Goal: Task Accomplishment & Management: Use online tool/utility

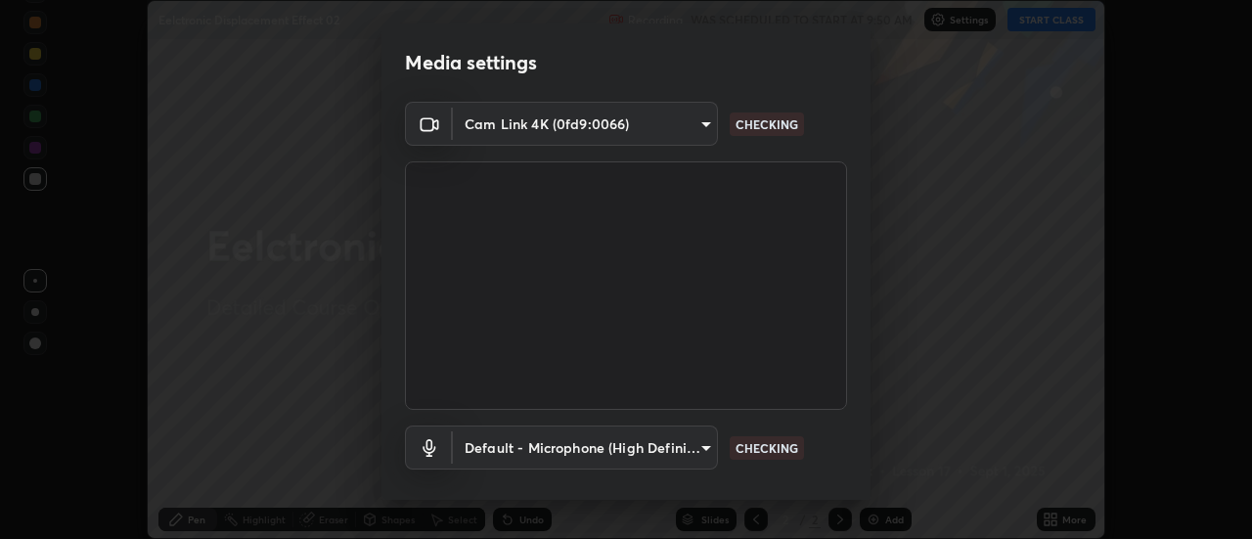
scroll to position [103, 0]
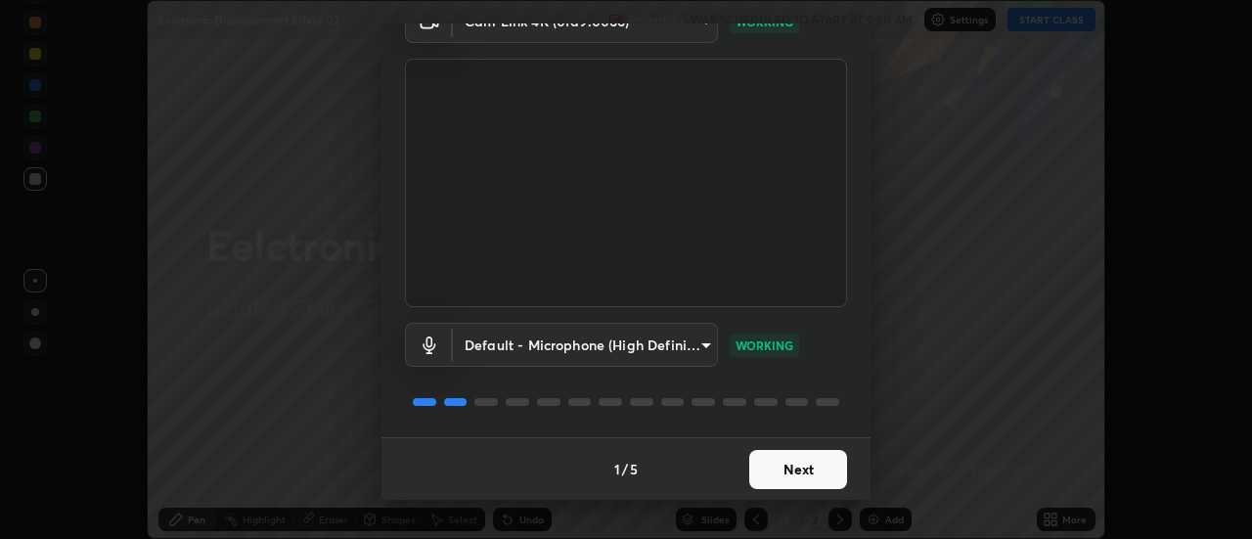
click at [762, 473] on button "Next" at bounding box center [798, 469] width 98 height 39
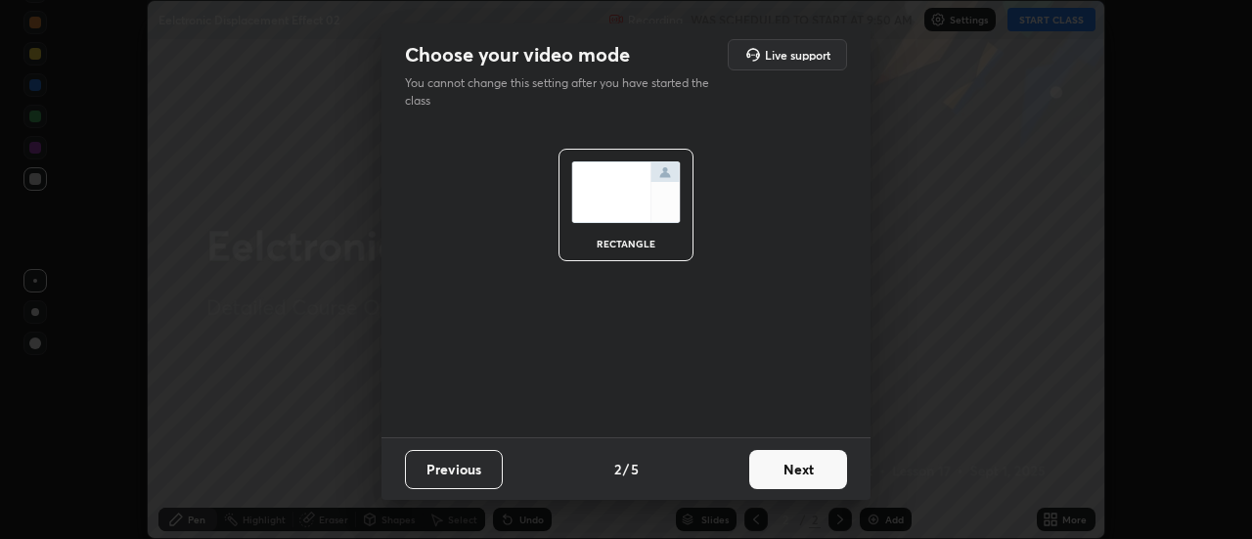
scroll to position [0, 0]
click at [761, 470] on button "Next" at bounding box center [798, 469] width 98 height 39
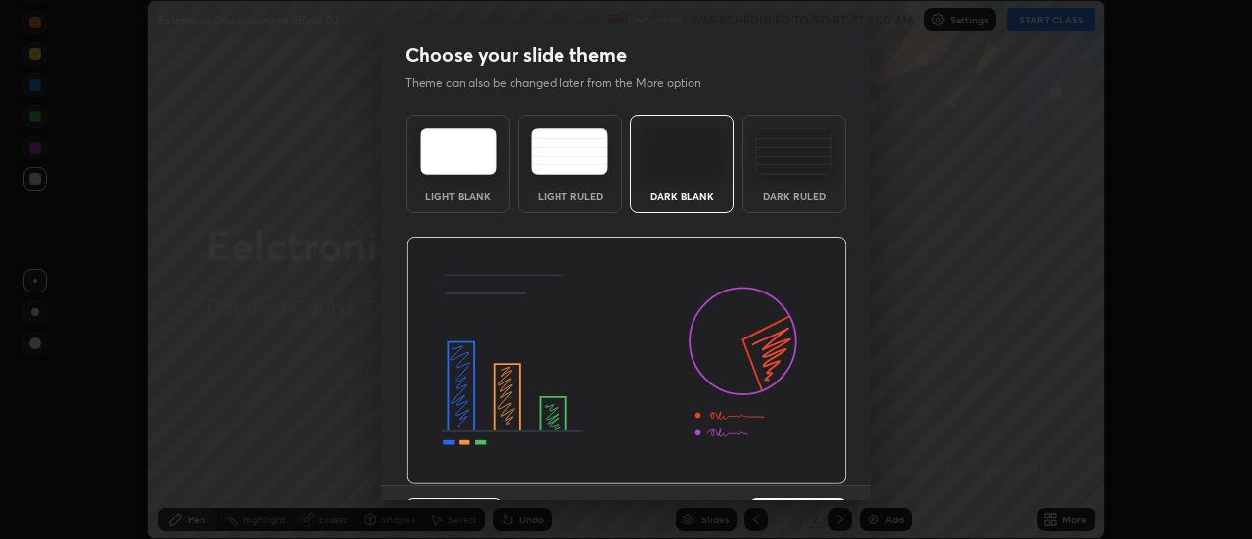
scroll to position [48, 0]
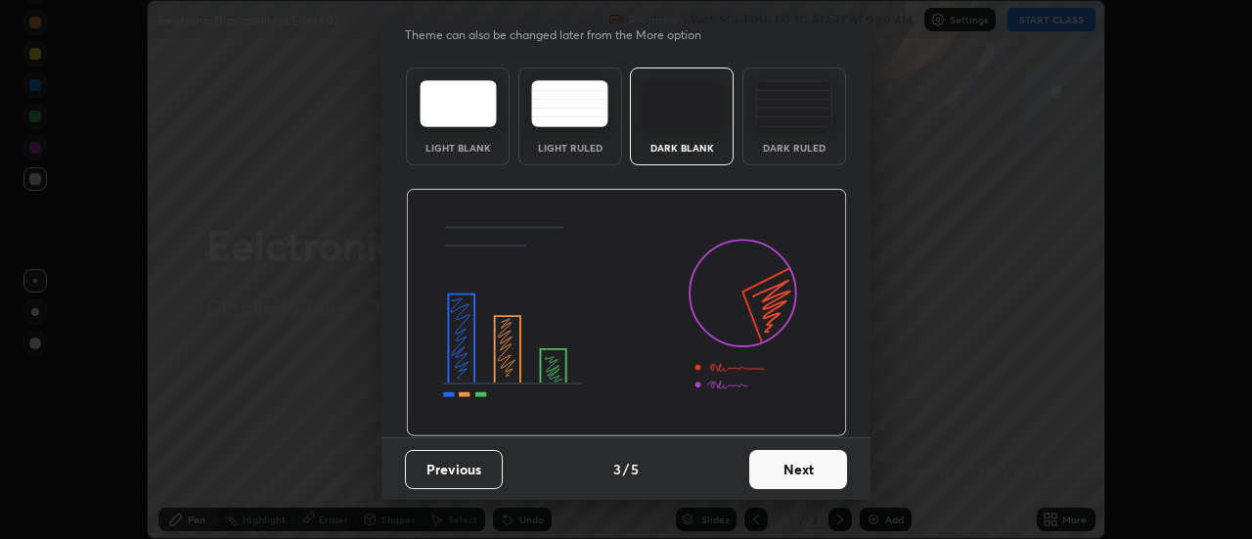
click at [773, 470] on button "Next" at bounding box center [798, 469] width 98 height 39
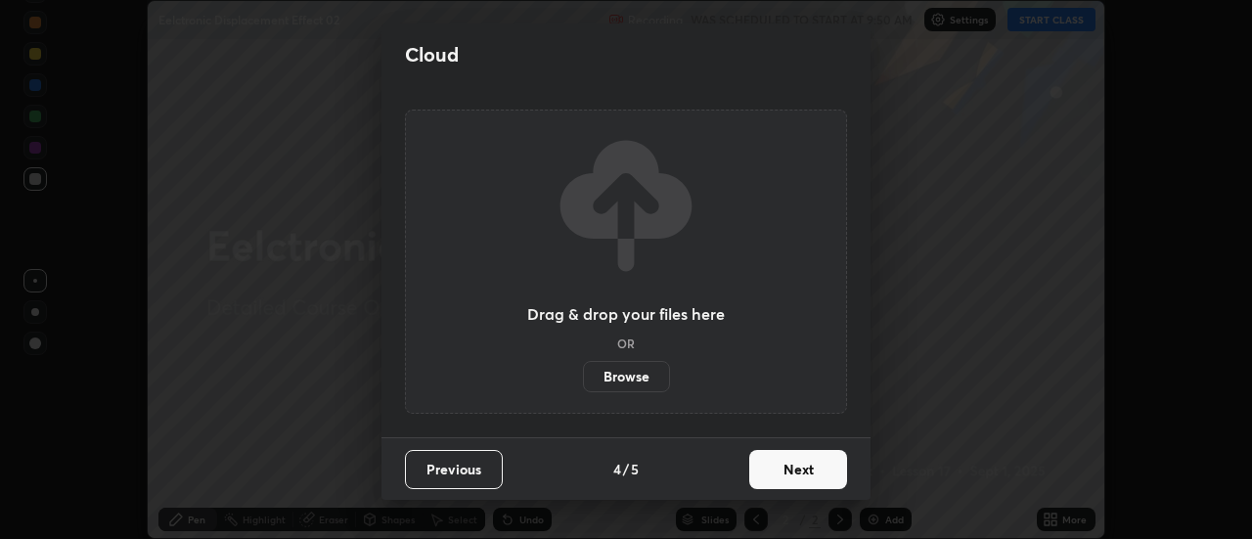
click at [775, 470] on button "Next" at bounding box center [798, 469] width 98 height 39
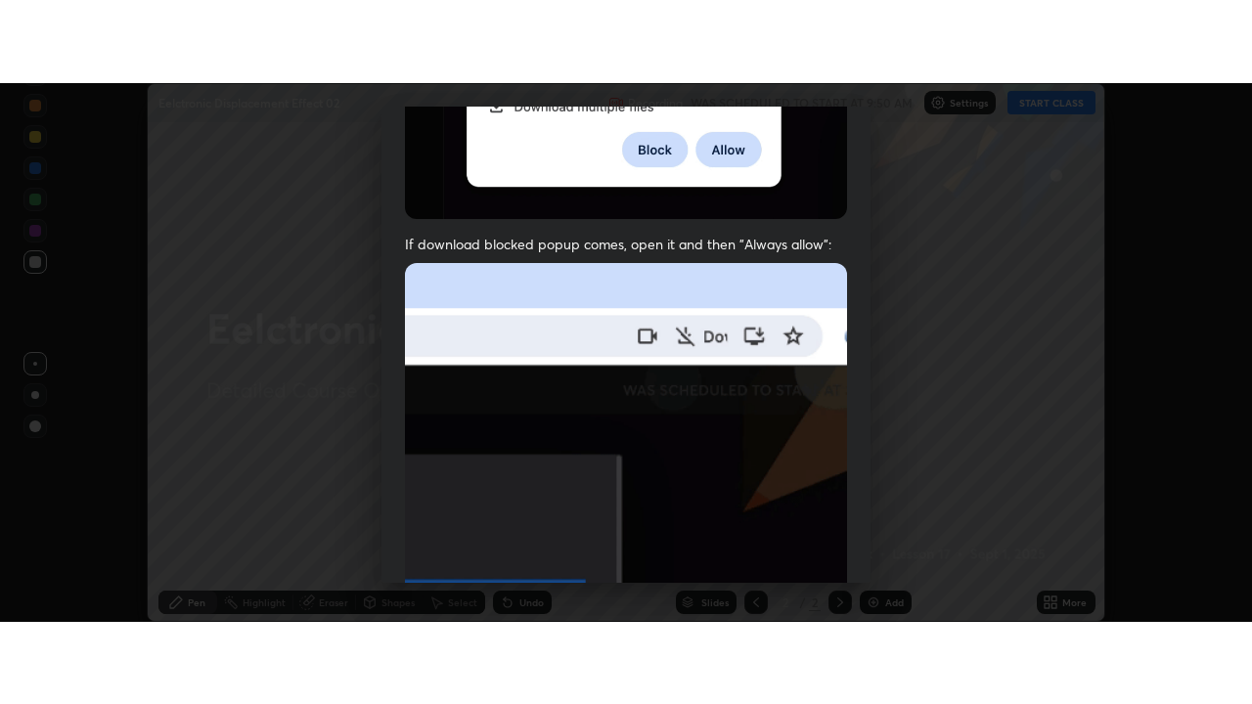
scroll to position [502, 0]
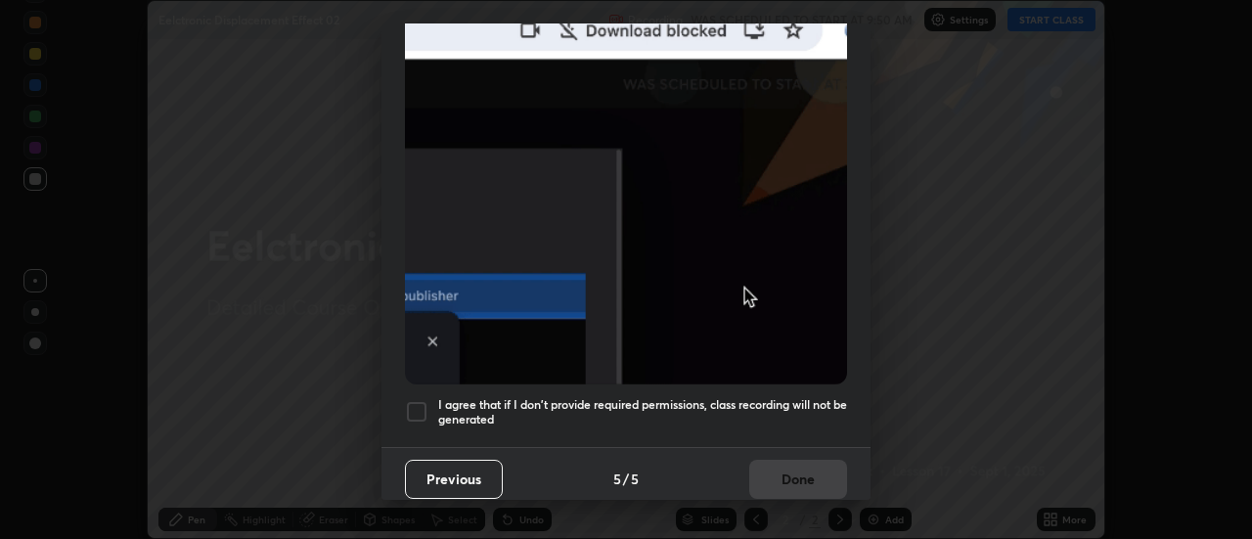
click at [756, 397] on h5 "I agree that if I don't provide required permissions, class recording will not …" at bounding box center [642, 412] width 409 height 30
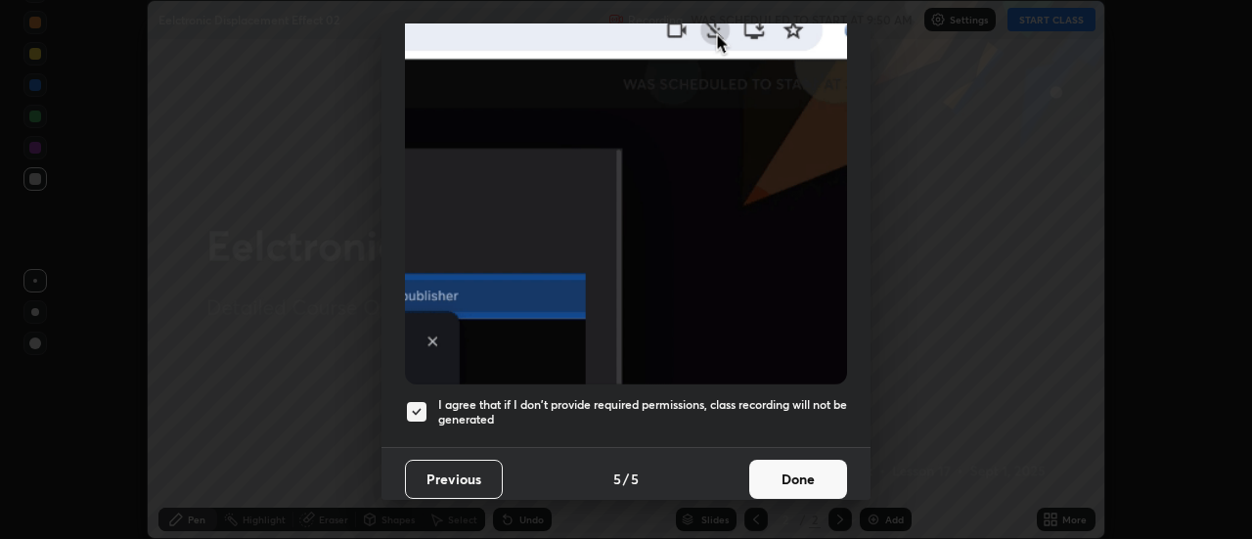
click at [767, 470] on button "Done" at bounding box center [798, 479] width 98 height 39
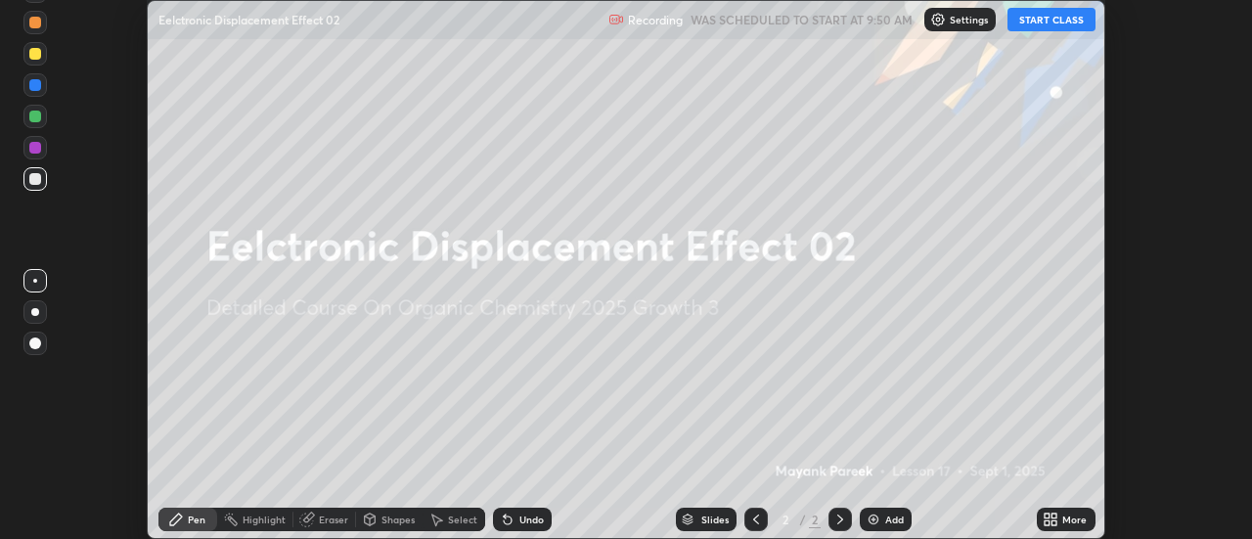
click at [866, 512] on img at bounding box center [874, 520] width 16 height 16
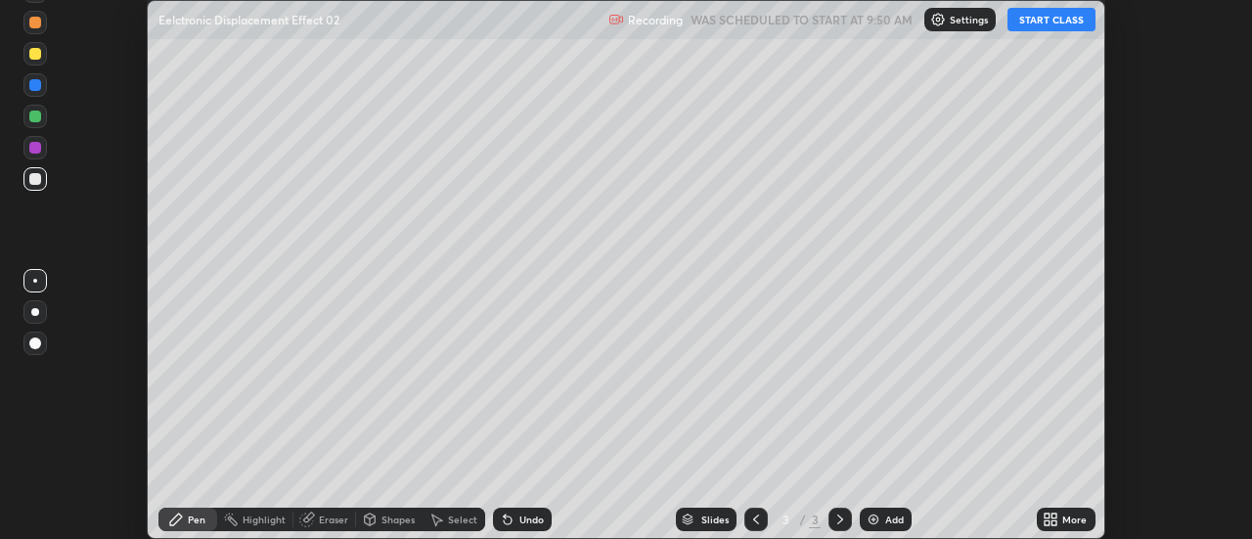
click at [1048, 515] on icon at bounding box center [1047, 516] width 5 height 5
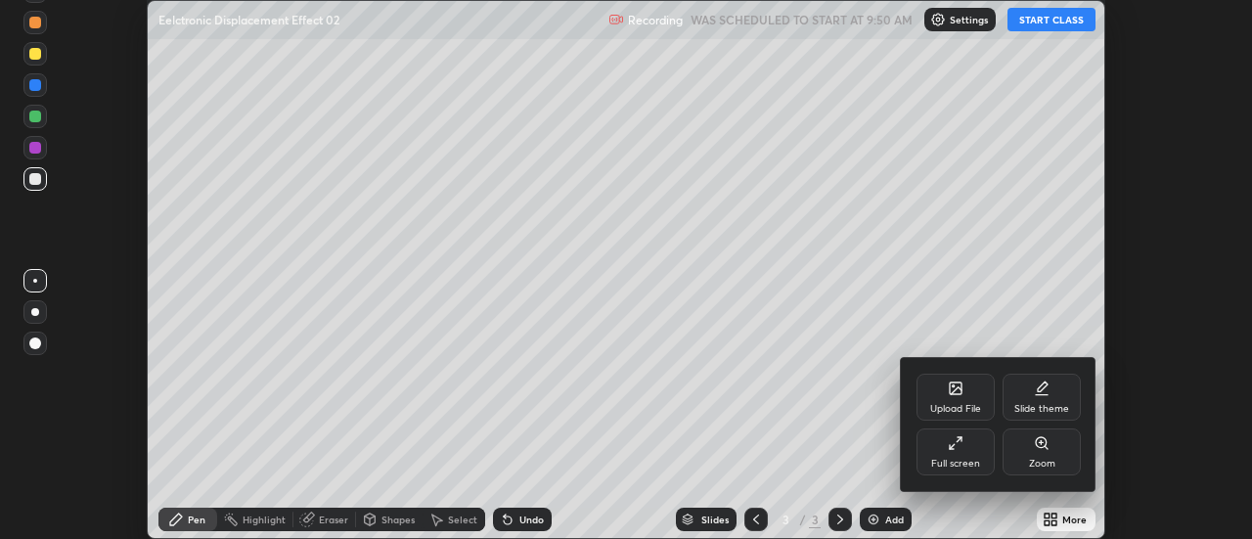
click at [967, 452] on div "Full screen" at bounding box center [956, 451] width 78 height 47
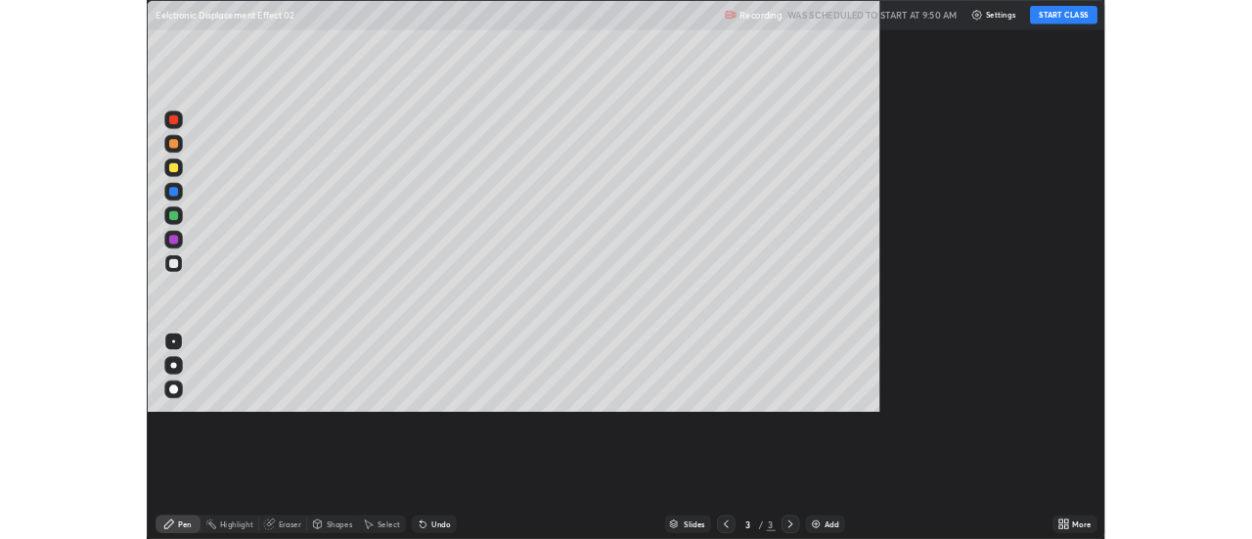
scroll to position [704, 1252]
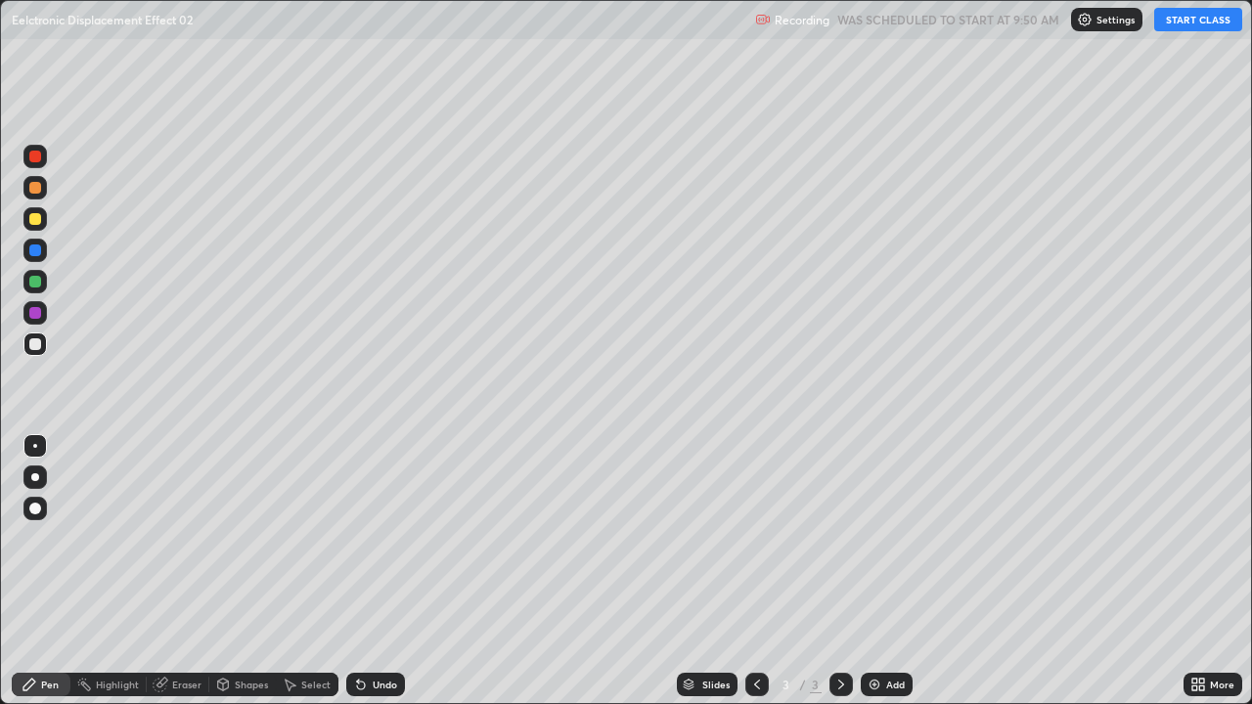
click at [36, 223] on div at bounding box center [35, 219] width 12 height 12
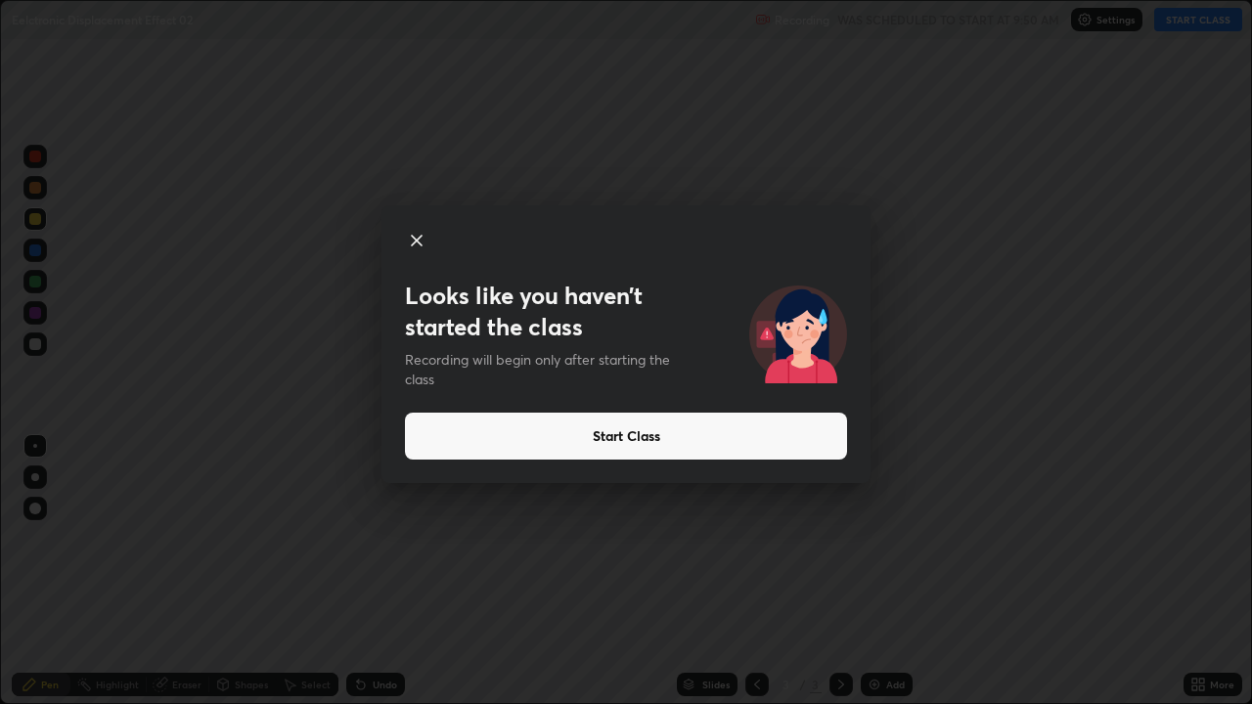
click at [465, 441] on button "Start Class" at bounding box center [626, 436] width 442 height 47
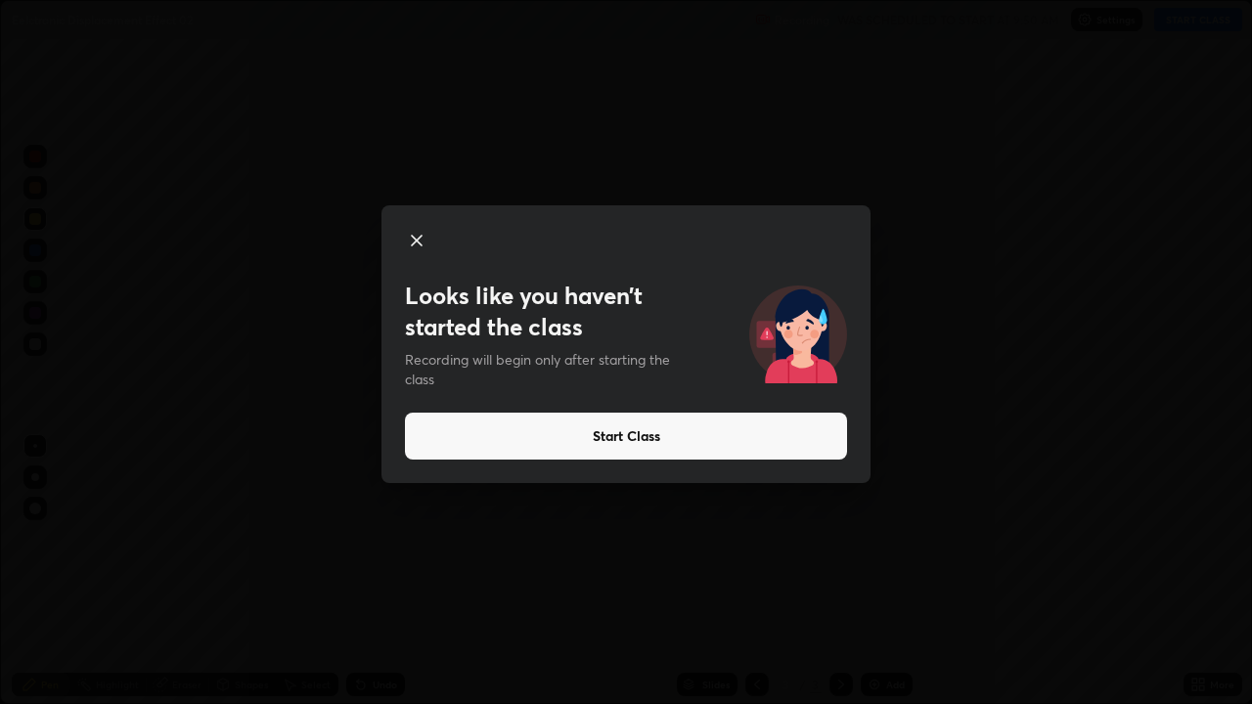
click at [743, 445] on div at bounding box center [626, 352] width 1252 height 704
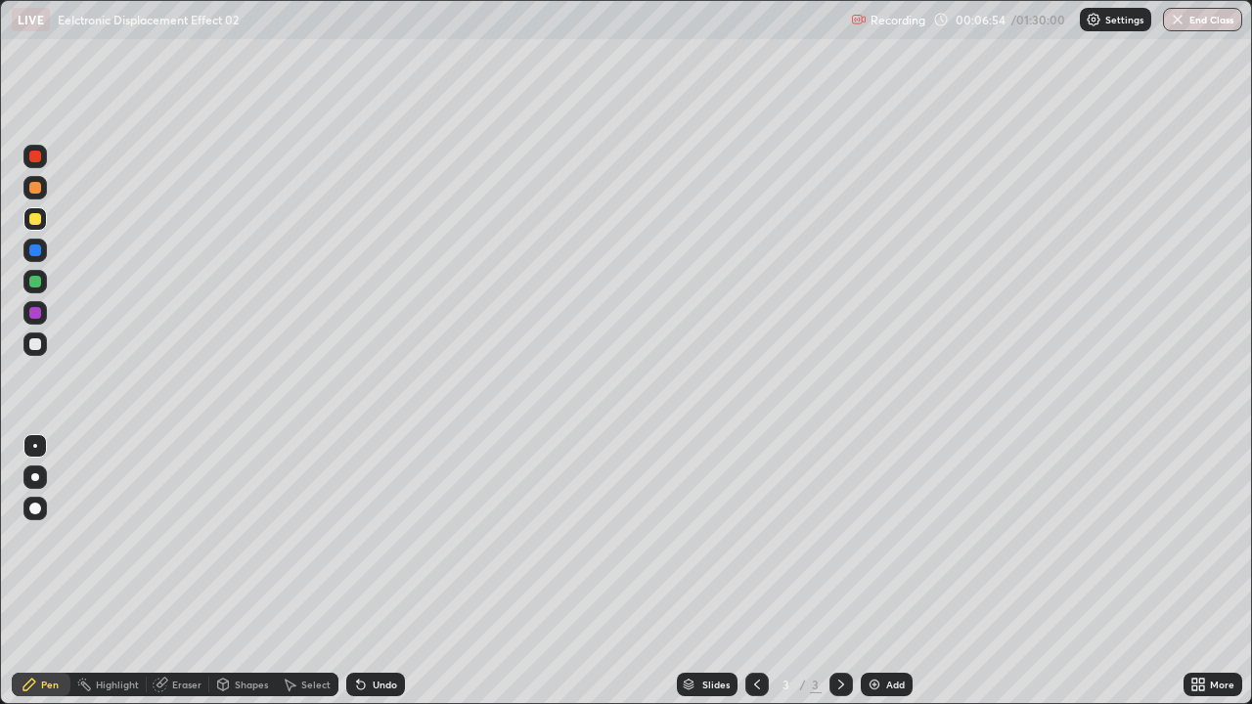
click at [309, 538] on div "Select" at bounding box center [315, 685] width 29 height 10
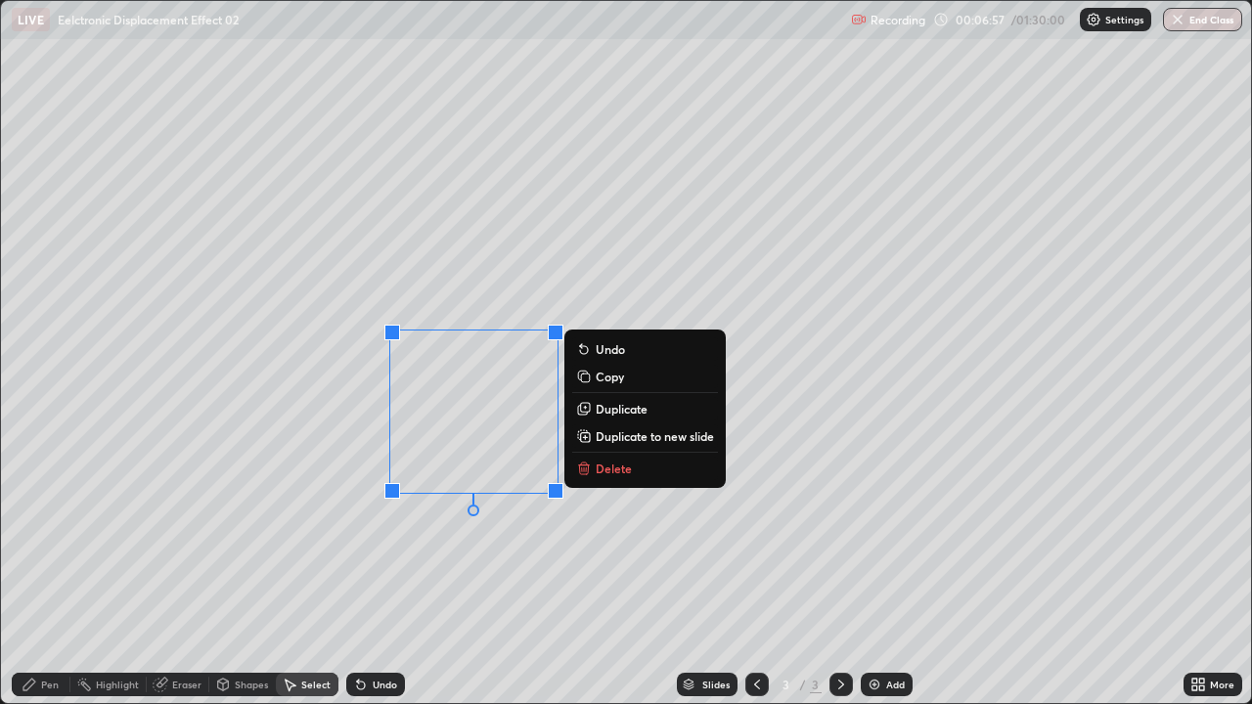
click at [603, 469] on p "Delete" at bounding box center [614, 469] width 36 height 16
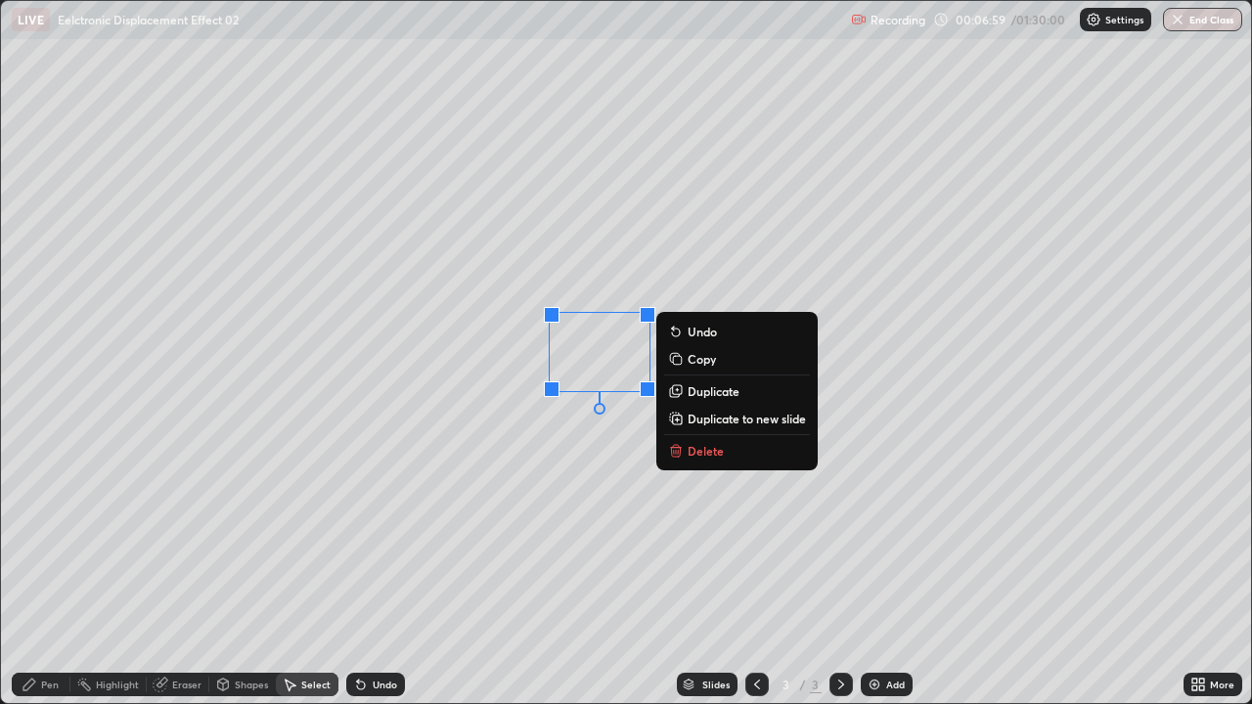
click at [45, 538] on div "Pen" at bounding box center [50, 685] width 18 height 10
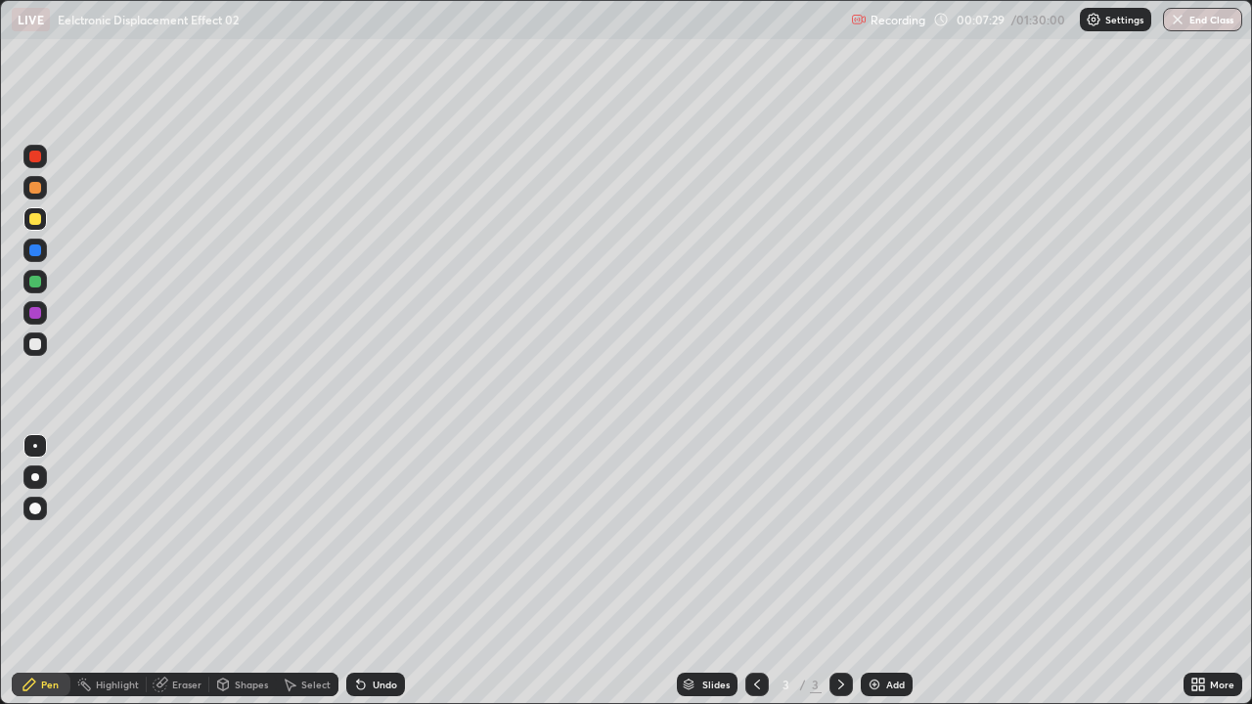
click at [310, 538] on div "Select" at bounding box center [315, 685] width 29 height 10
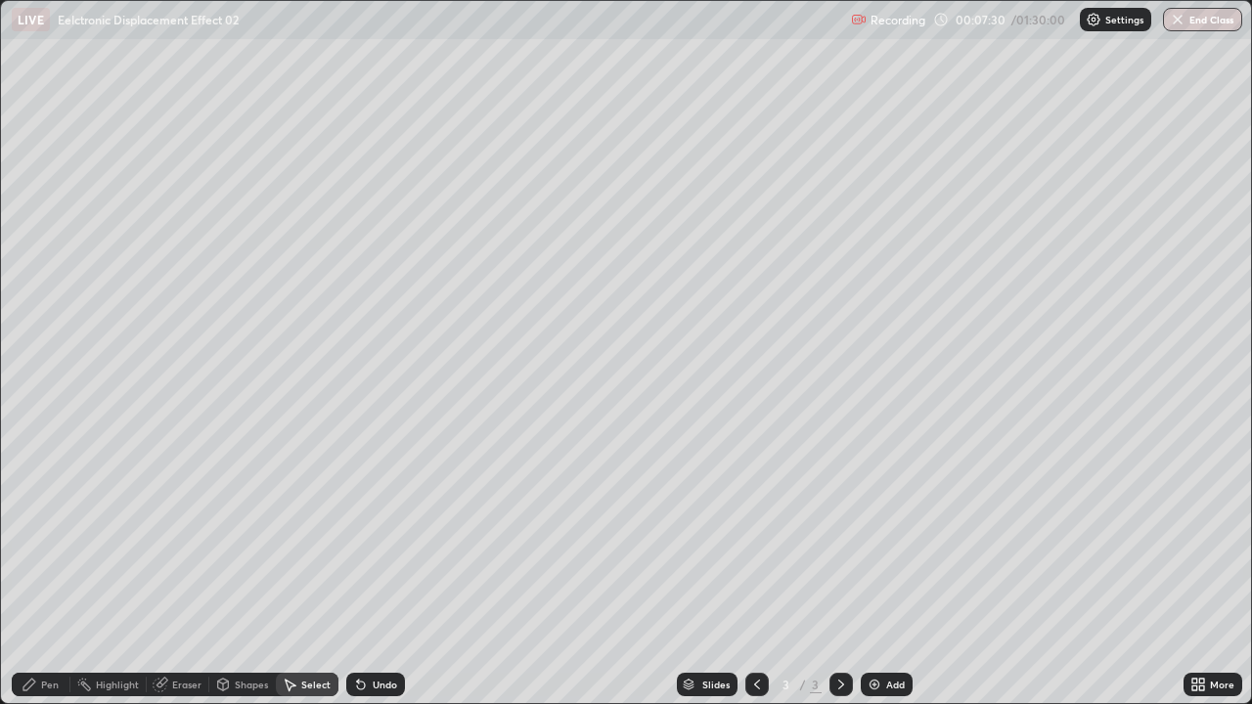
click at [314, 538] on div "Select" at bounding box center [315, 685] width 29 height 10
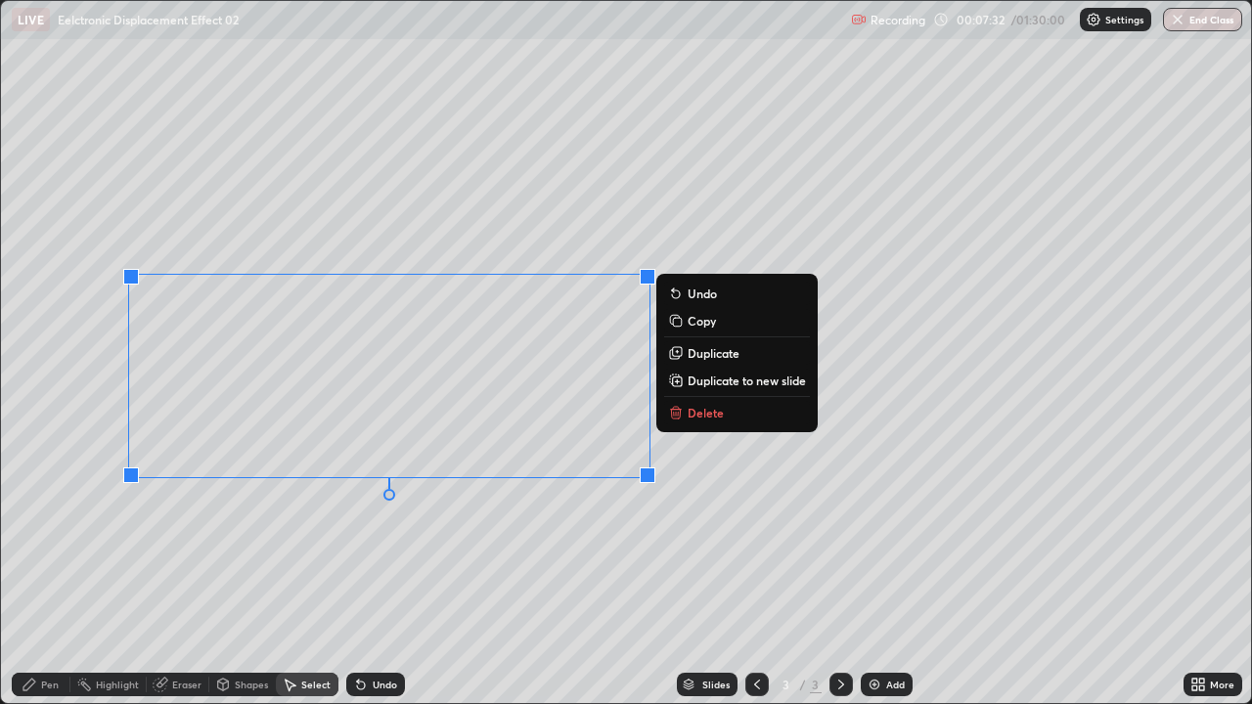
click at [705, 415] on p "Delete" at bounding box center [706, 413] width 36 height 16
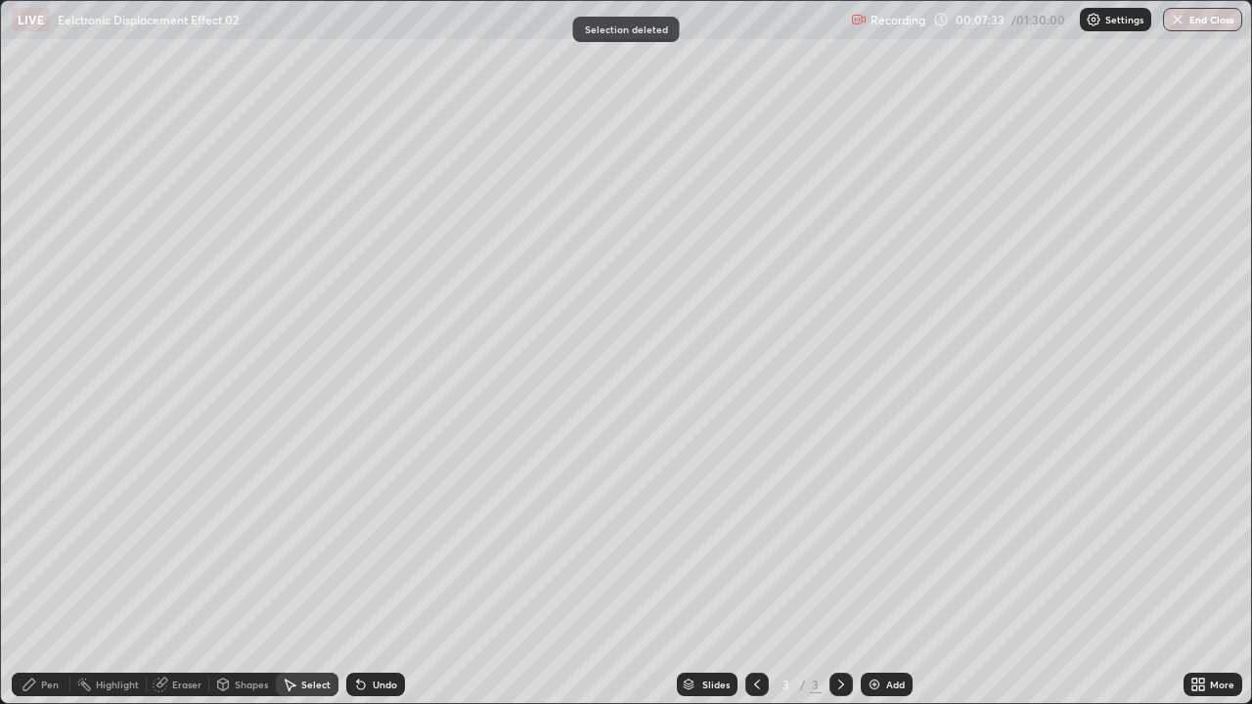
click at [56, 538] on div "Pen" at bounding box center [50, 685] width 18 height 10
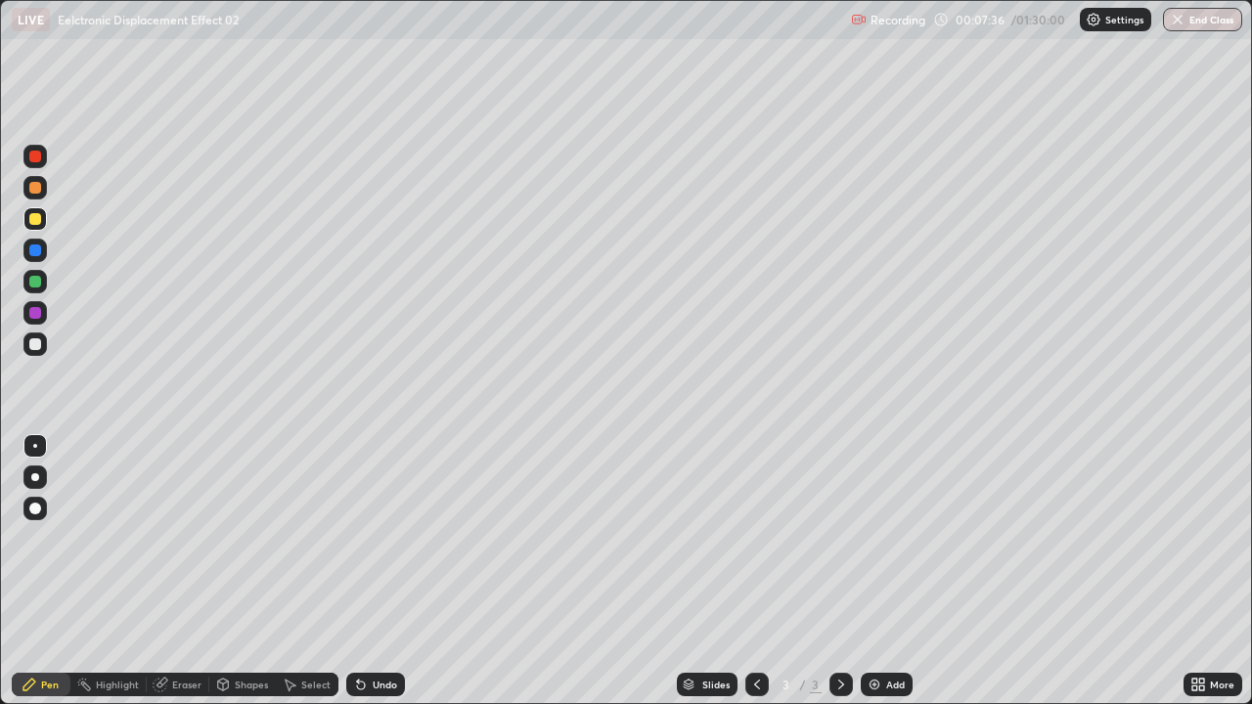
click at [36, 342] on div at bounding box center [35, 344] width 12 height 12
click at [42, 350] on div at bounding box center [34, 344] width 23 height 23
click at [36, 538] on icon at bounding box center [30, 685] width 16 height 16
click at [366, 538] on div "Undo" at bounding box center [375, 684] width 59 height 23
click at [361, 538] on icon at bounding box center [361, 686] width 8 height 8
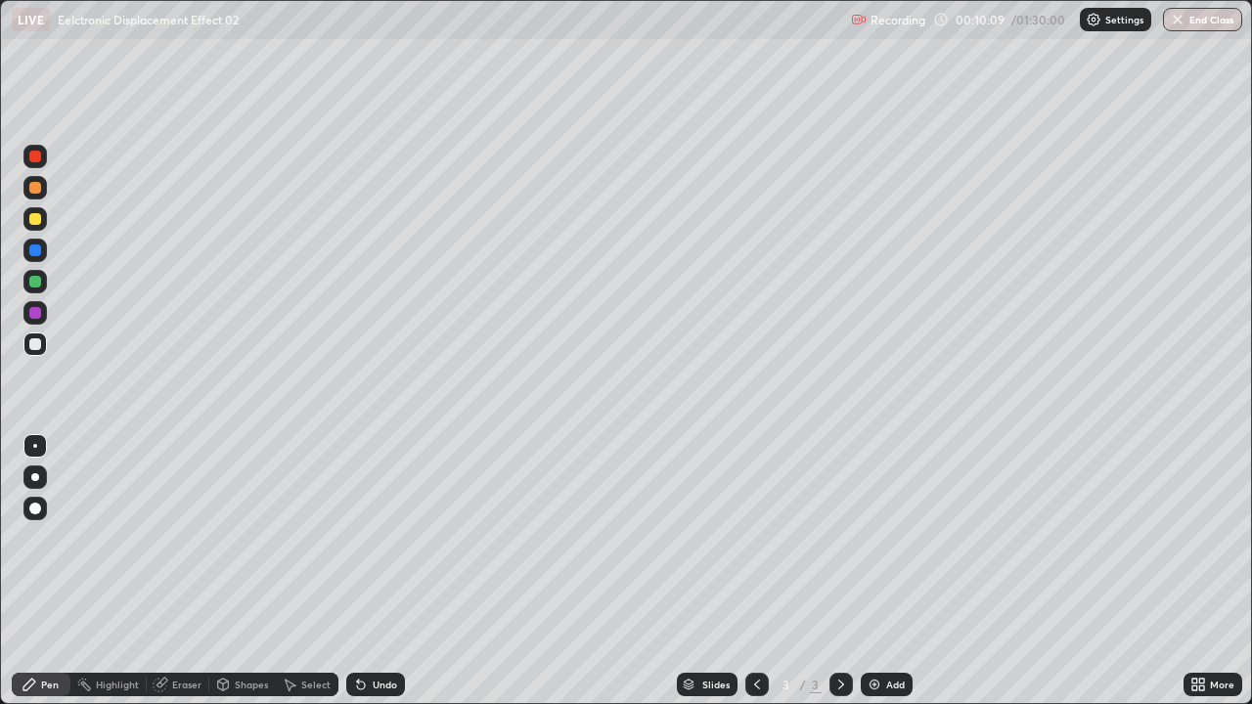
click at [359, 538] on icon at bounding box center [361, 686] width 8 height 8
click at [360, 538] on icon at bounding box center [361, 686] width 8 height 8
click at [359, 538] on icon at bounding box center [361, 686] width 8 height 8
click at [304, 538] on div "Select" at bounding box center [315, 685] width 29 height 10
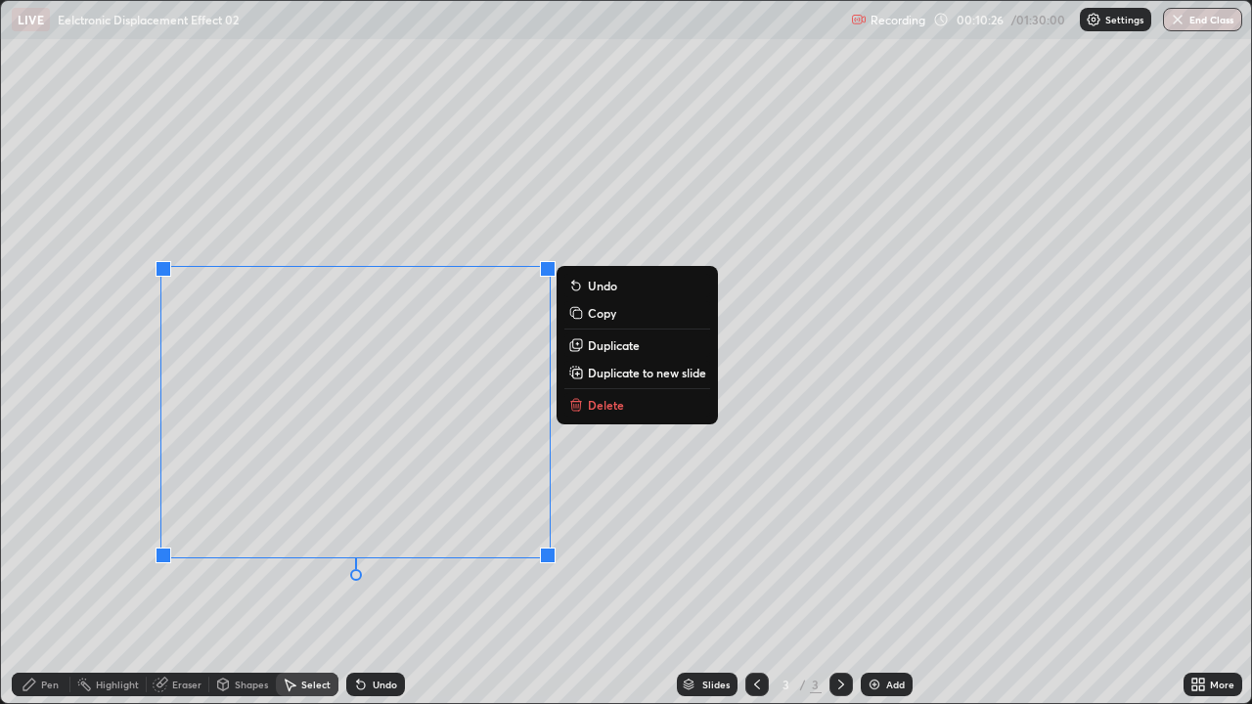
click at [581, 405] on icon at bounding box center [576, 406] width 9 height 9
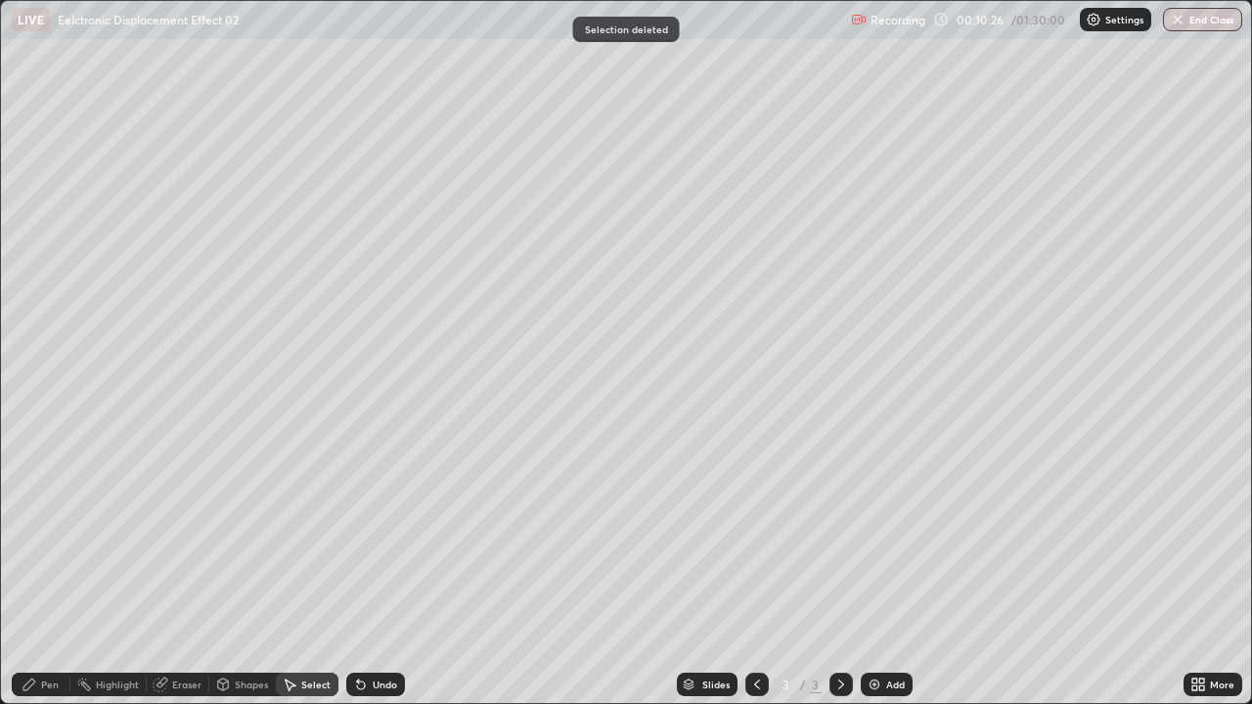
click at [38, 538] on div "Pen" at bounding box center [41, 684] width 59 height 23
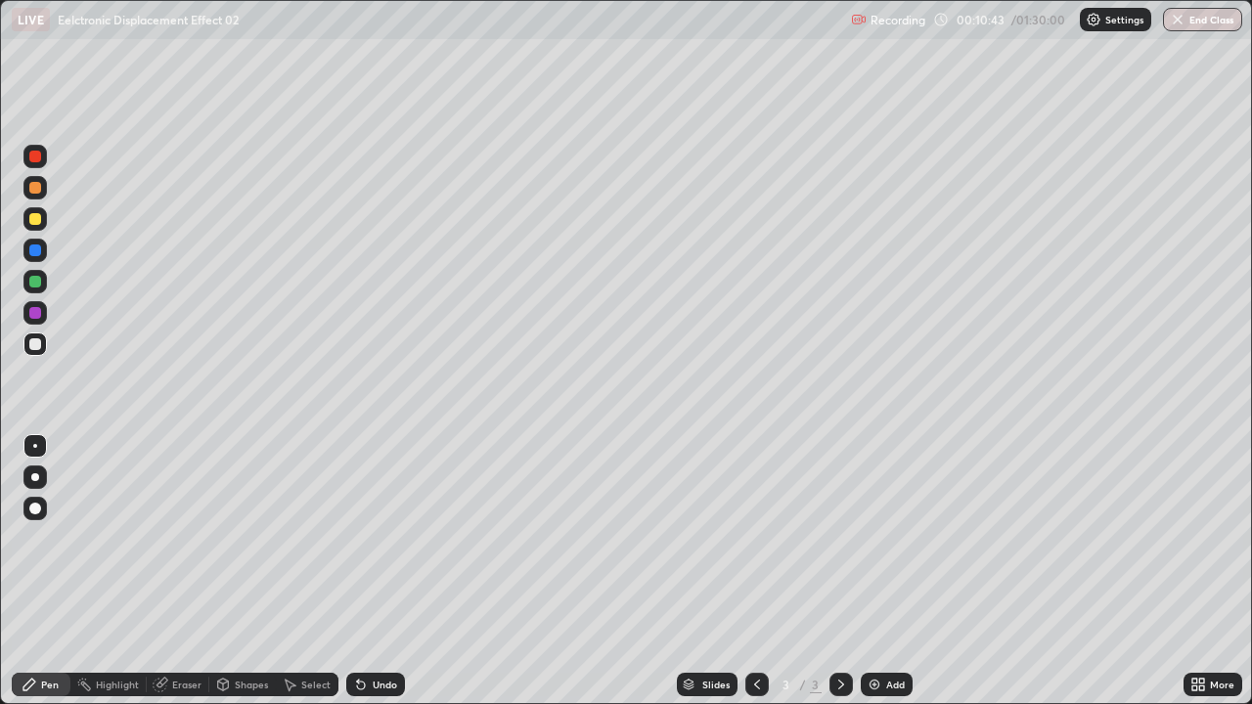
click at [40, 219] on div at bounding box center [35, 219] width 12 height 12
click at [40, 221] on div at bounding box center [35, 219] width 12 height 12
click at [38, 351] on div at bounding box center [34, 344] width 23 height 23
click at [40, 227] on div at bounding box center [34, 218] width 23 height 23
click at [35, 220] on div at bounding box center [35, 219] width 12 height 12
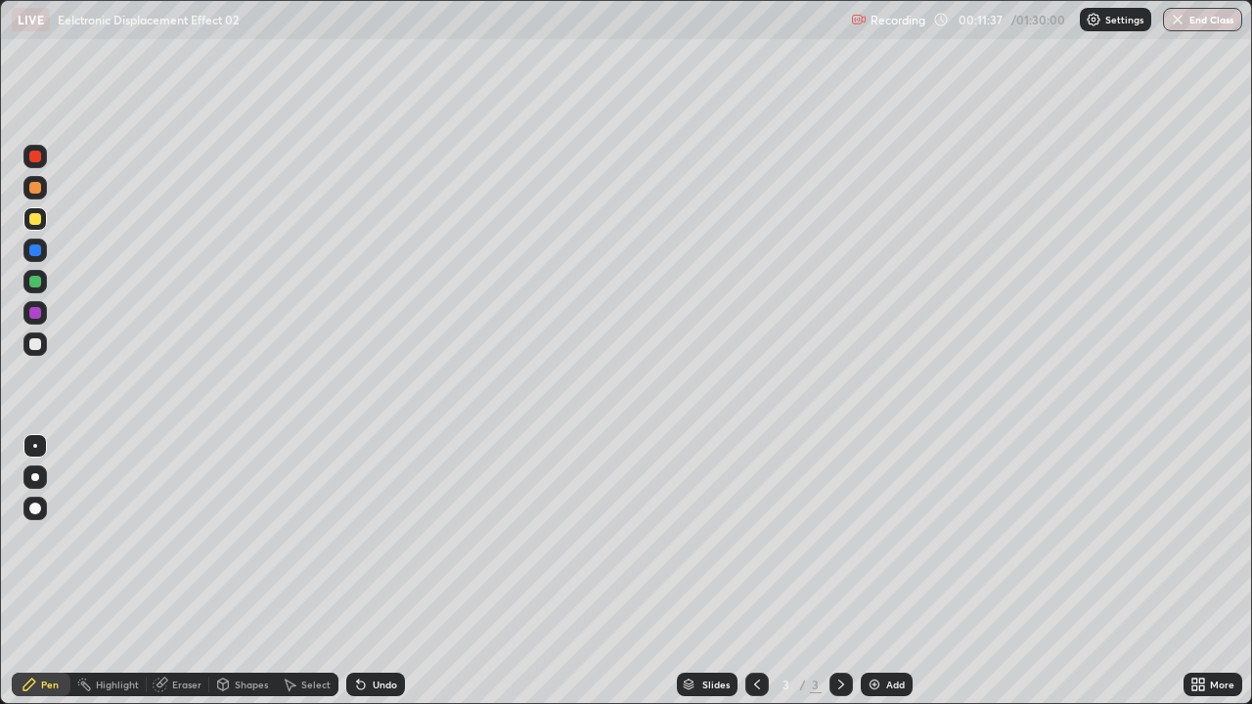
click at [39, 345] on div at bounding box center [35, 344] width 12 height 12
click at [38, 290] on div at bounding box center [34, 281] width 23 height 23
click at [35, 221] on div at bounding box center [35, 219] width 12 height 12
click at [32, 219] on div at bounding box center [35, 219] width 12 height 12
click at [39, 352] on div at bounding box center [34, 344] width 23 height 23
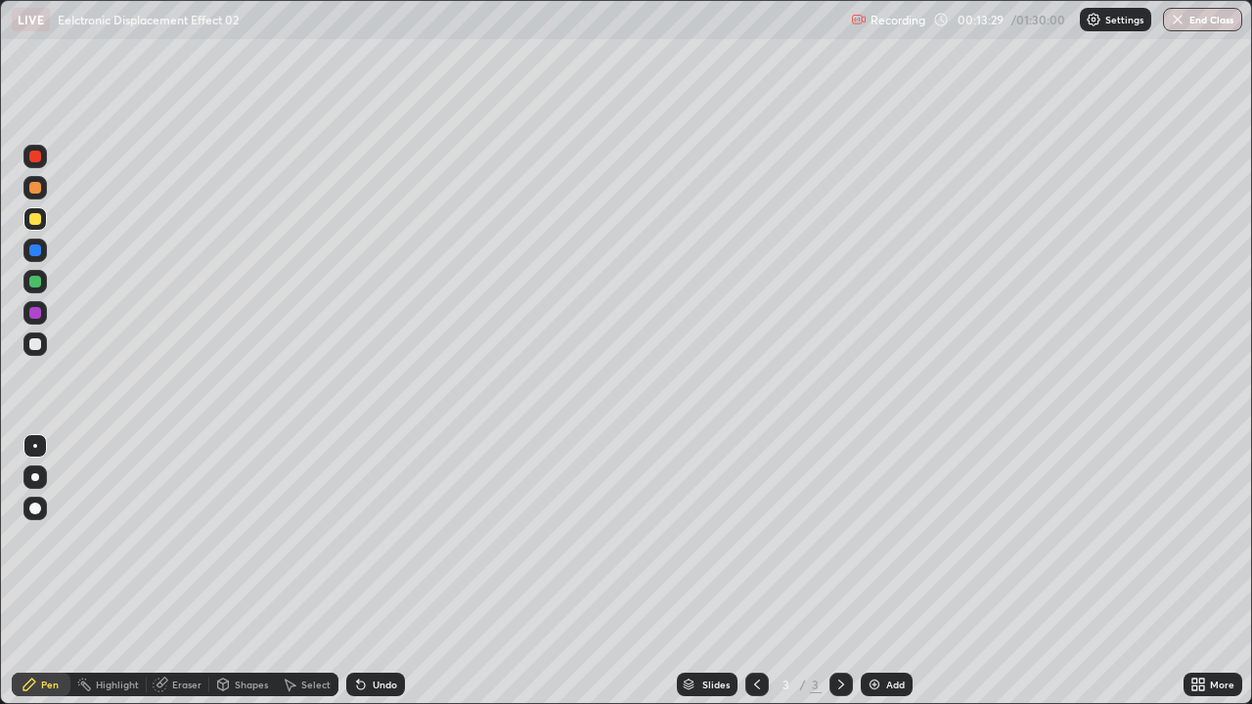
click at [35, 346] on div at bounding box center [35, 344] width 12 height 12
click at [42, 159] on div at bounding box center [34, 156] width 23 height 23
click at [898, 538] on div "Add" at bounding box center [887, 684] width 52 height 23
click at [37, 354] on div at bounding box center [34, 344] width 23 height 23
click at [357, 538] on icon at bounding box center [358, 681] width 2 height 2
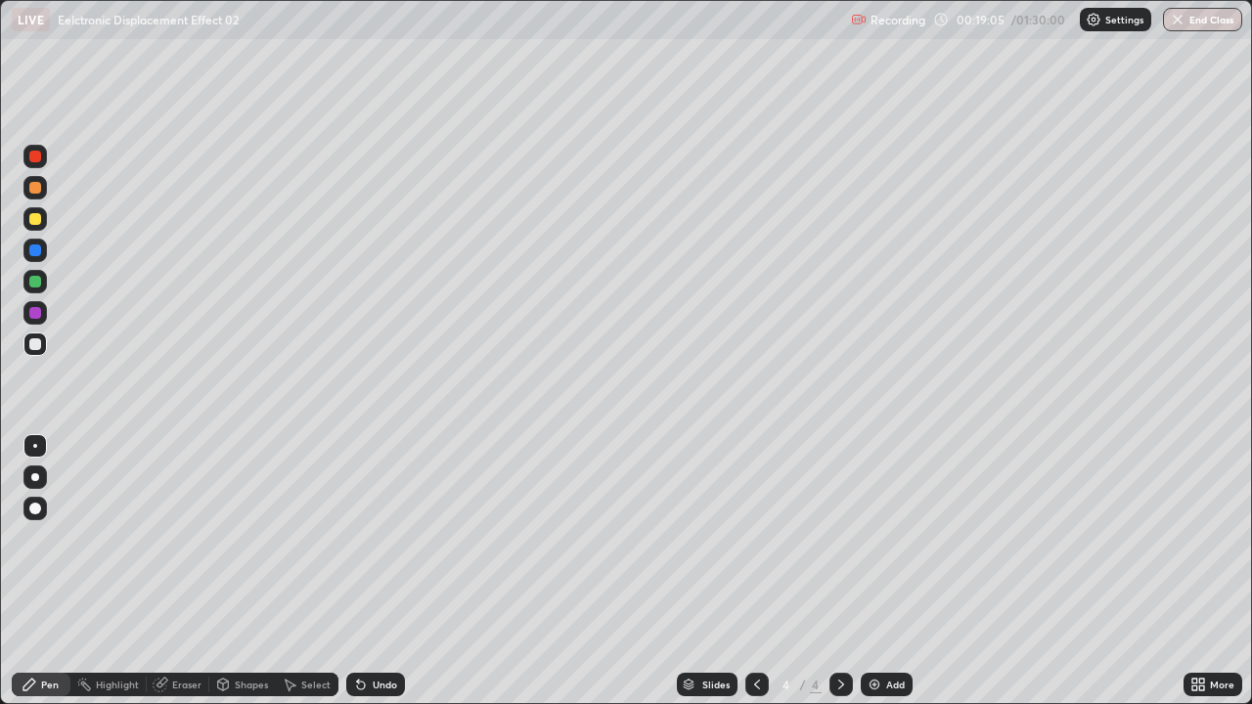
click at [367, 538] on div "Undo" at bounding box center [375, 684] width 59 height 23
click at [358, 538] on icon at bounding box center [361, 686] width 8 height 8
click at [298, 538] on div "Select" at bounding box center [307, 684] width 63 height 23
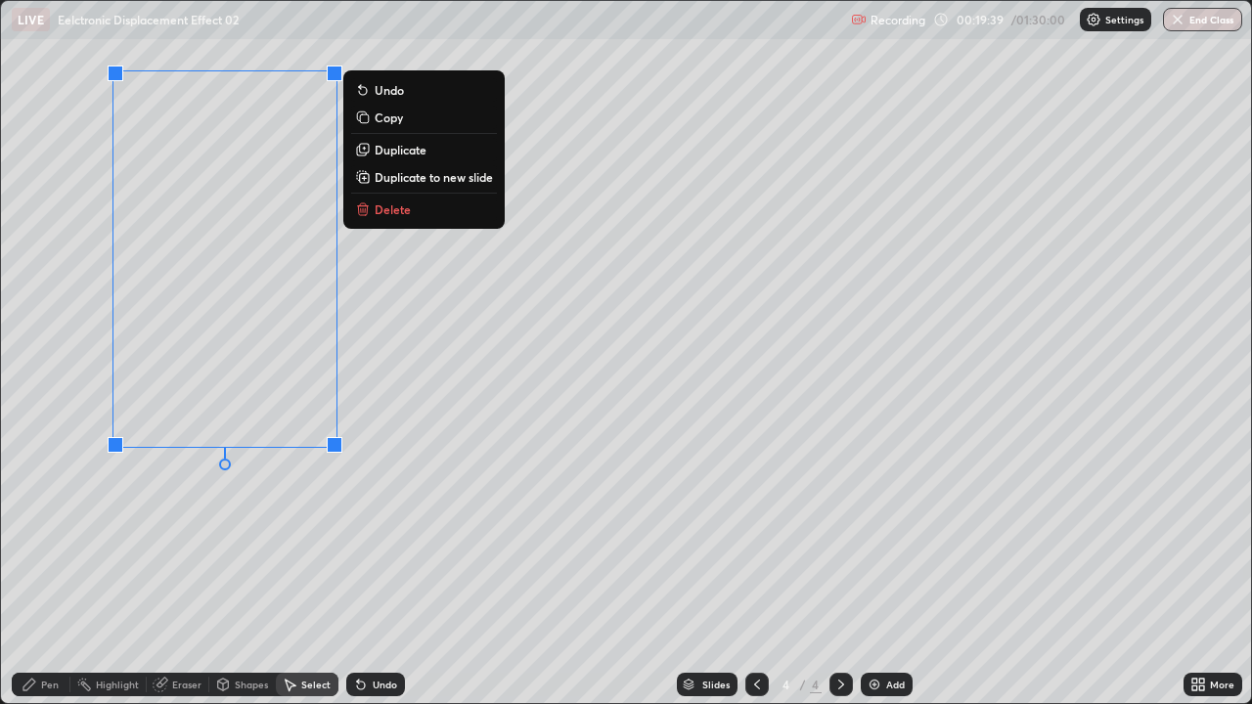
click at [389, 209] on p "Delete" at bounding box center [393, 209] width 36 height 16
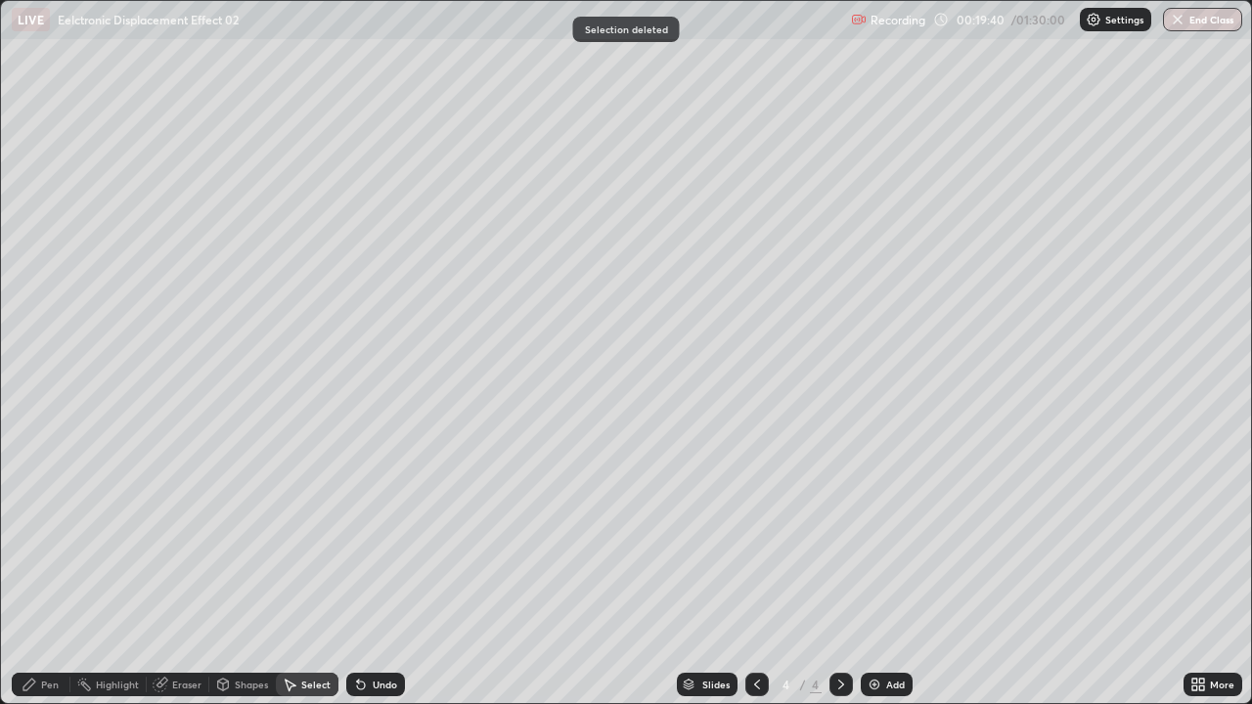
click at [46, 538] on div "Pen" at bounding box center [50, 685] width 18 height 10
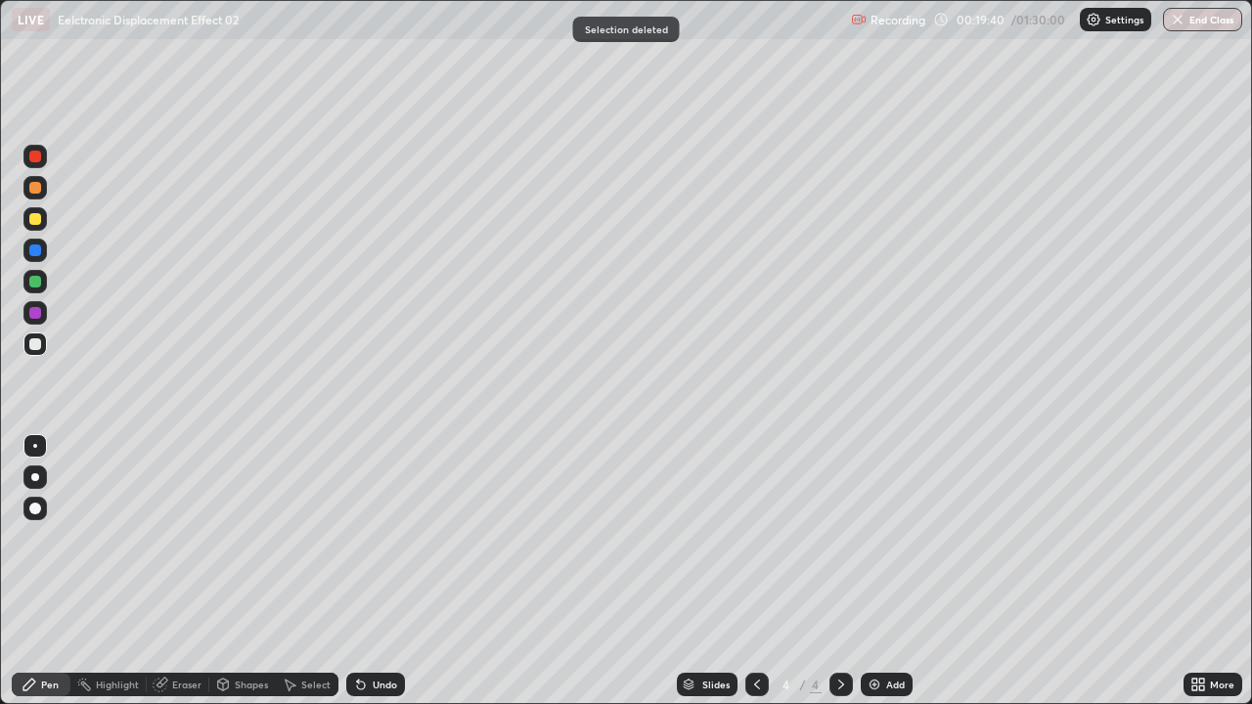
click at [39, 344] on div at bounding box center [35, 344] width 12 height 12
click at [34, 221] on div at bounding box center [35, 219] width 12 height 12
click at [38, 349] on div at bounding box center [35, 344] width 12 height 12
click at [37, 348] on div at bounding box center [35, 344] width 12 height 12
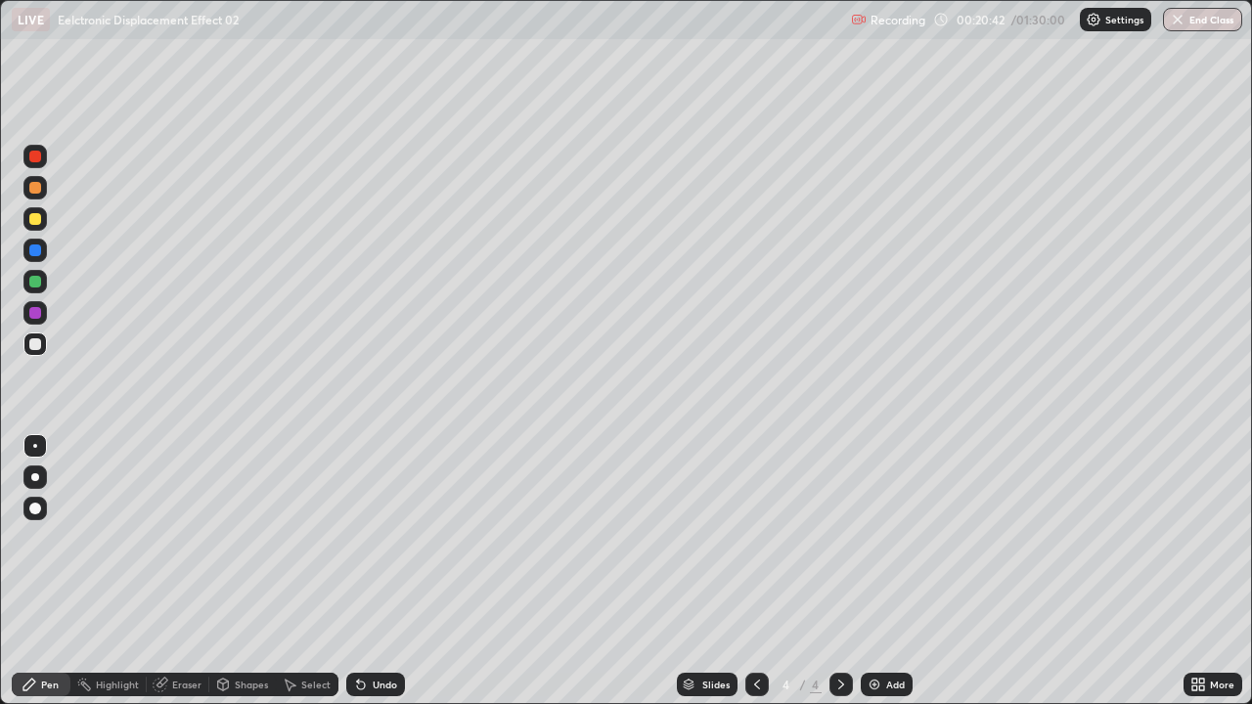
click at [37, 221] on div at bounding box center [35, 219] width 12 height 12
click at [37, 218] on div at bounding box center [35, 219] width 12 height 12
click at [39, 344] on div at bounding box center [35, 344] width 12 height 12
click at [40, 345] on div at bounding box center [35, 344] width 12 height 12
click at [36, 344] on div at bounding box center [35, 344] width 12 height 12
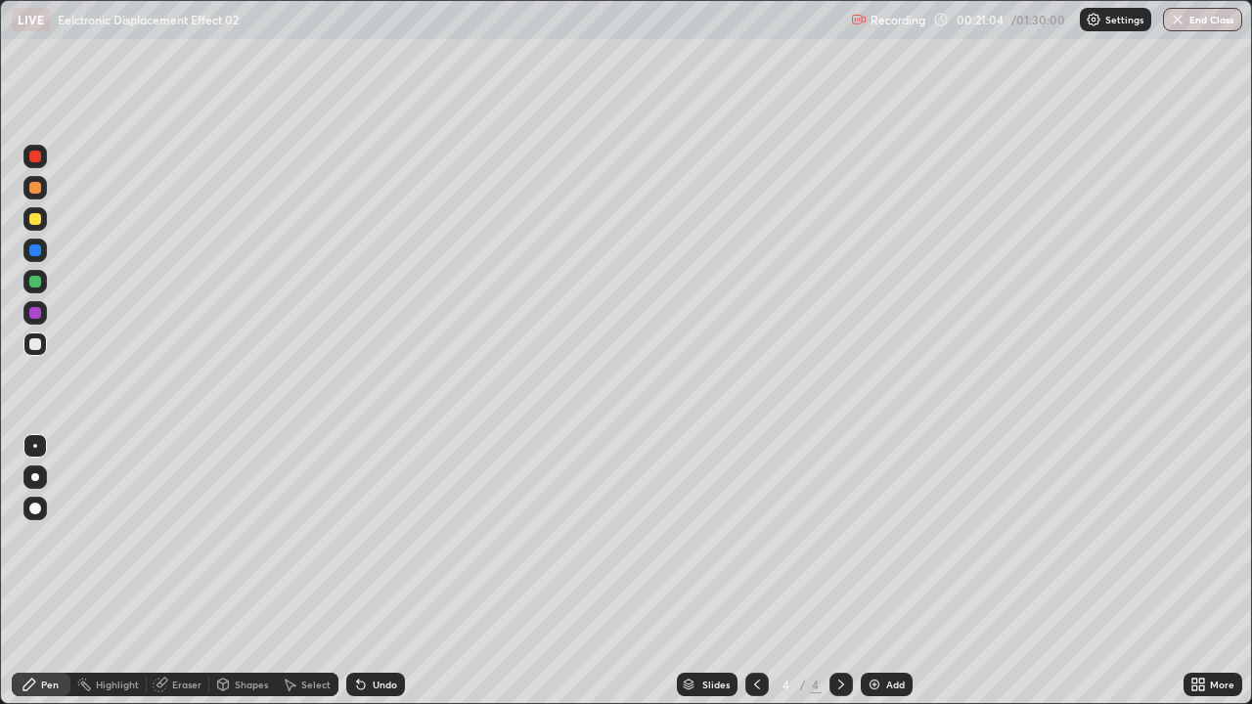
click at [38, 220] on div at bounding box center [35, 219] width 12 height 12
click at [36, 219] on div at bounding box center [35, 219] width 12 height 12
click at [39, 348] on div at bounding box center [35, 344] width 12 height 12
click at [37, 191] on div at bounding box center [35, 188] width 12 height 12
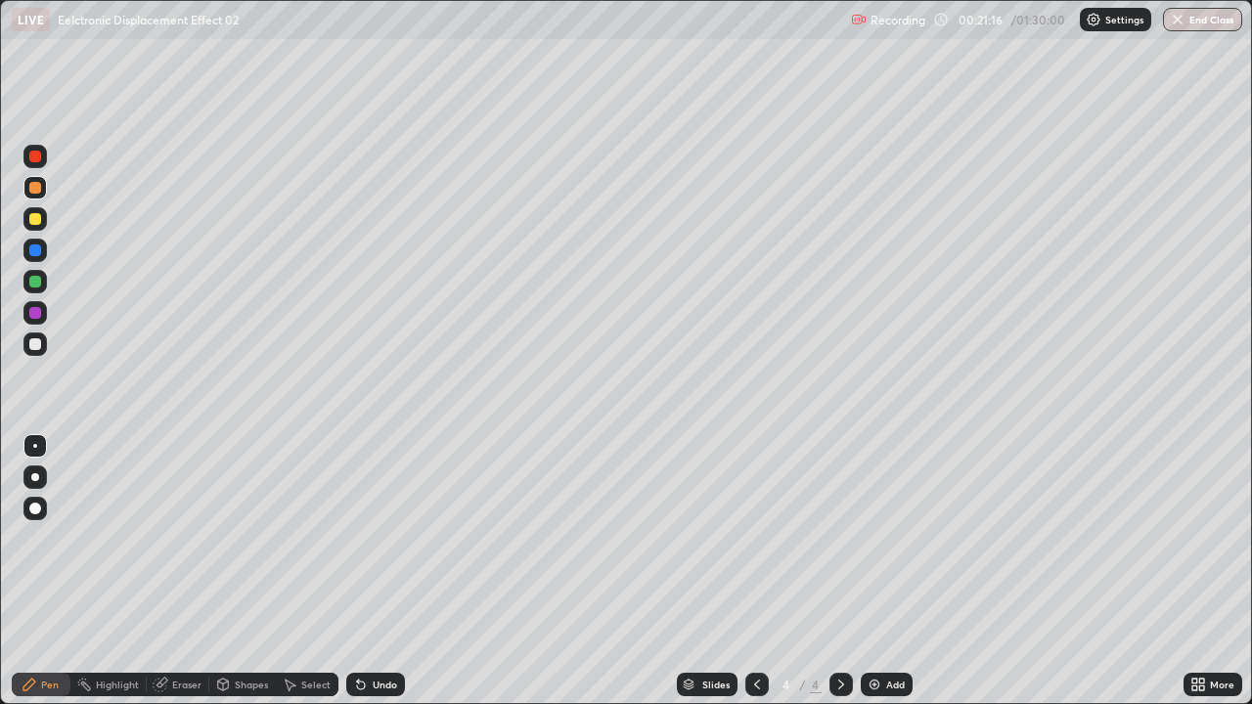
click at [35, 346] on div at bounding box center [35, 344] width 12 height 12
click at [40, 353] on div at bounding box center [34, 344] width 23 height 23
click at [374, 538] on div "Undo" at bounding box center [385, 685] width 24 height 10
click at [375, 538] on div "Undo" at bounding box center [375, 684] width 59 height 23
click at [372, 538] on div "Undo" at bounding box center [375, 684] width 59 height 23
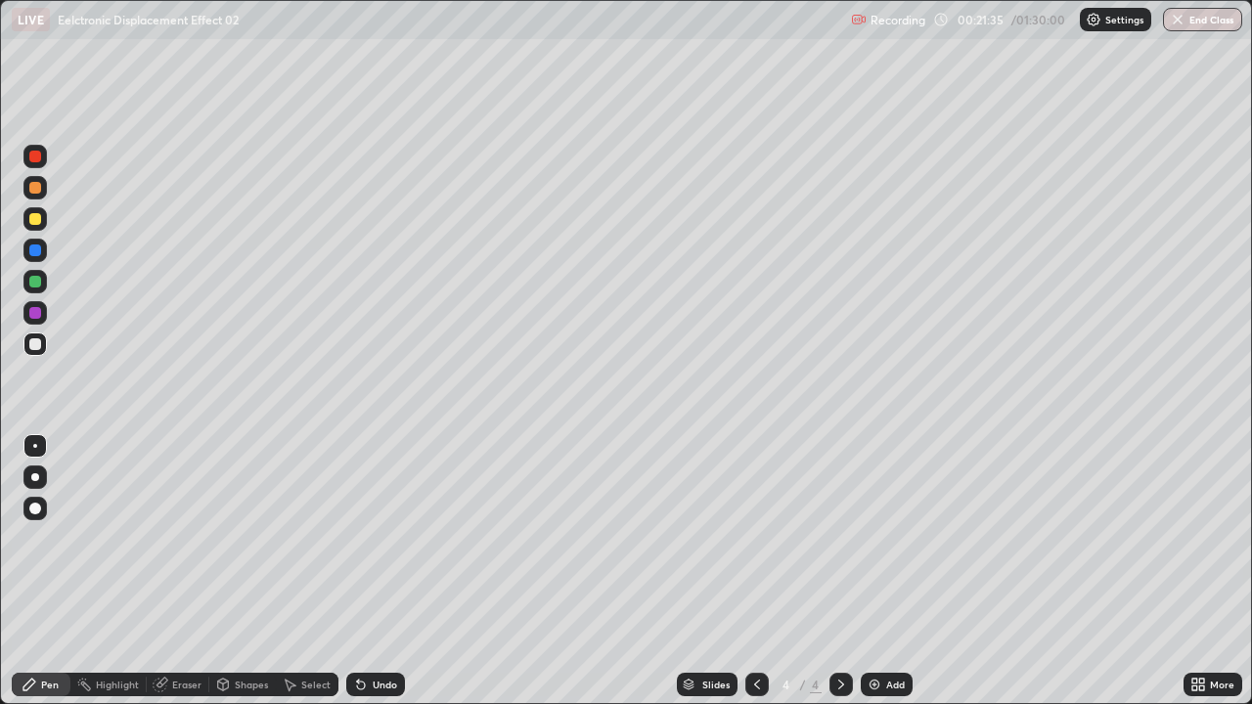
click at [372, 538] on div "Undo" at bounding box center [375, 684] width 59 height 23
click at [38, 287] on div at bounding box center [35, 282] width 12 height 12
click at [37, 349] on div at bounding box center [35, 344] width 12 height 12
click at [375, 538] on div "Undo" at bounding box center [385, 685] width 24 height 10
click at [381, 538] on div "Undo" at bounding box center [385, 685] width 24 height 10
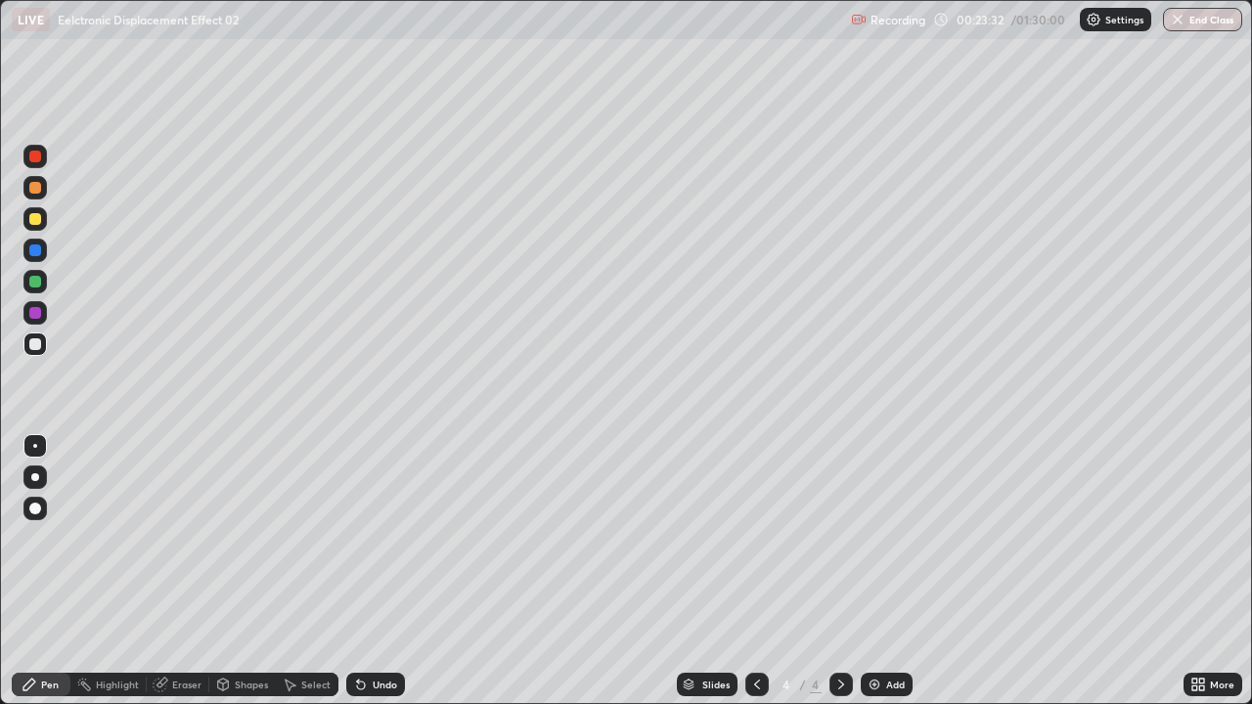
click at [383, 538] on div "Undo" at bounding box center [375, 684] width 59 height 23
click at [39, 222] on div at bounding box center [35, 219] width 12 height 12
click at [389, 538] on div "Undo" at bounding box center [385, 685] width 24 height 10
click at [31, 352] on div at bounding box center [34, 344] width 23 height 23
click at [383, 538] on div "Undo" at bounding box center [385, 685] width 24 height 10
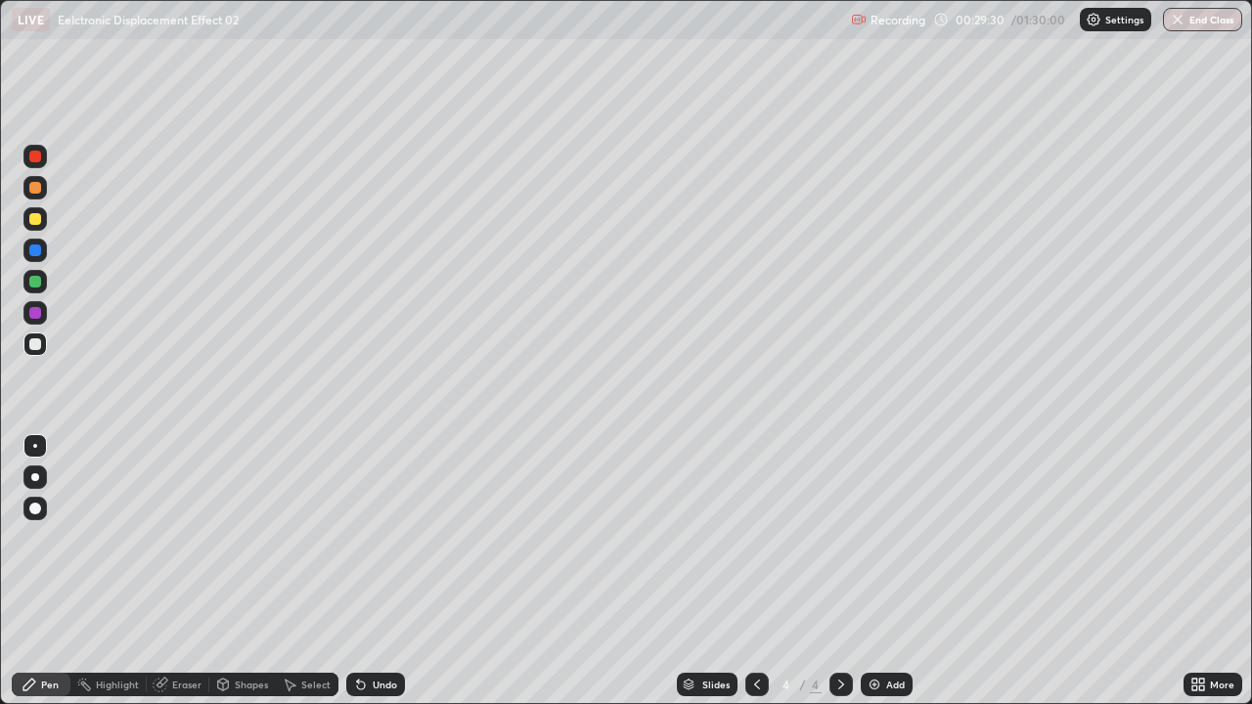
click at [201, 538] on div "Eraser" at bounding box center [178, 684] width 63 height 23
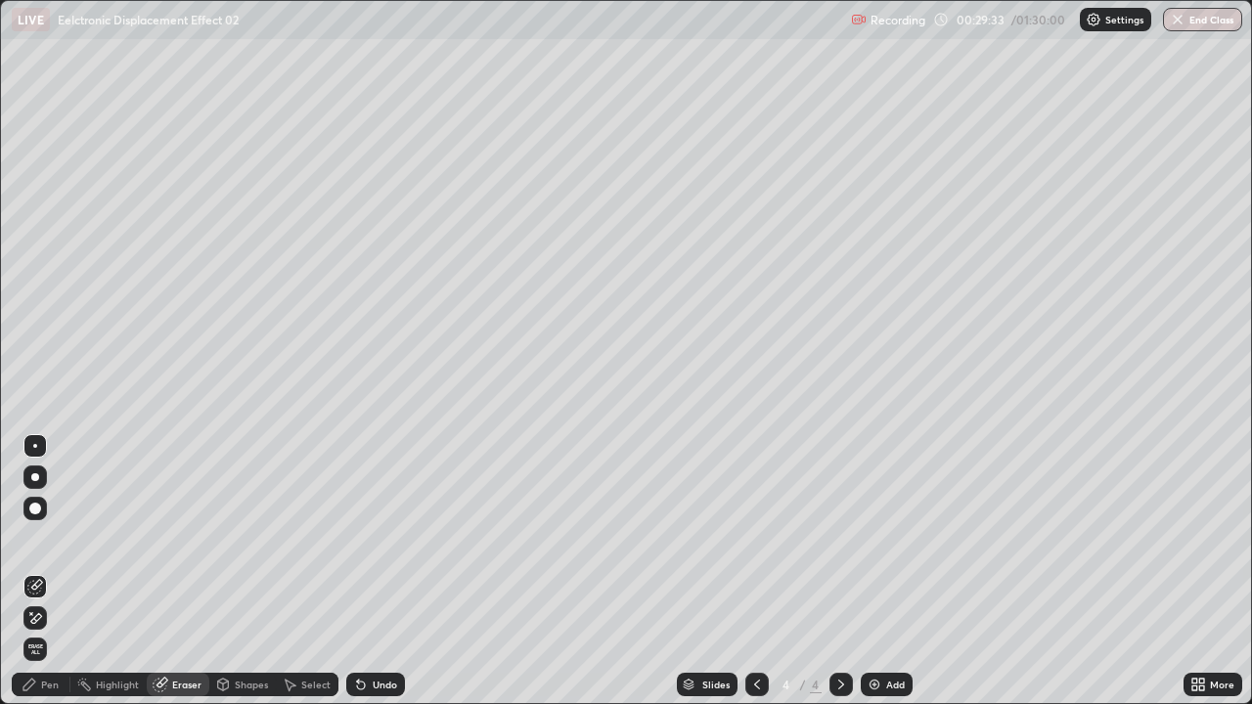
click at [65, 538] on div "Pen" at bounding box center [41, 684] width 59 height 23
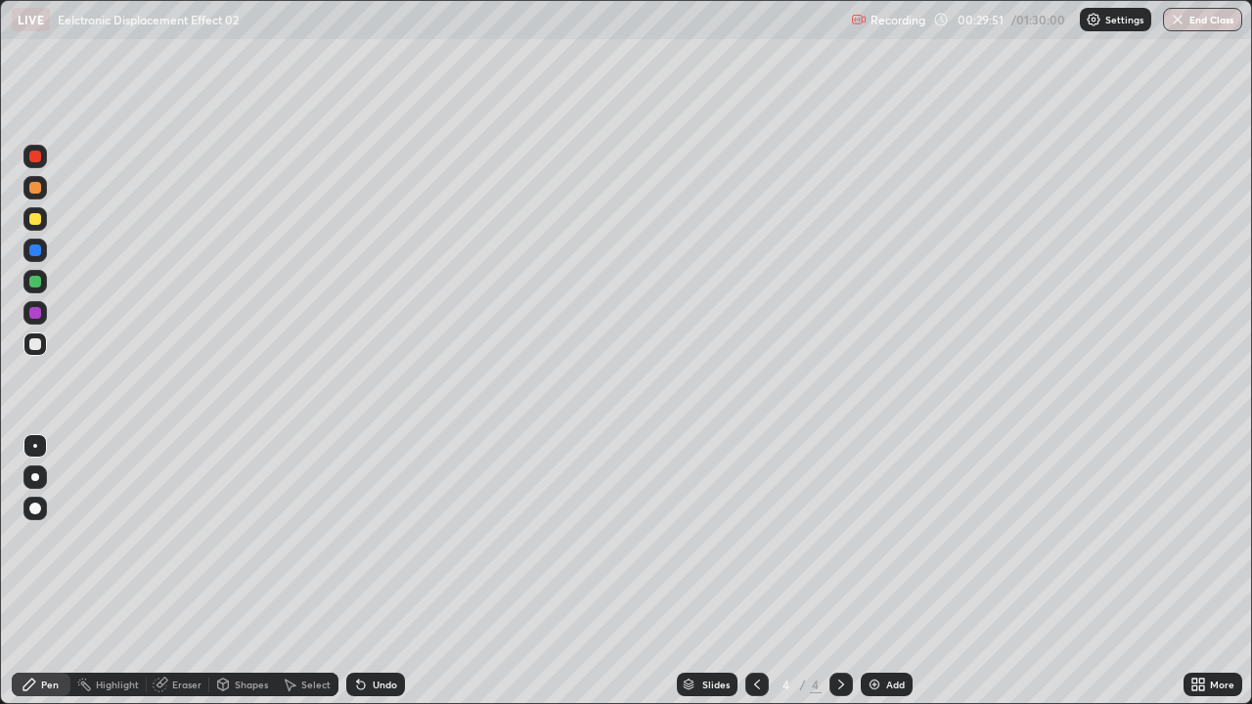
click at [302, 538] on div "Select" at bounding box center [307, 684] width 63 height 23
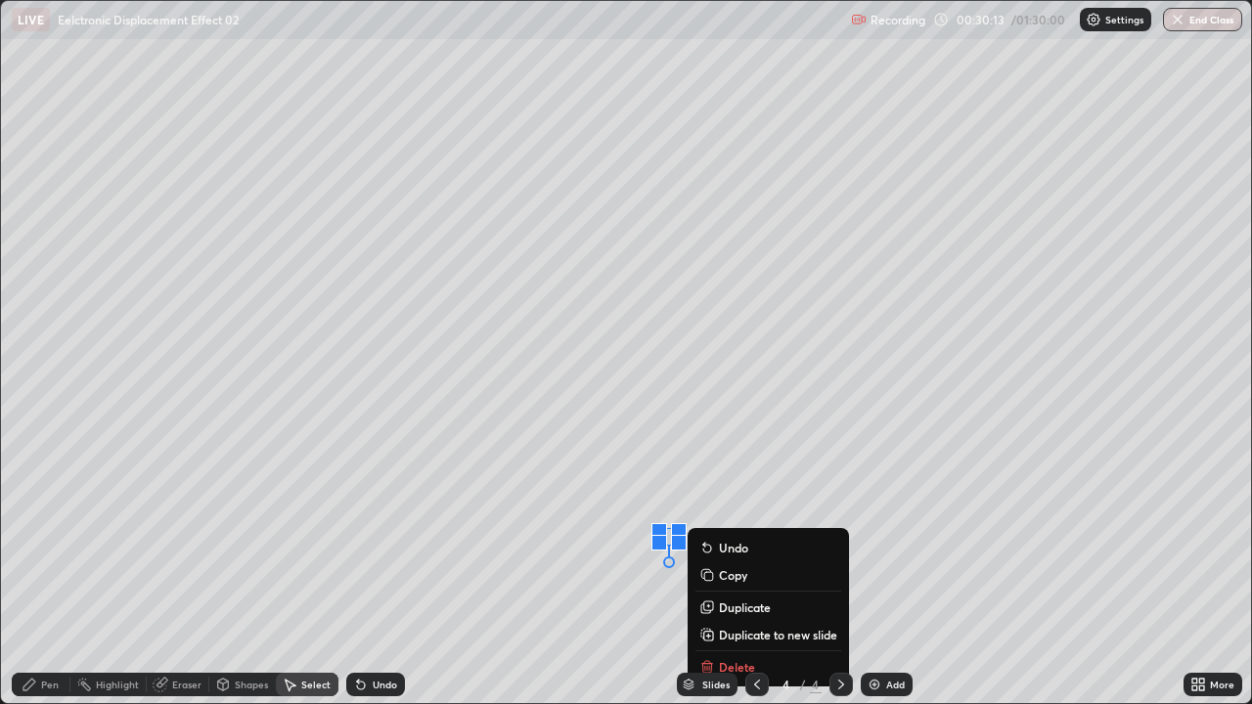
click at [58, 538] on div "Pen" at bounding box center [50, 685] width 18 height 10
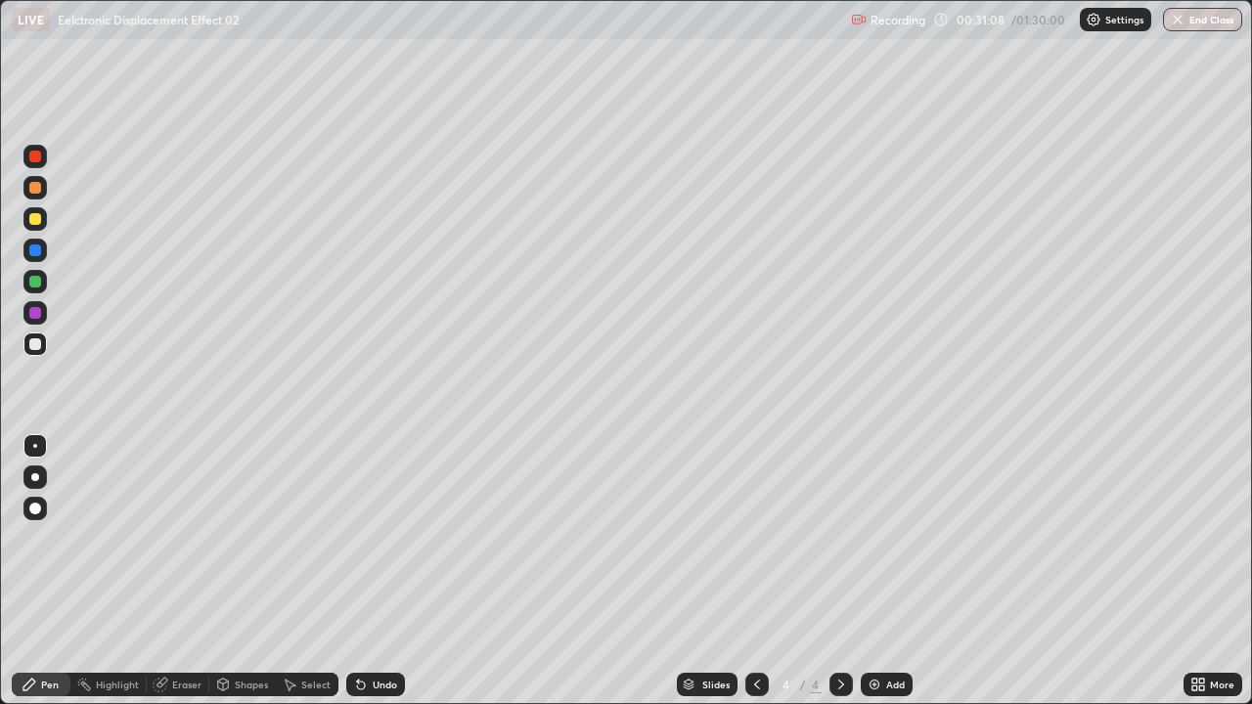
click at [298, 538] on div "Select" at bounding box center [307, 684] width 63 height 23
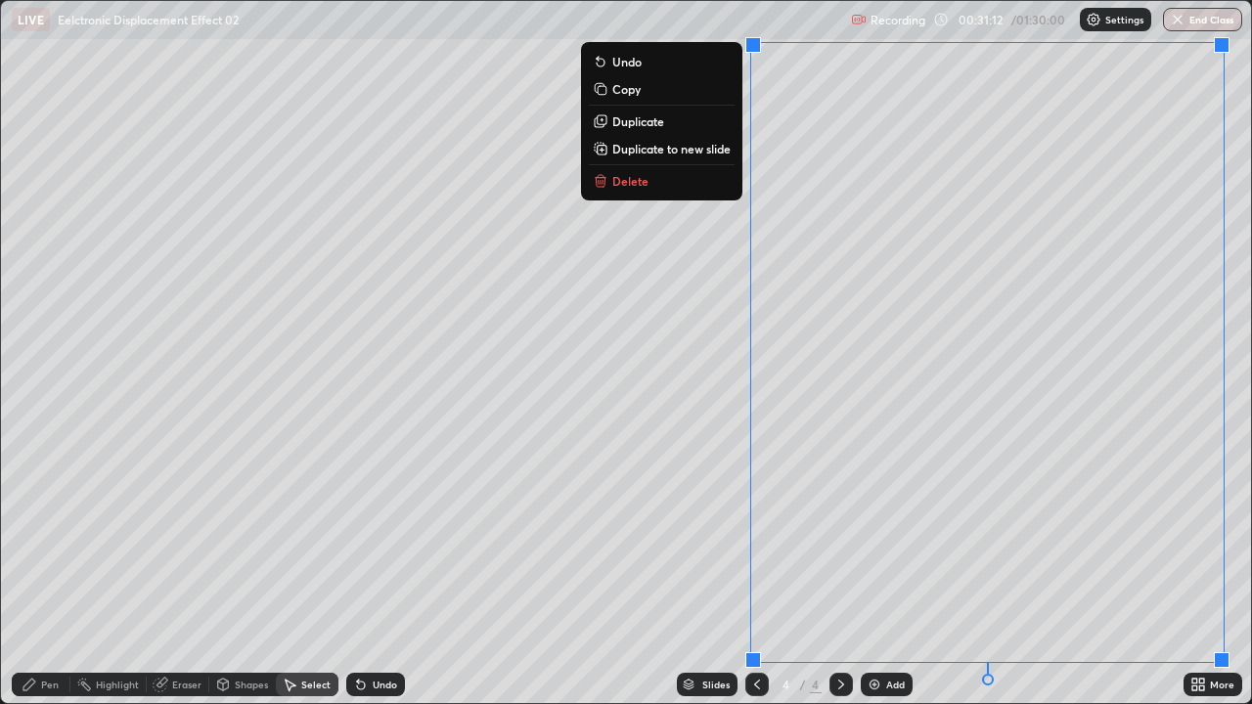
click at [652, 147] on p "Duplicate to new slide" at bounding box center [671, 149] width 118 height 16
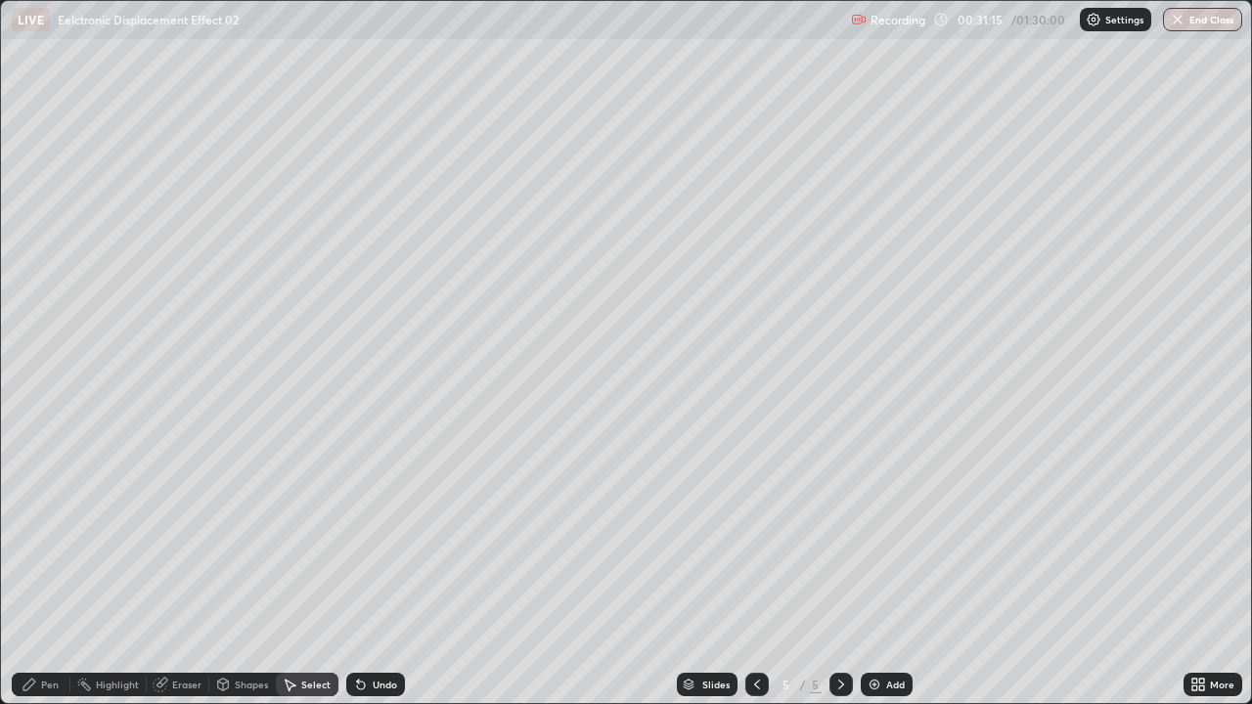
click at [197, 538] on div "Eraser" at bounding box center [186, 685] width 29 height 10
click at [241, 538] on div "Shapes" at bounding box center [251, 685] width 33 height 10
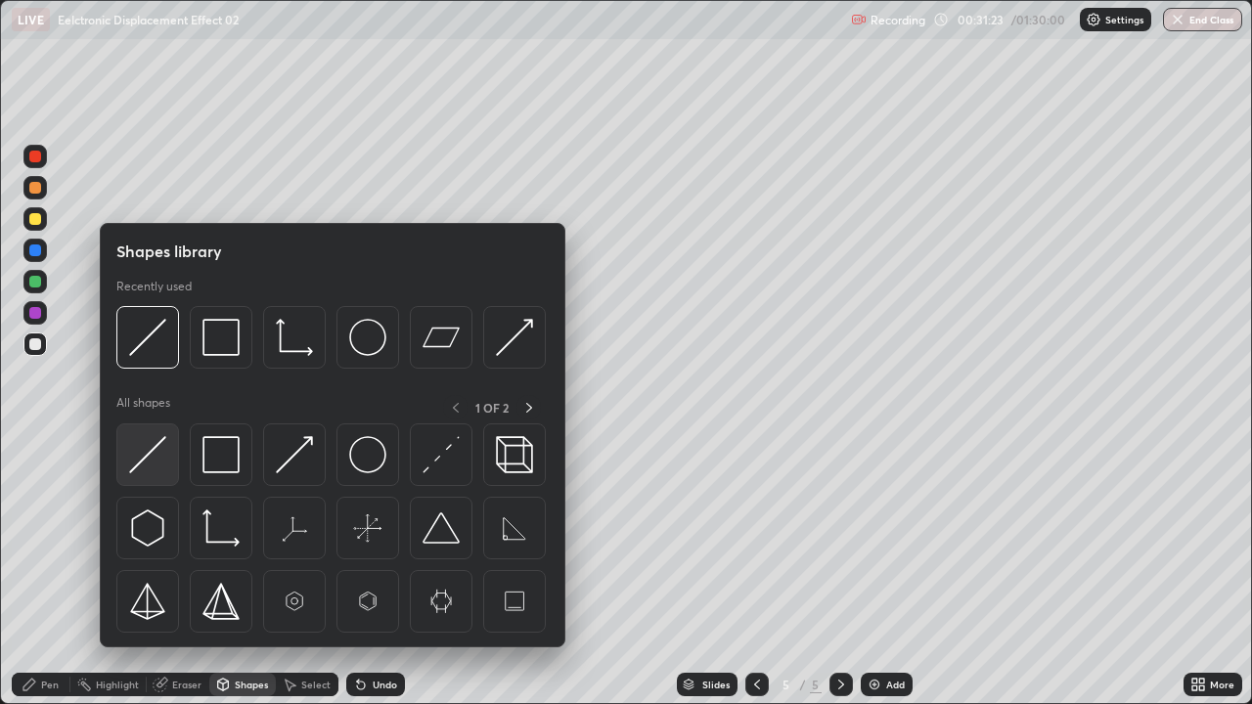
click at [159, 444] on img at bounding box center [147, 454] width 37 height 37
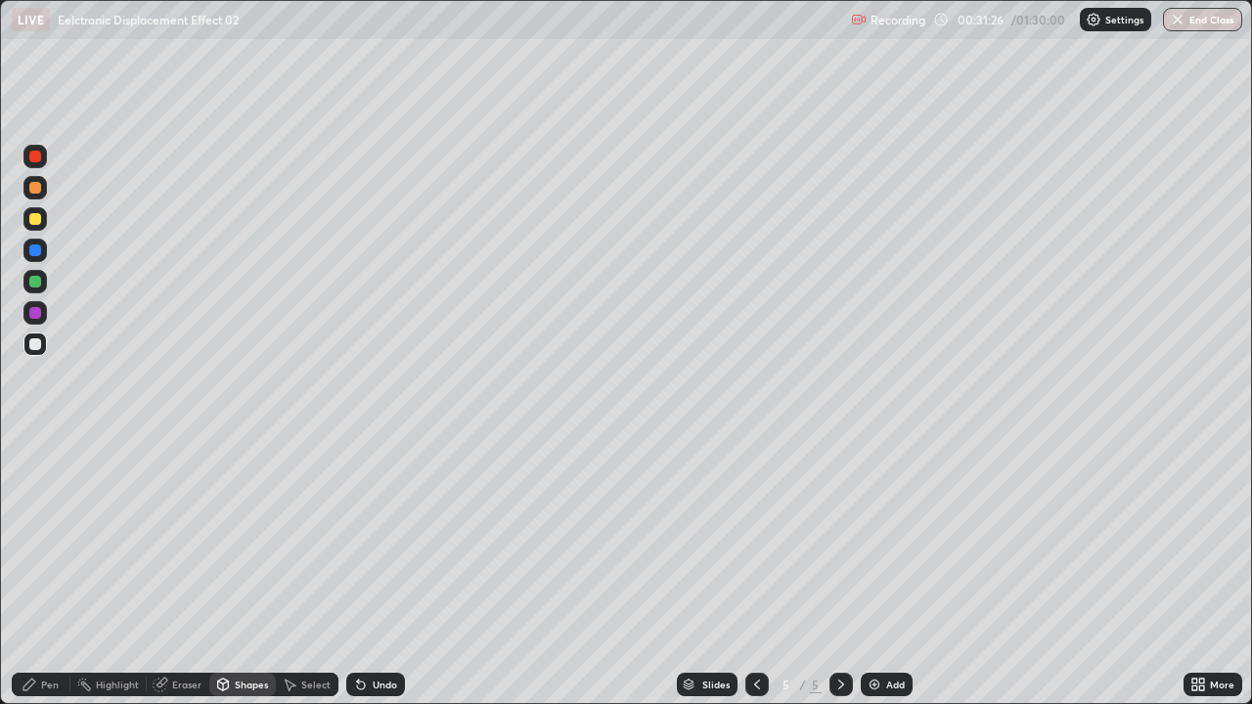
click at [52, 538] on div "Pen" at bounding box center [41, 684] width 59 height 23
click at [375, 538] on div "Undo" at bounding box center [385, 685] width 24 height 10
click at [365, 538] on icon at bounding box center [361, 685] width 16 height 16
click at [361, 538] on icon at bounding box center [361, 686] width 8 height 8
click at [358, 538] on icon at bounding box center [361, 686] width 8 height 8
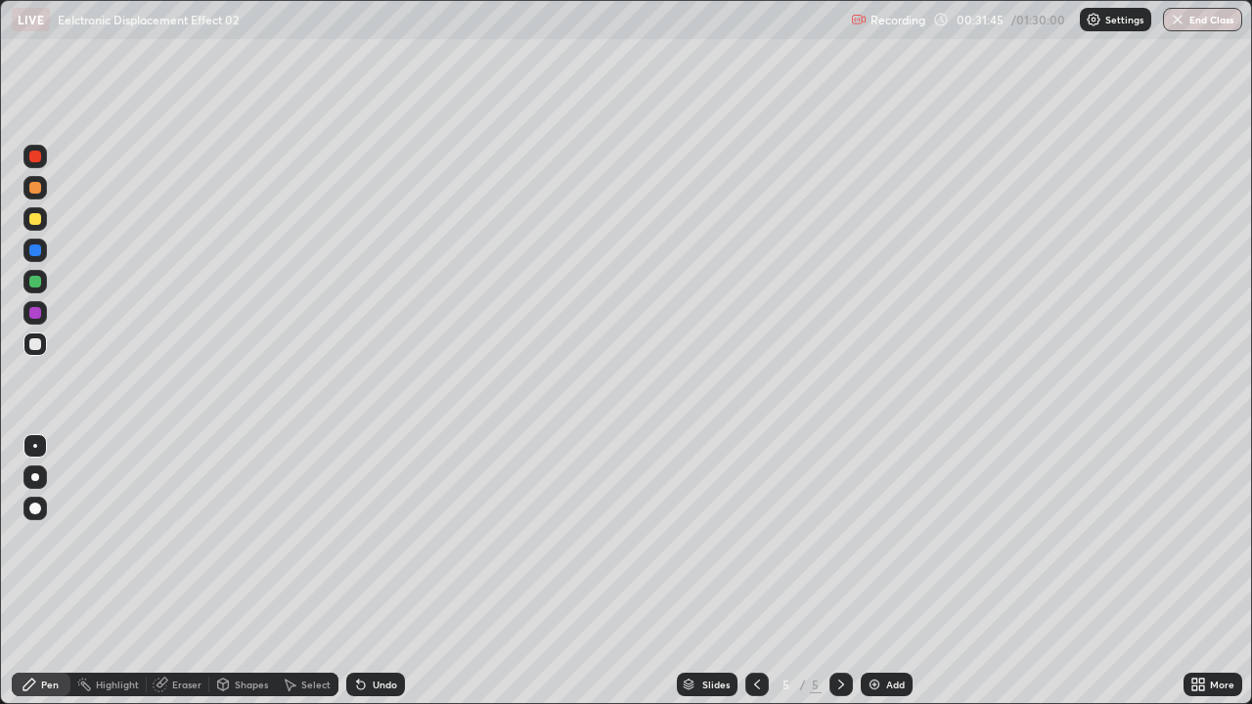
click at [38, 188] on div at bounding box center [35, 188] width 12 height 12
click at [44, 351] on div at bounding box center [34, 344] width 23 height 23
click at [45, 352] on div at bounding box center [34, 344] width 23 height 23
click at [180, 538] on div "Eraser" at bounding box center [186, 685] width 29 height 10
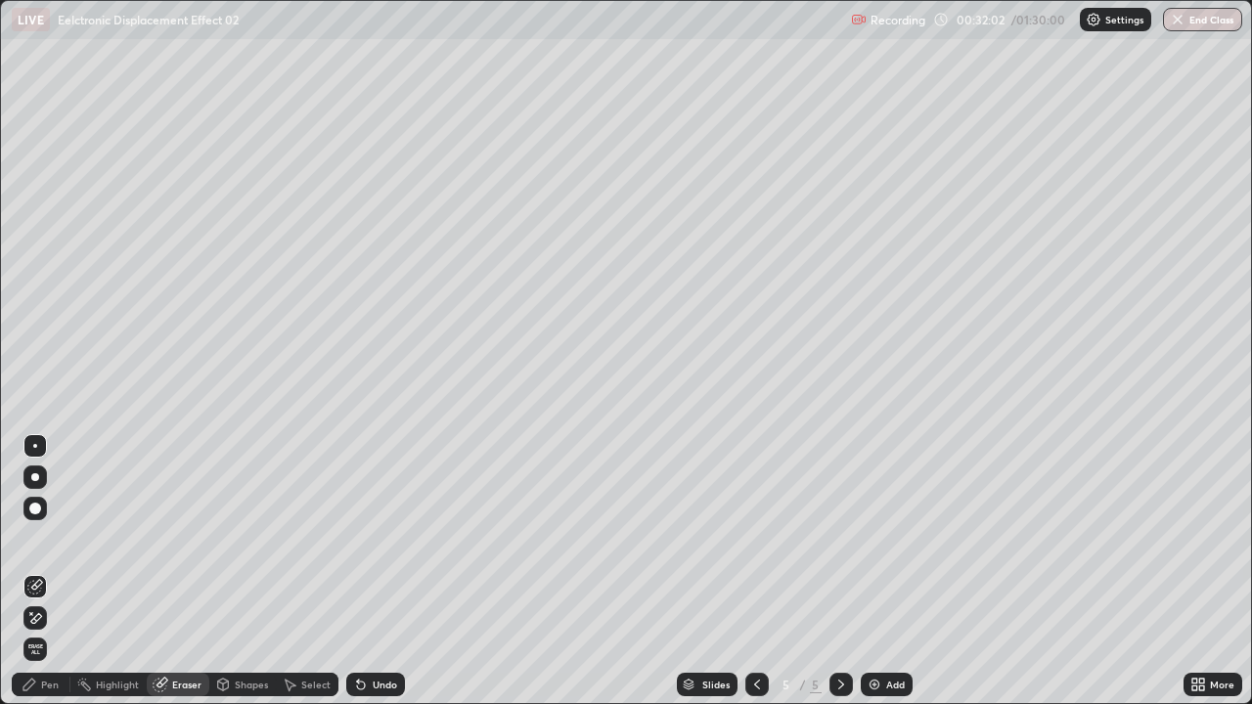
click at [56, 538] on div "Pen" at bounding box center [41, 684] width 59 height 23
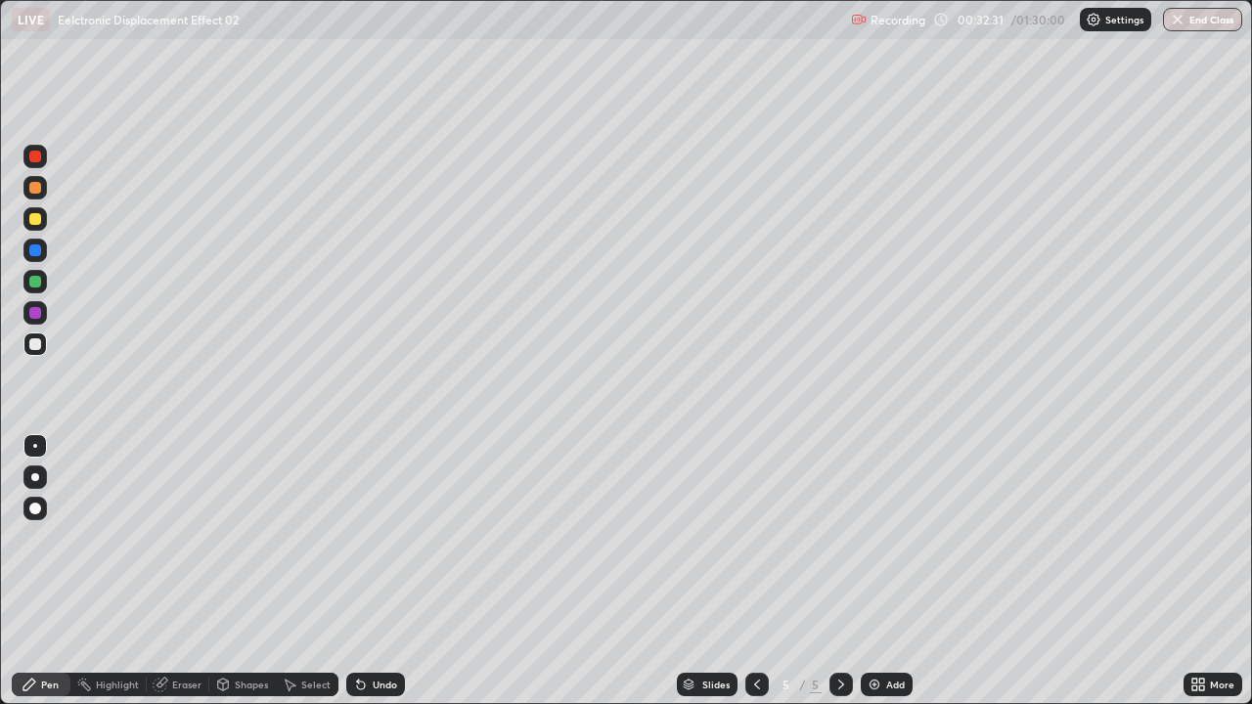
click at [297, 538] on div "Select" at bounding box center [307, 684] width 63 height 23
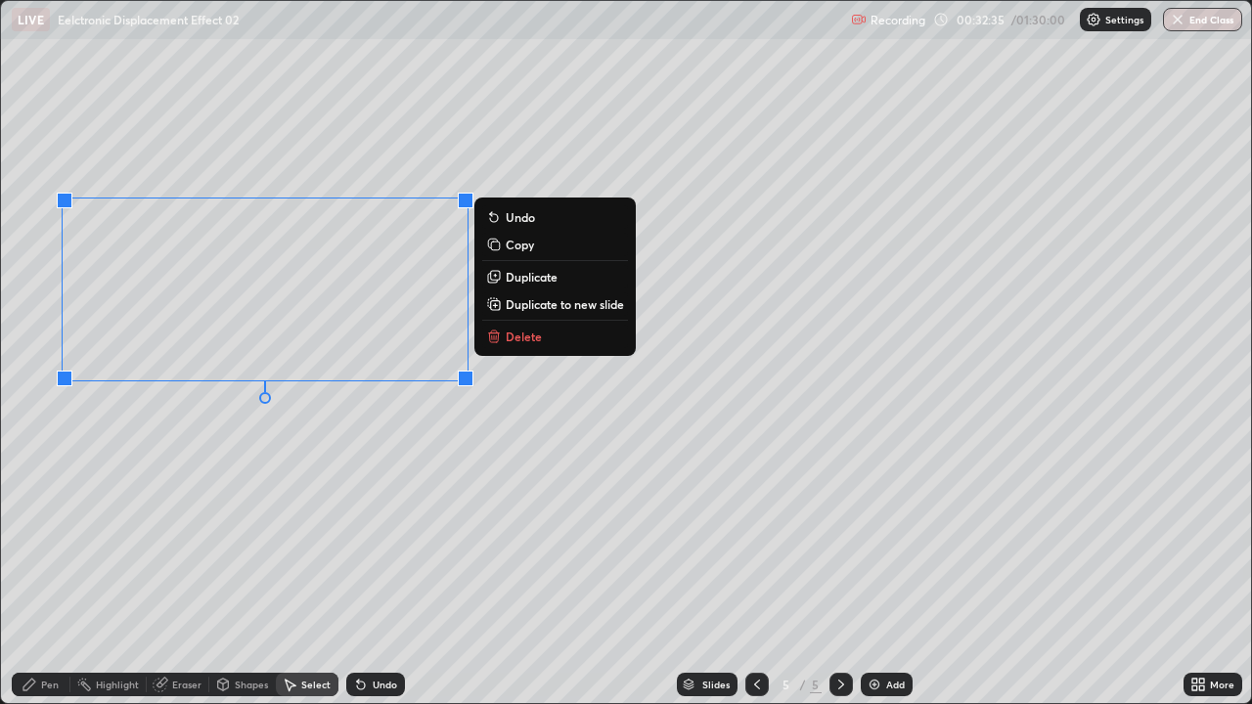
click at [202, 437] on div "0 ° Undo Copy Duplicate Duplicate to new slide Delete" at bounding box center [626, 352] width 1250 height 702
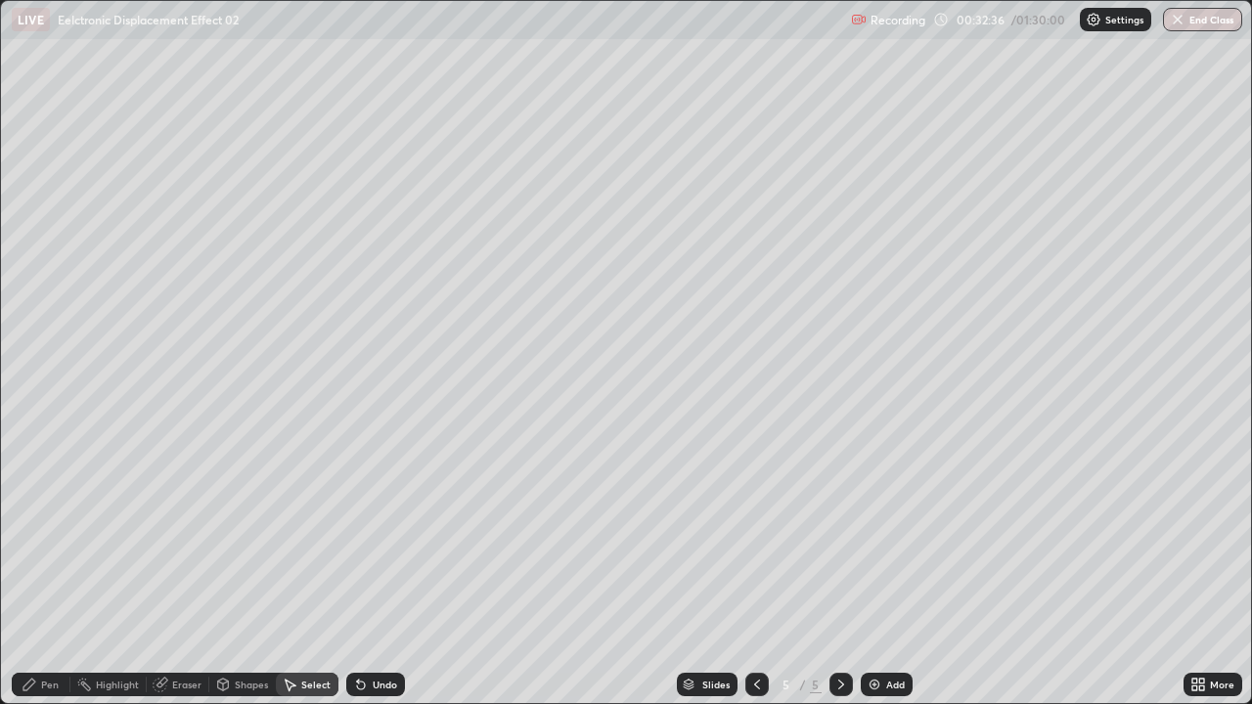
click at [47, 538] on div "Pen" at bounding box center [50, 685] width 18 height 10
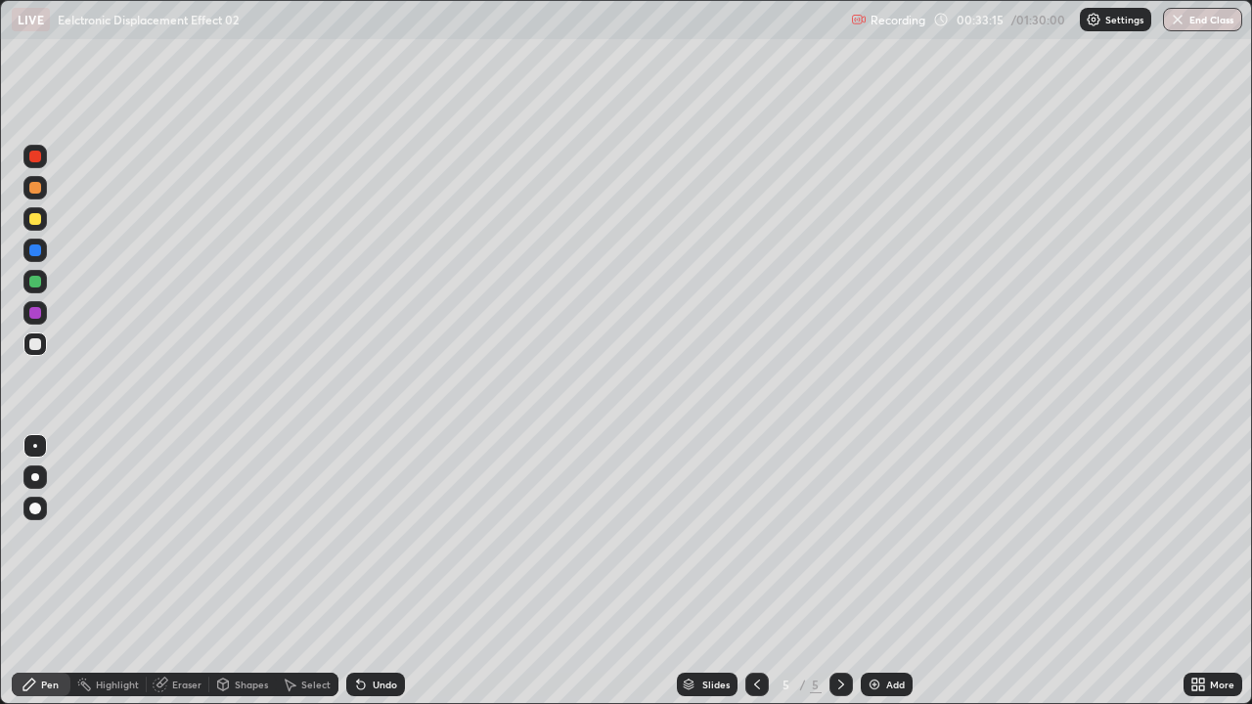
click at [38, 287] on div at bounding box center [35, 282] width 12 height 12
click at [39, 285] on div at bounding box center [35, 282] width 12 height 12
click at [40, 284] on div at bounding box center [35, 282] width 12 height 12
click at [36, 344] on div at bounding box center [35, 344] width 12 height 12
click at [44, 347] on div at bounding box center [34, 344] width 23 height 23
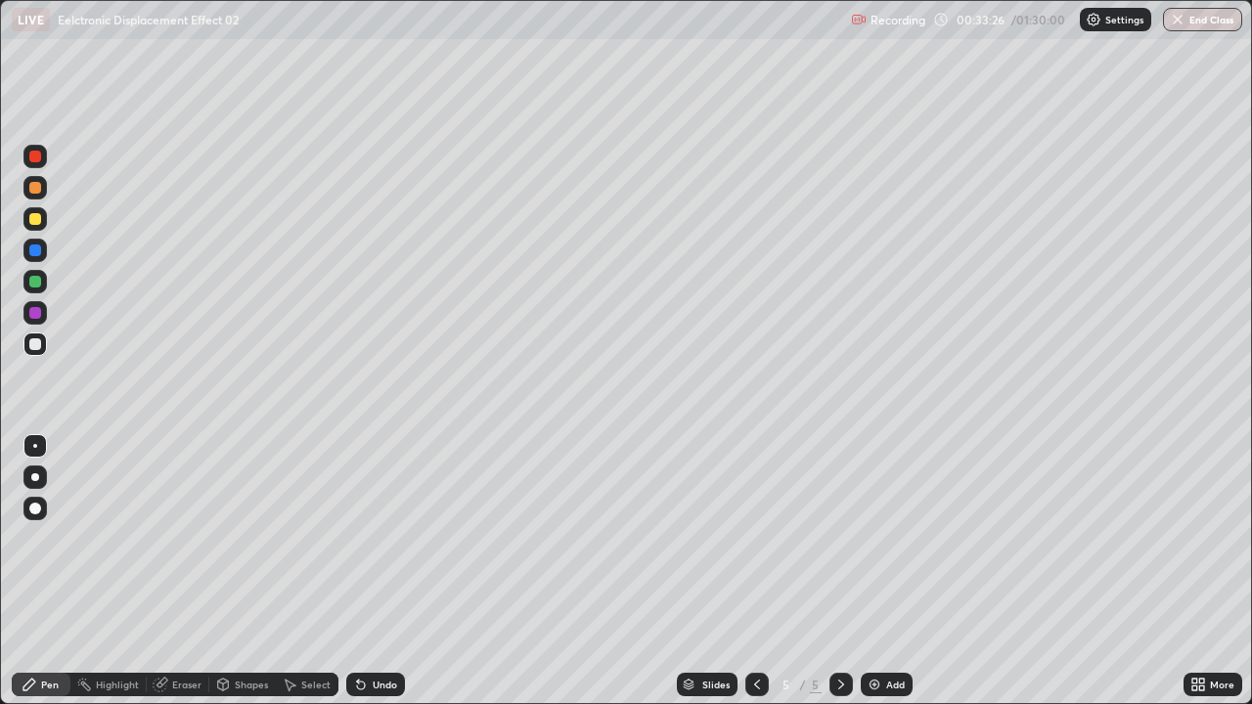
click at [36, 344] on div at bounding box center [35, 344] width 12 height 12
click at [35, 227] on div at bounding box center [34, 218] width 23 height 23
click at [35, 220] on div at bounding box center [35, 219] width 12 height 12
click at [365, 538] on icon at bounding box center [361, 685] width 16 height 16
click at [358, 538] on icon at bounding box center [361, 686] width 8 height 8
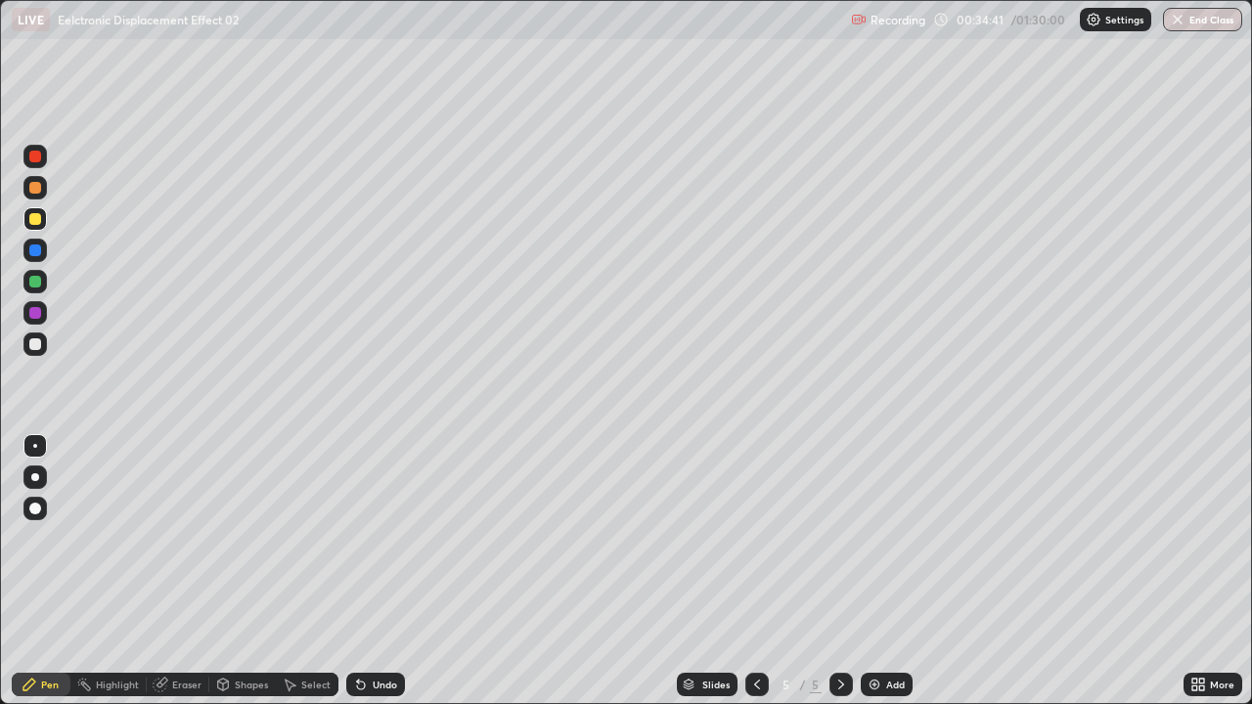
click at [39, 349] on div at bounding box center [34, 344] width 23 height 23
click at [365, 538] on icon at bounding box center [361, 685] width 16 height 16
click at [373, 538] on div "Undo" at bounding box center [385, 685] width 24 height 10
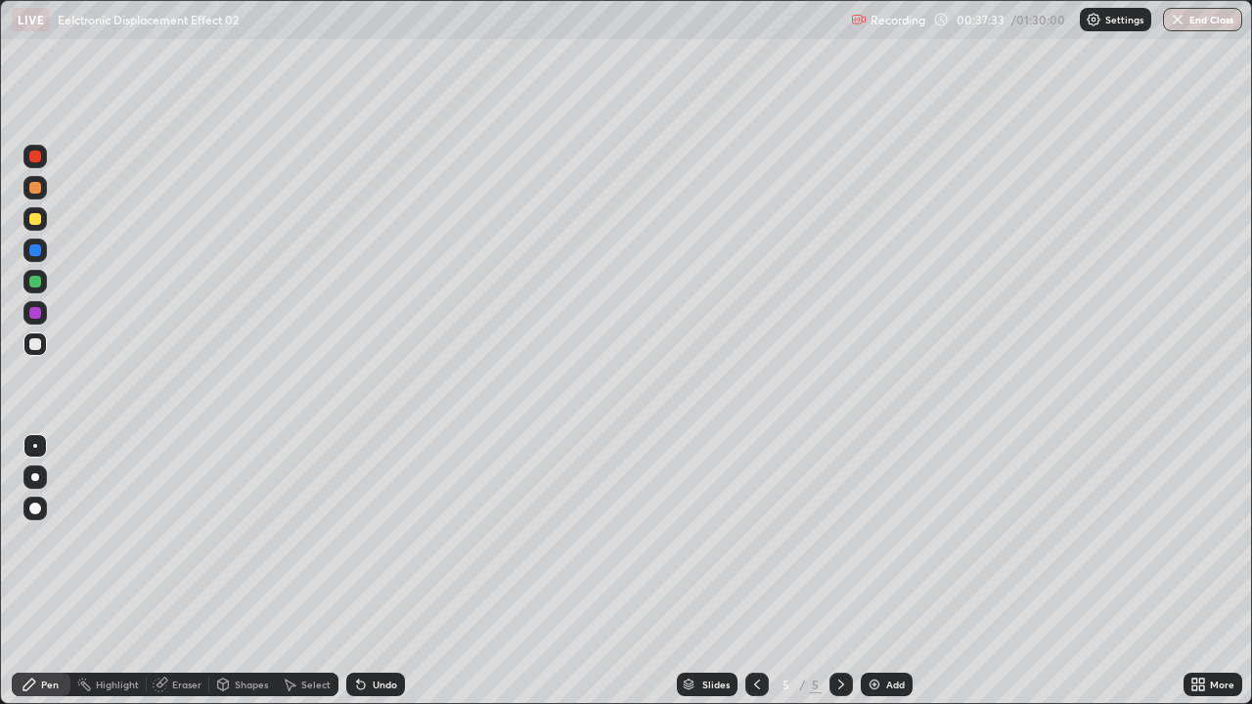
click at [374, 538] on div "Undo" at bounding box center [385, 685] width 24 height 10
click at [373, 538] on div "Undo" at bounding box center [385, 685] width 24 height 10
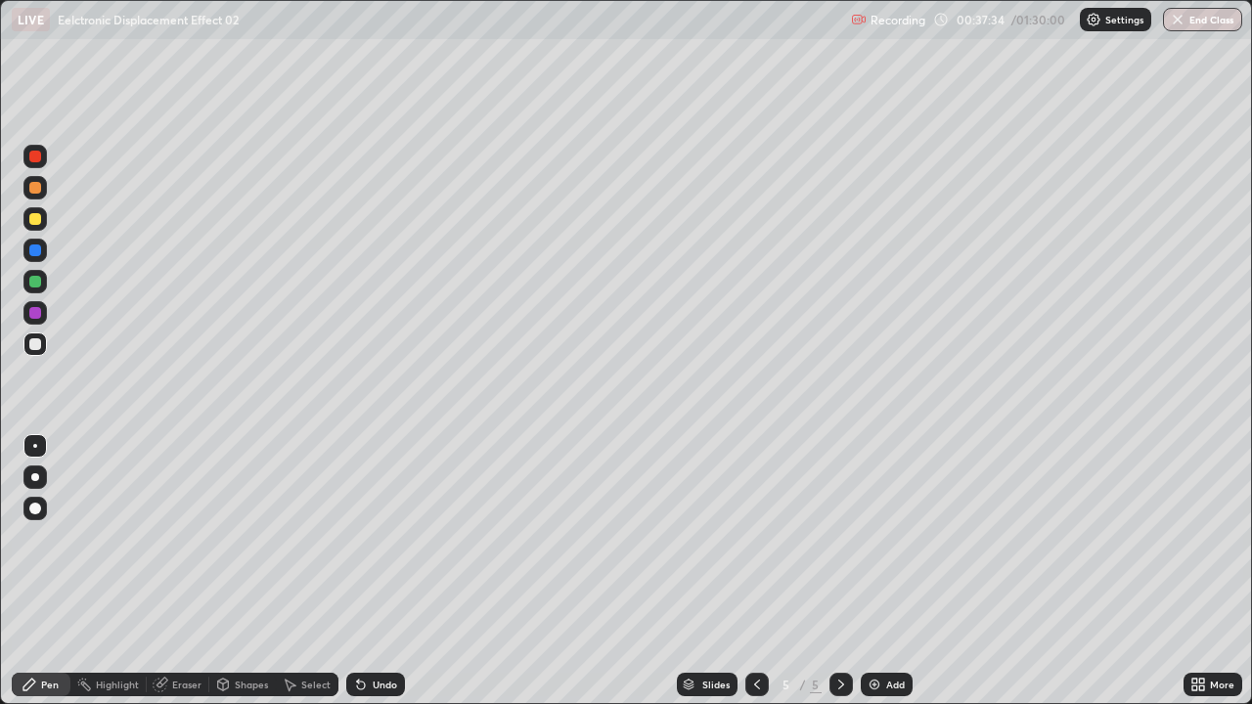
click at [368, 538] on div "Undo" at bounding box center [375, 684] width 59 height 23
click at [367, 538] on div "Undo" at bounding box center [375, 684] width 59 height 23
click at [369, 538] on div "Undo" at bounding box center [375, 684] width 59 height 23
click at [368, 538] on div "Undo" at bounding box center [375, 684] width 59 height 23
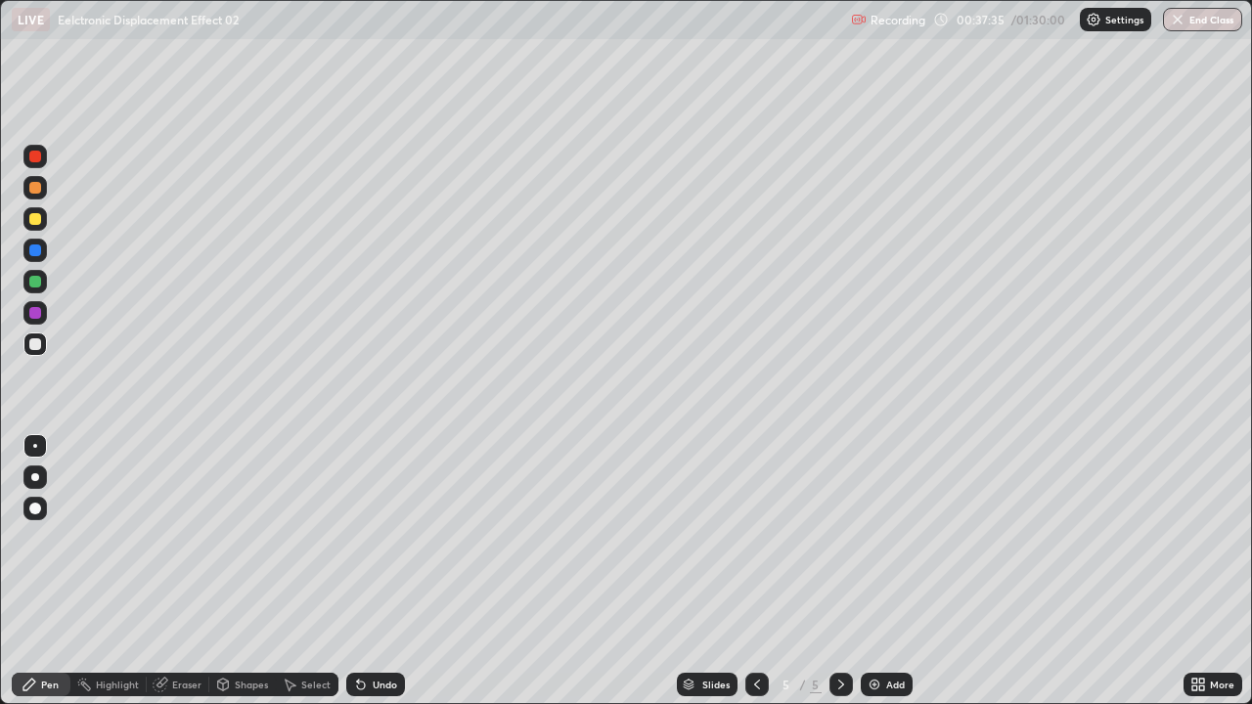
click at [366, 538] on icon at bounding box center [361, 685] width 16 height 16
click at [365, 538] on icon at bounding box center [361, 685] width 16 height 16
click at [363, 538] on icon at bounding box center [361, 685] width 16 height 16
click at [295, 538] on div "Select" at bounding box center [307, 684] width 63 height 23
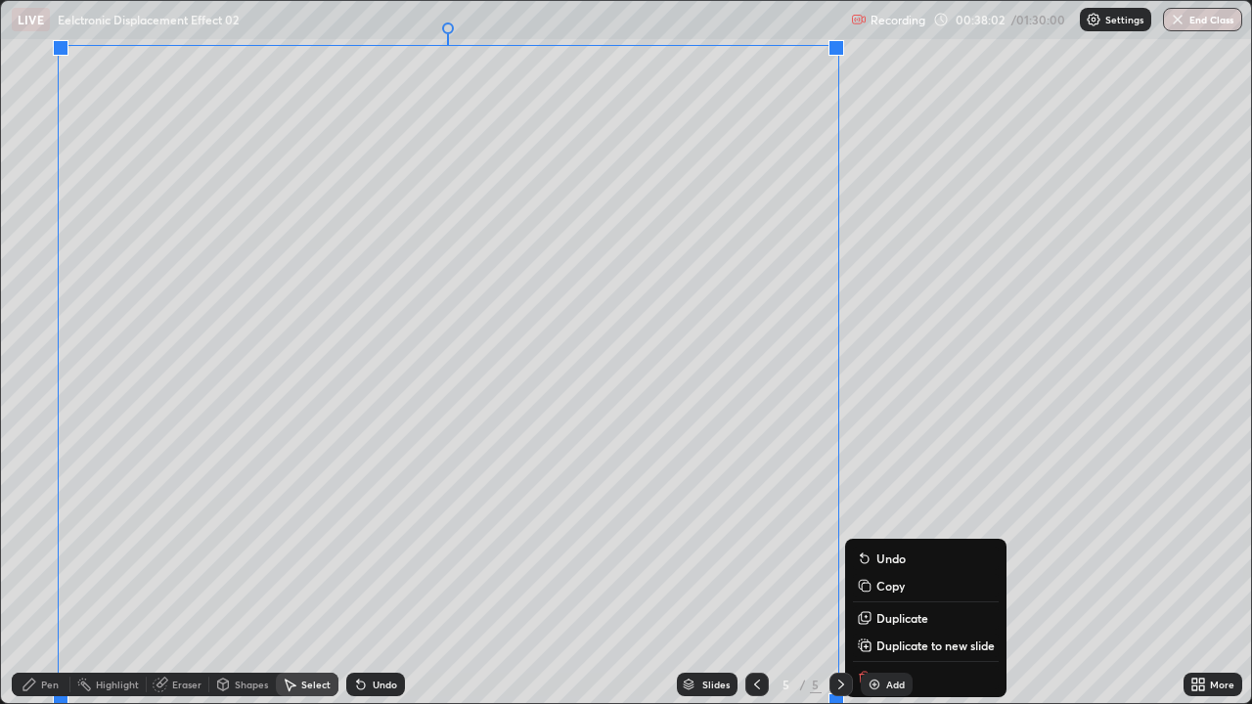
click at [873, 538] on button "Duplicate to new slide" at bounding box center [926, 645] width 146 height 23
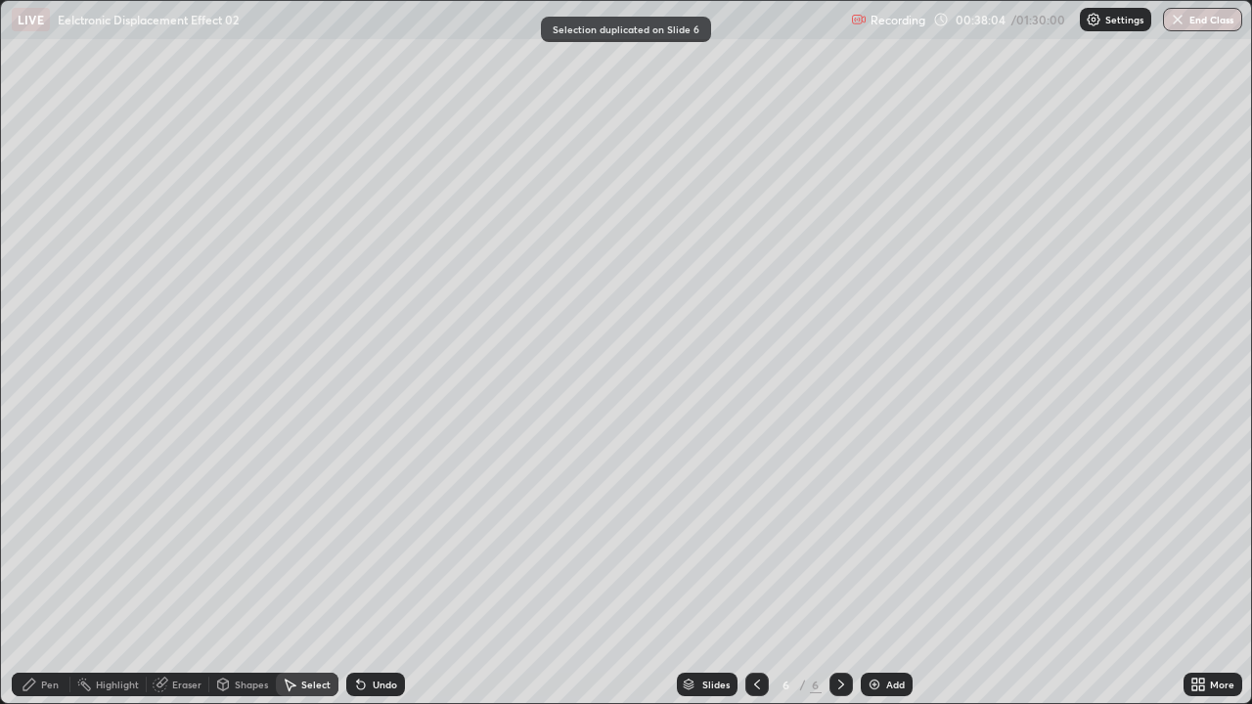
click at [183, 538] on div "Eraser" at bounding box center [186, 685] width 29 height 10
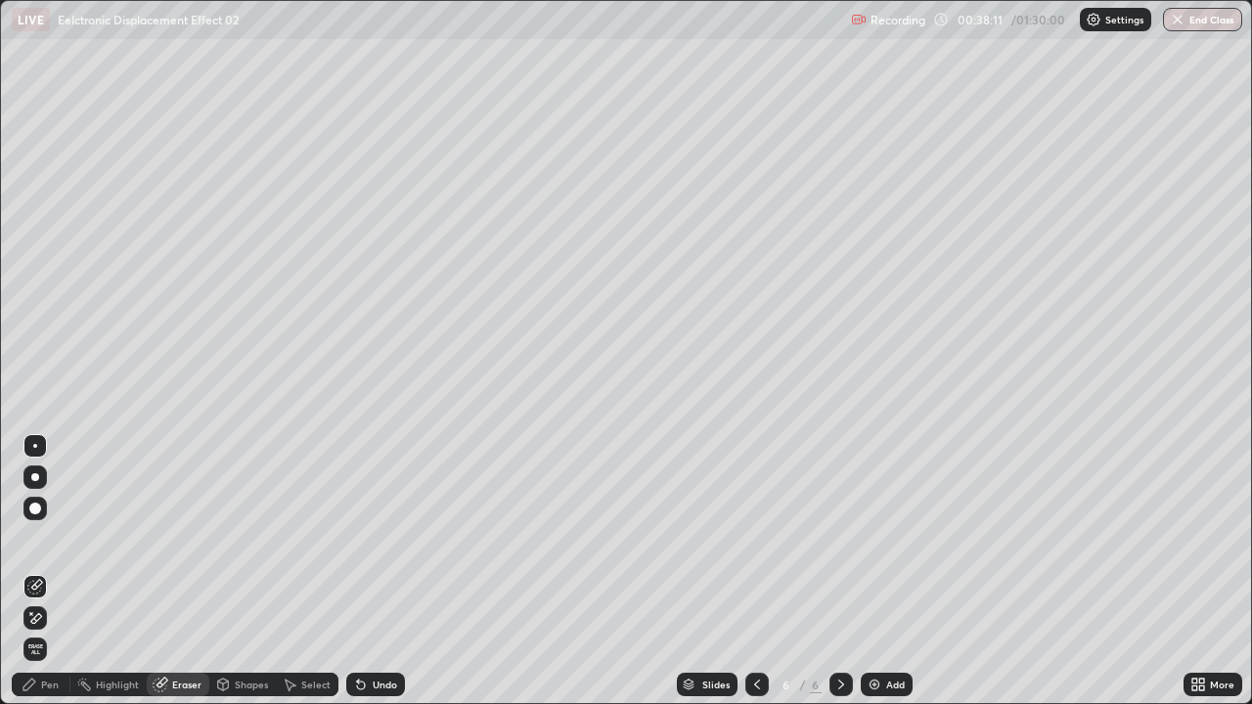
click at [50, 538] on div "Pen" at bounding box center [50, 685] width 18 height 10
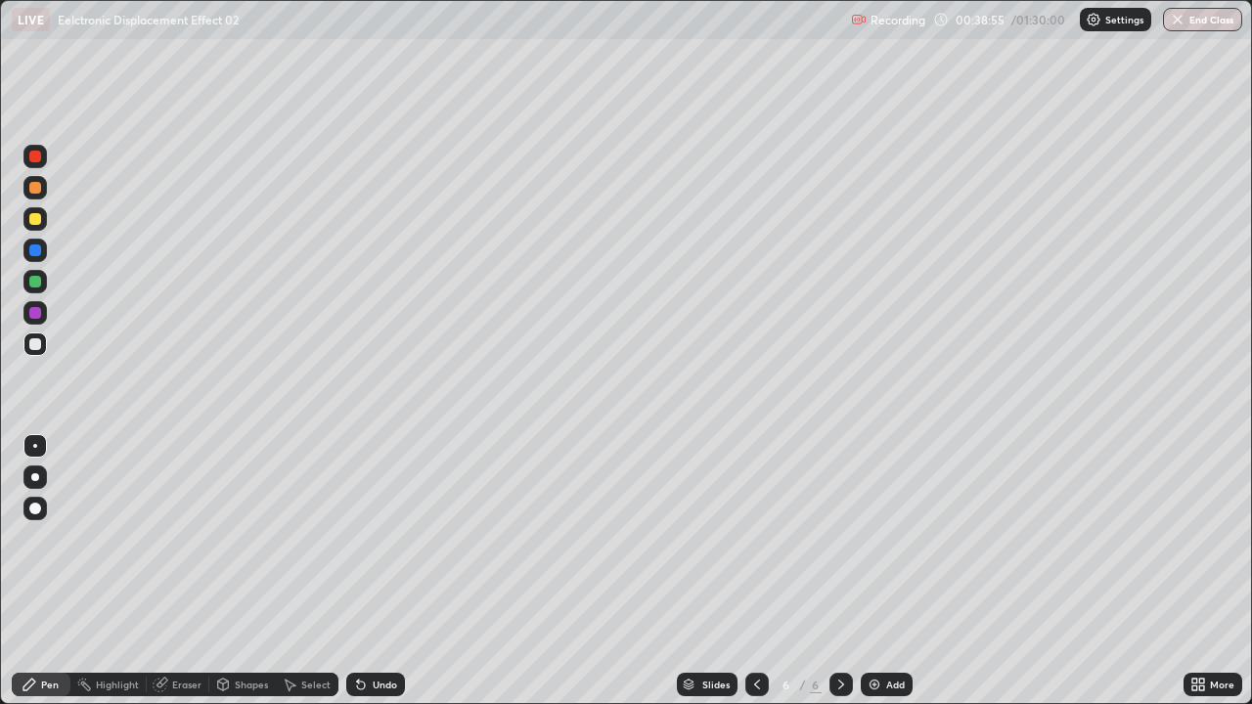
click at [379, 538] on div "Undo" at bounding box center [375, 684] width 59 height 23
click at [384, 538] on div "Undo" at bounding box center [375, 684] width 59 height 23
click at [379, 538] on div "Undo" at bounding box center [385, 685] width 24 height 10
click at [382, 538] on div "Undo" at bounding box center [375, 684] width 59 height 23
click at [39, 345] on div at bounding box center [35, 344] width 12 height 12
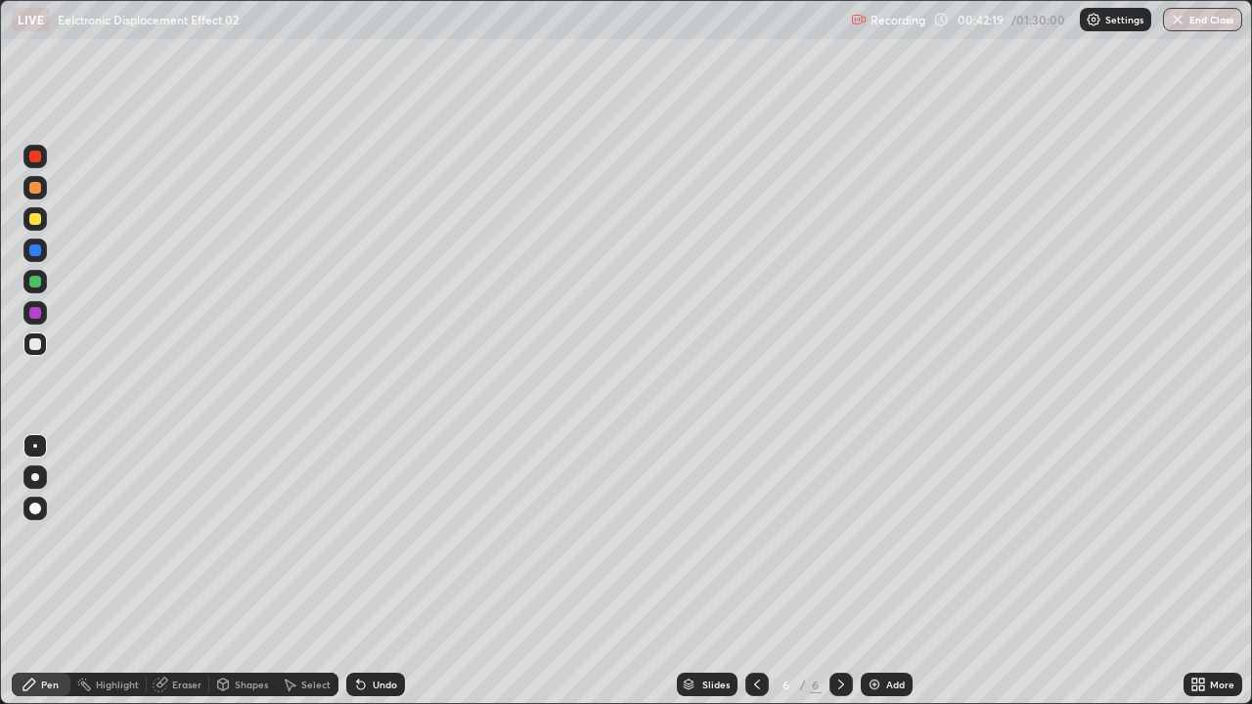
click at [43, 349] on div at bounding box center [34, 344] width 23 height 23
click at [265, 538] on div "Shapes" at bounding box center [242, 684] width 67 height 39
click at [268, 538] on div "Shapes" at bounding box center [242, 684] width 67 height 39
click at [50, 538] on div "Pen" at bounding box center [50, 685] width 18 height 10
click at [264, 538] on div "Shapes" at bounding box center [242, 684] width 67 height 39
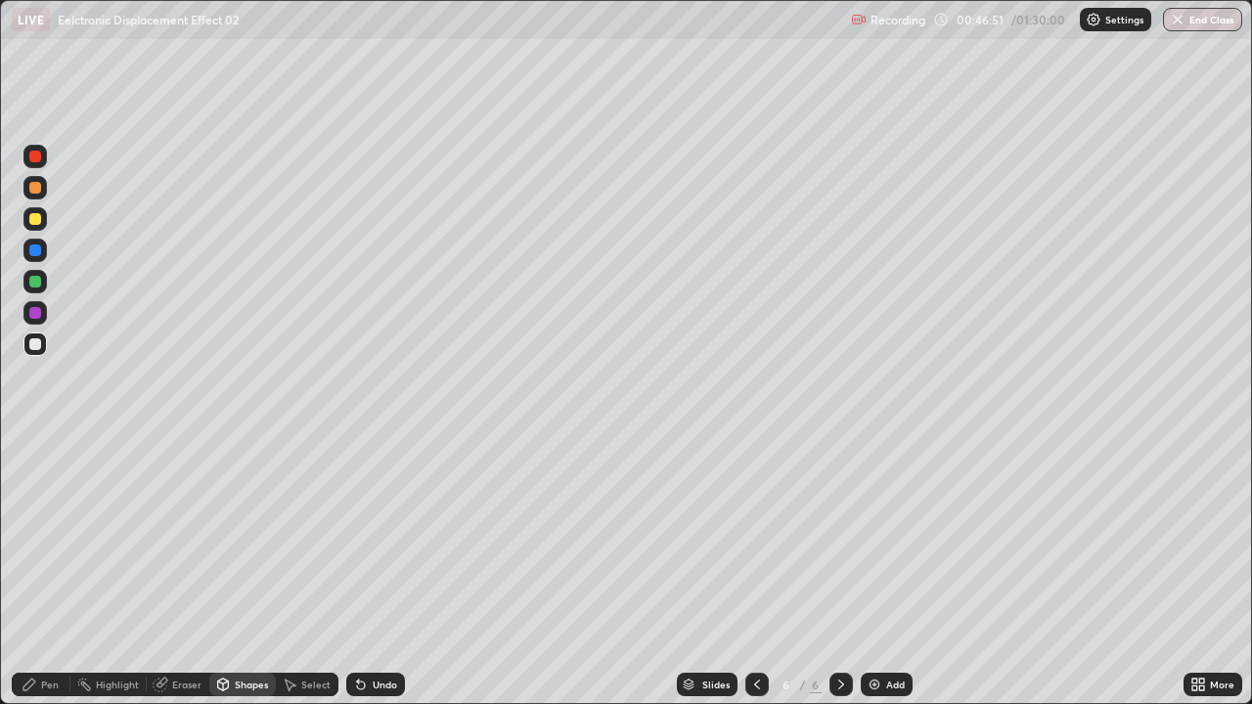
click at [44, 538] on div "Pen" at bounding box center [50, 685] width 18 height 10
click at [376, 538] on div "Undo" at bounding box center [385, 685] width 24 height 10
click at [299, 538] on div "Select" at bounding box center [307, 684] width 63 height 23
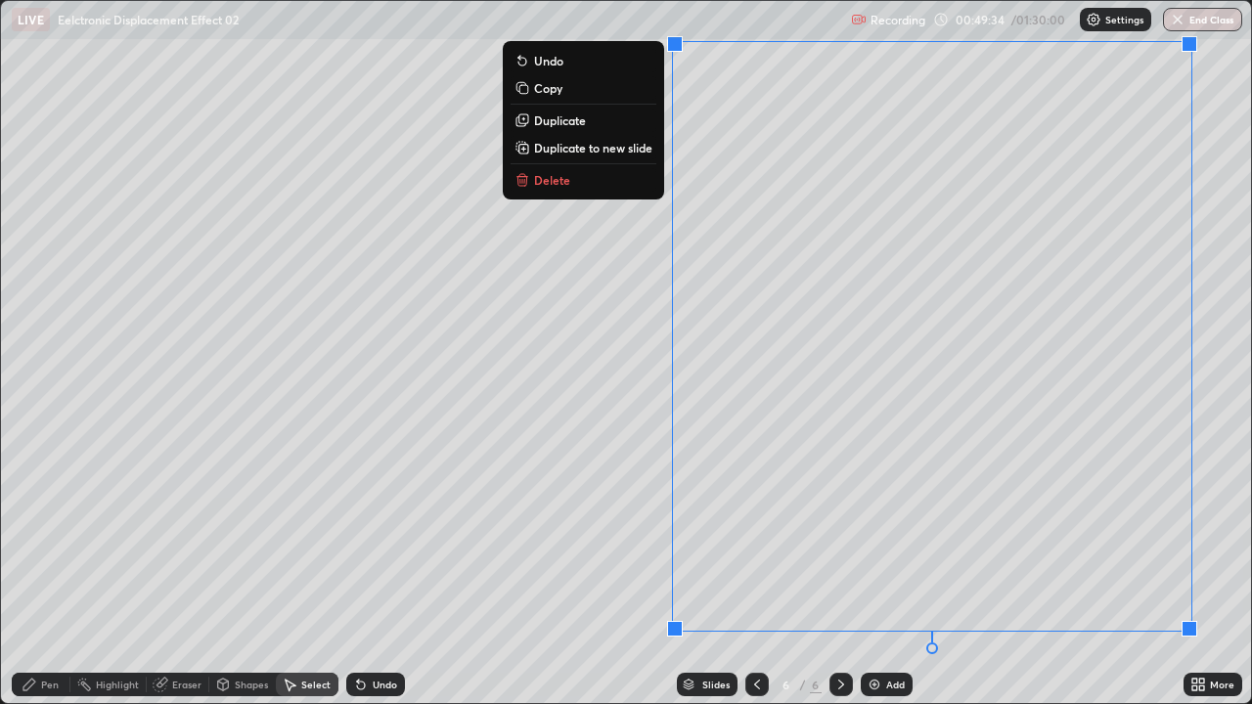
click at [634, 151] on p "Duplicate to new slide" at bounding box center [593, 148] width 118 height 16
click at [670, 311] on div "0 ° Undo Copy Duplicate Duplicate to new slide Delete" at bounding box center [626, 352] width 1250 height 702
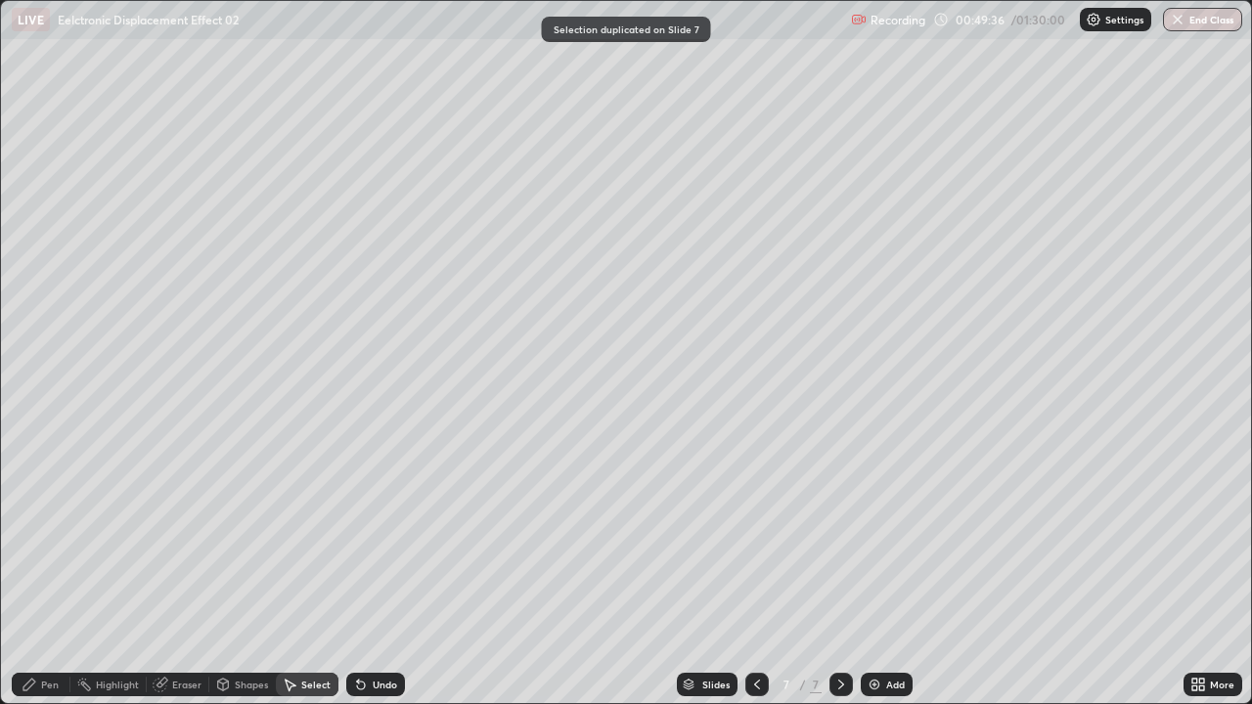
click at [245, 538] on div "Shapes" at bounding box center [242, 684] width 67 height 23
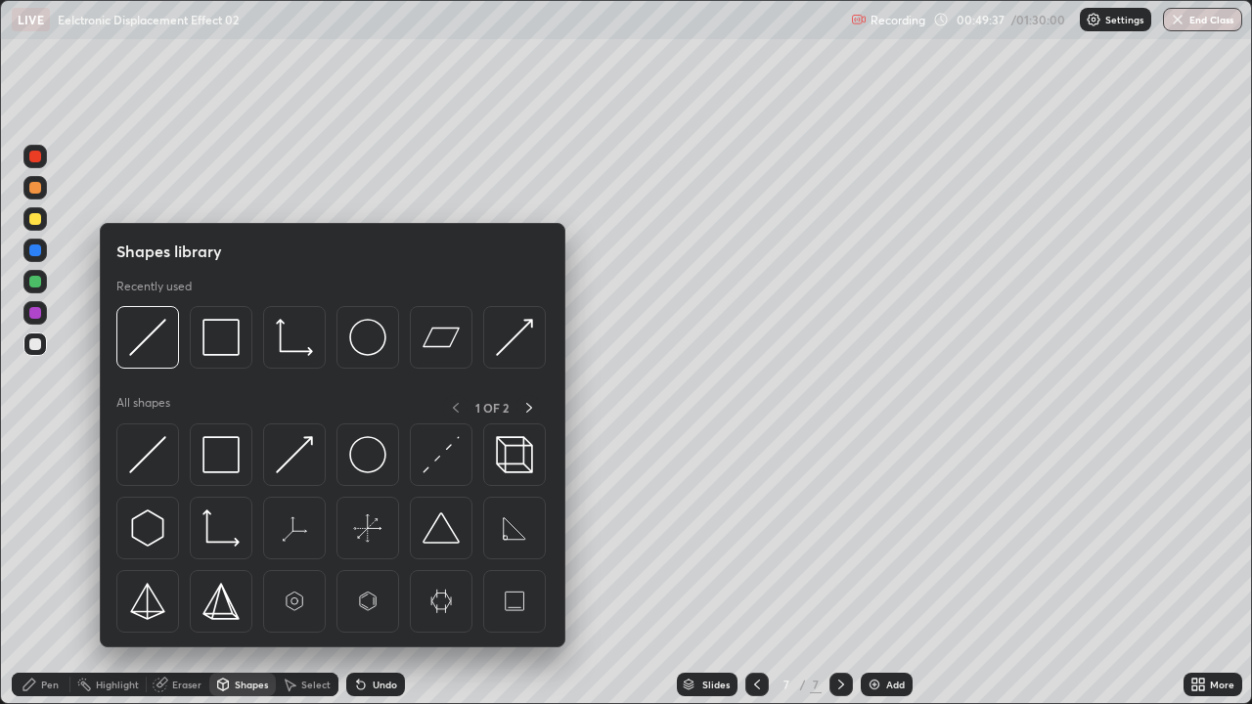
click at [184, 538] on div "Eraser" at bounding box center [186, 685] width 29 height 10
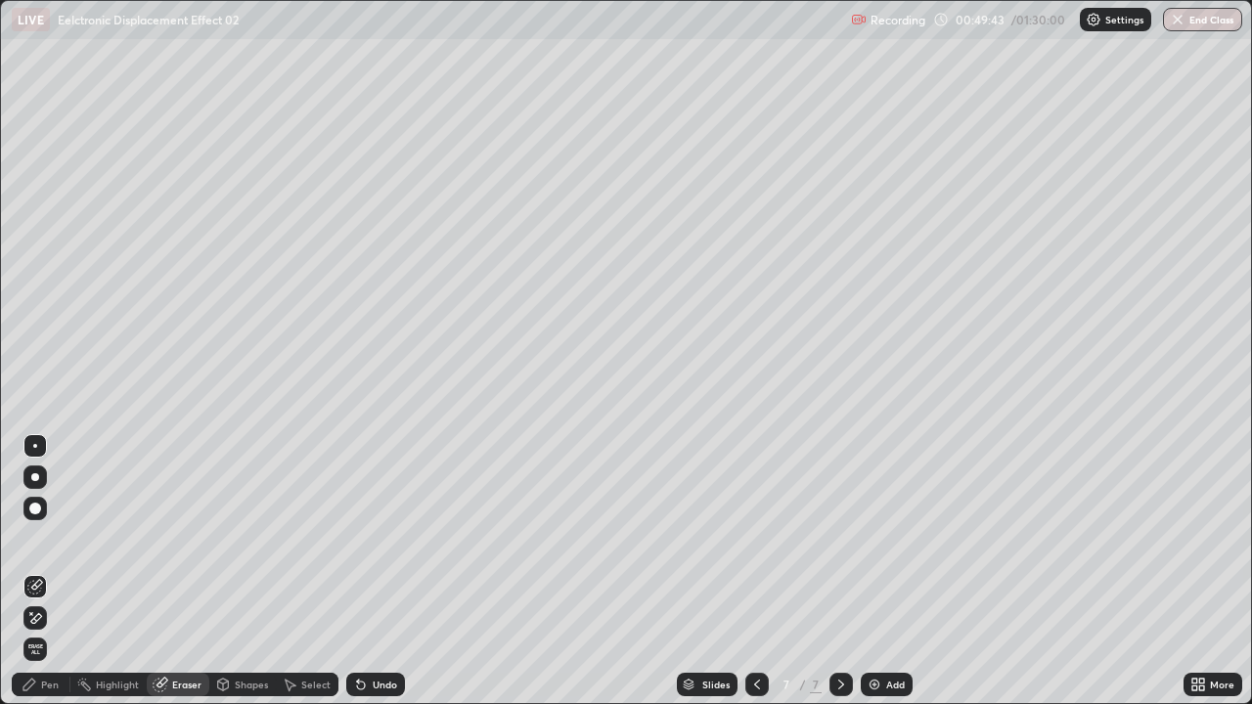
click at [244, 538] on div "Shapes" at bounding box center [251, 685] width 33 height 10
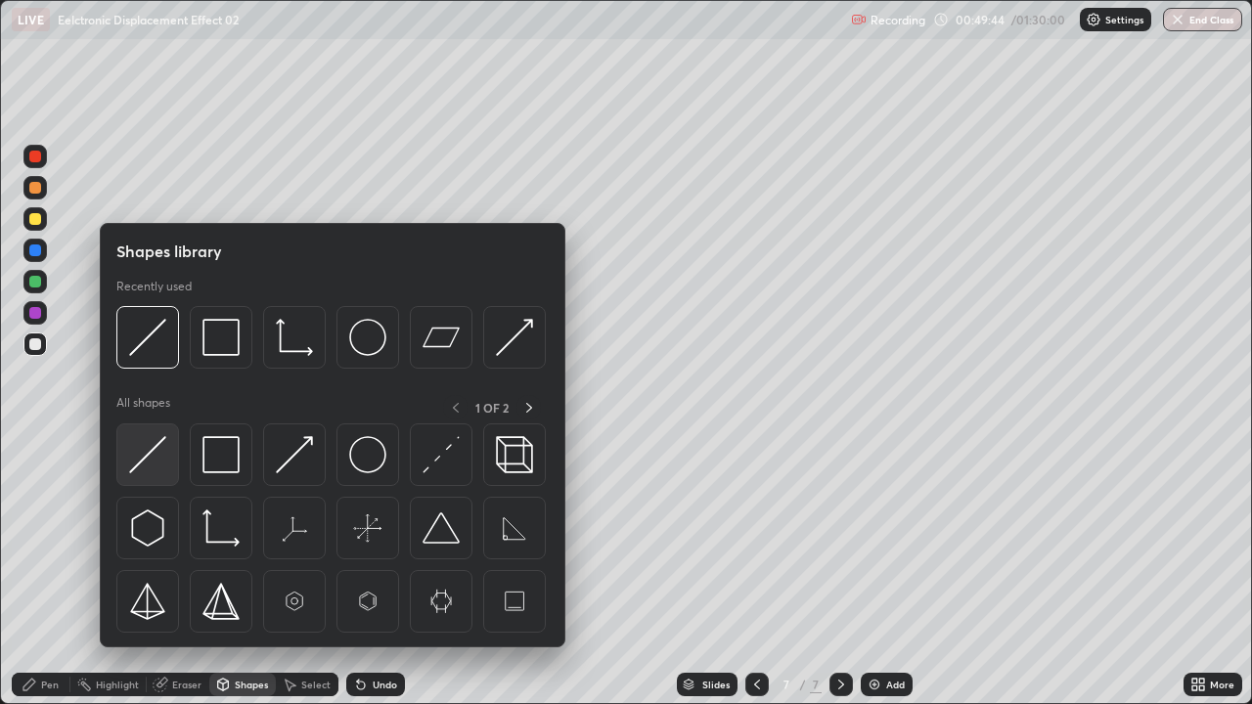
click at [149, 456] on img at bounding box center [147, 454] width 37 height 37
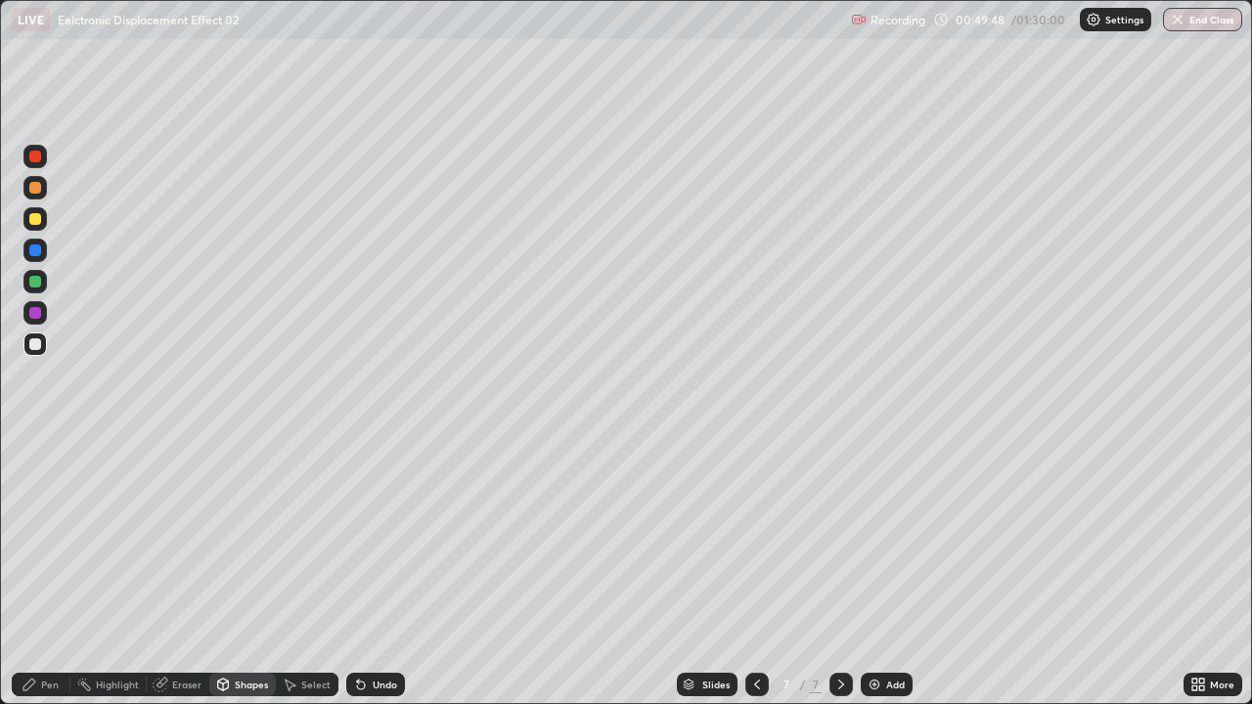
click at [42, 538] on div "Pen" at bounding box center [50, 685] width 18 height 10
click at [39, 538] on div "Pen" at bounding box center [41, 684] width 59 height 23
click at [38, 342] on div at bounding box center [35, 344] width 12 height 12
click at [38, 224] on div at bounding box center [35, 219] width 12 height 12
click at [379, 538] on div "Undo" at bounding box center [375, 684] width 59 height 23
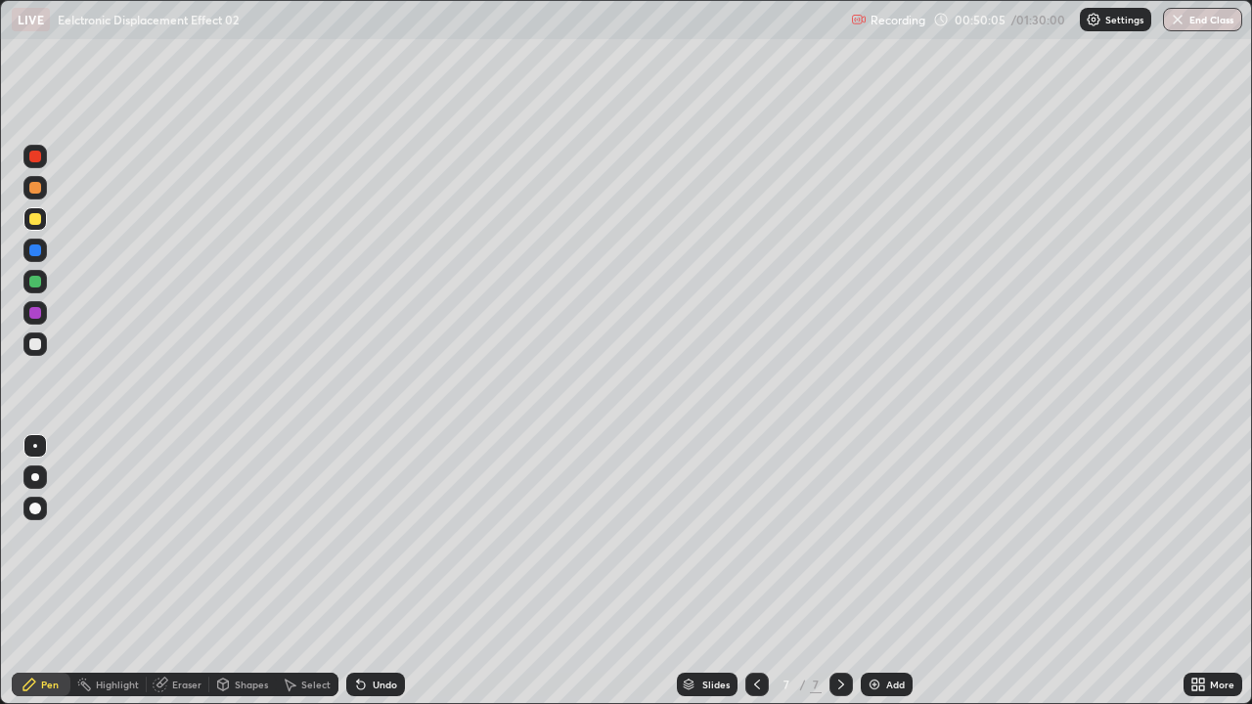
click at [374, 538] on div "Undo" at bounding box center [375, 684] width 59 height 23
click at [376, 538] on div "Undo" at bounding box center [375, 684] width 59 height 23
click at [37, 346] on div at bounding box center [35, 344] width 12 height 12
click at [43, 346] on div at bounding box center [34, 344] width 23 height 23
click at [36, 344] on div at bounding box center [35, 344] width 12 height 12
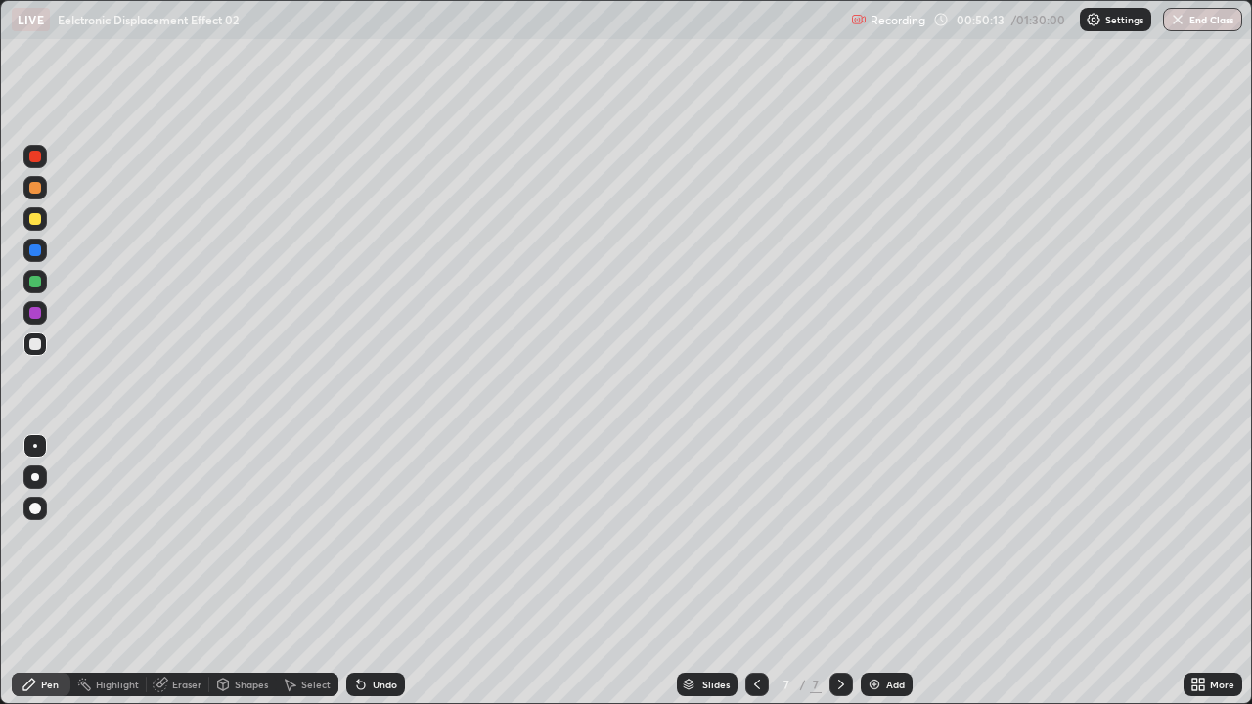
click at [365, 538] on icon at bounding box center [361, 685] width 16 height 16
click at [358, 538] on icon at bounding box center [361, 686] width 8 height 8
click at [36, 219] on div at bounding box center [35, 219] width 12 height 12
click at [36, 344] on div at bounding box center [35, 344] width 12 height 12
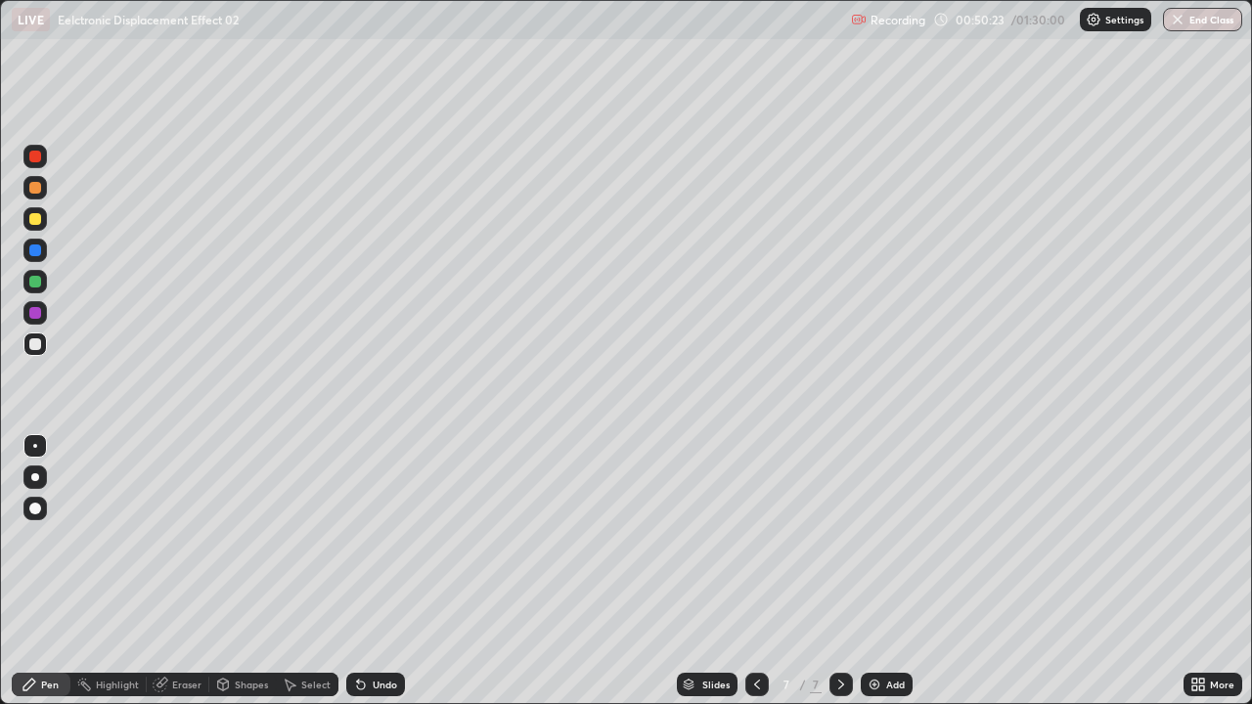
click at [44, 343] on div at bounding box center [34, 344] width 23 height 23
click at [357, 538] on icon at bounding box center [361, 686] width 8 height 8
click at [347, 538] on div "Undo" at bounding box center [375, 684] width 59 height 23
click at [358, 538] on icon at bounding box center [361, 686] width 8 height 8
click at [36, 223] on div at bounding box center [35, 219] width 12 height 12
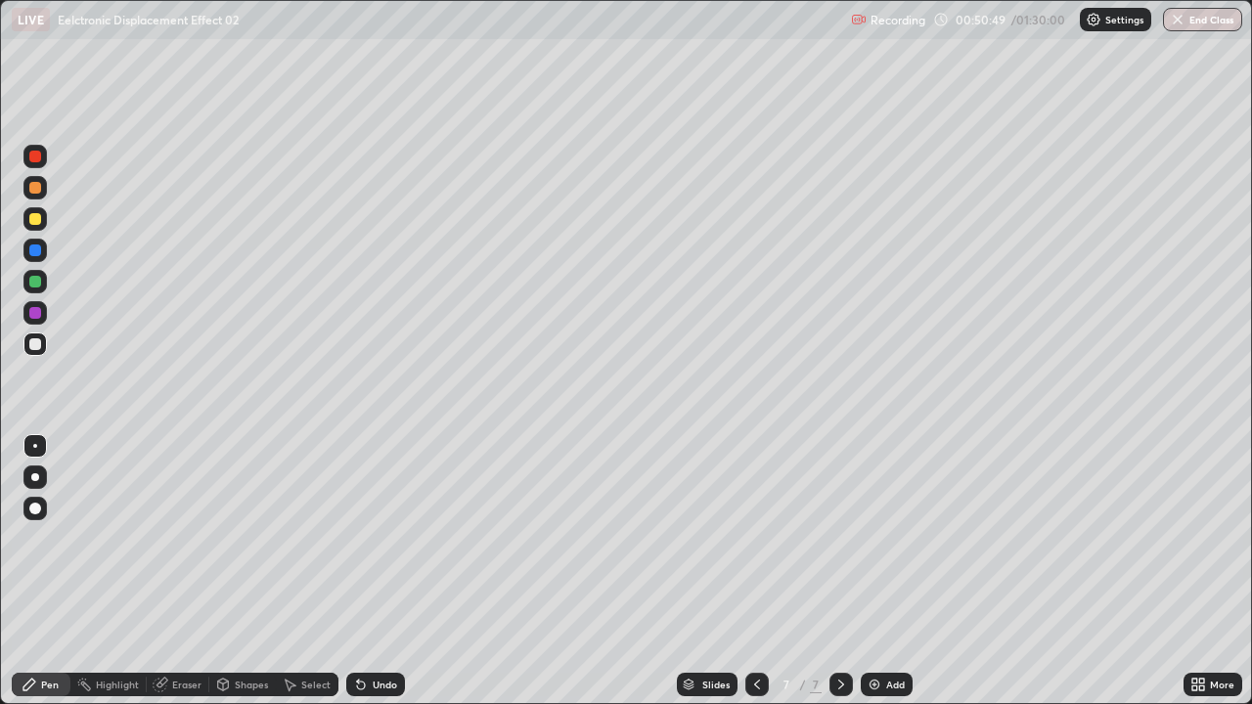
click at [36, 222] on div at bounding box center [35, 219] width 12 height 12
click at [39, 343] on div at bounding box center [35, 344] width 12 height 12
click at [40, 345] on div at bounding box center [35, 344] width 12 height 12
click at [35, 509] on div at bounding box center [35, 509] width 12 height 12
click at [35, 446] on div at bounding box center [35, 446] width 4 height 4
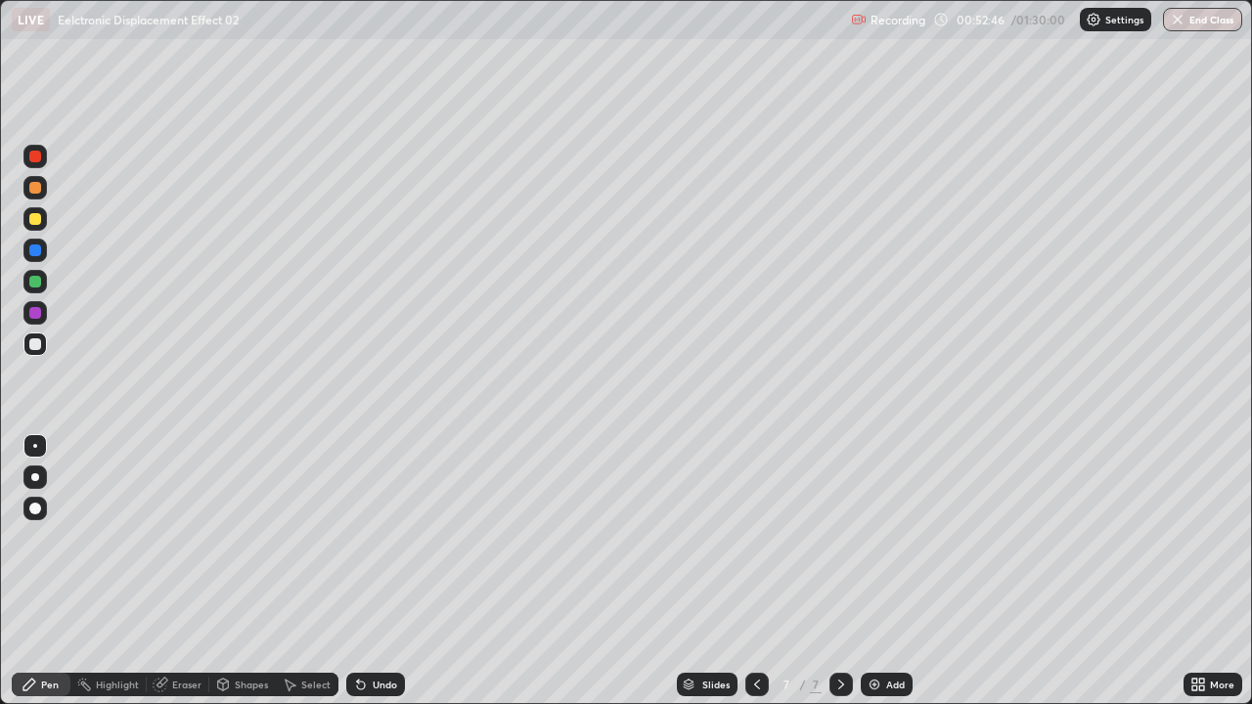
click at [35, 220] on div at bounding box center [35, 219] width 12 height 12
click at [45, 346] on div at bounding box center [34, 344] width 23 height 23
click at [36, 223] on div at bounding box center [35, 219] width 12 height 12
click at [39, 221] on div at bounding box center [35, 219] width 12 height 12
click at [39, 347] on div at bounding box center [35, 344] width 12 height 12
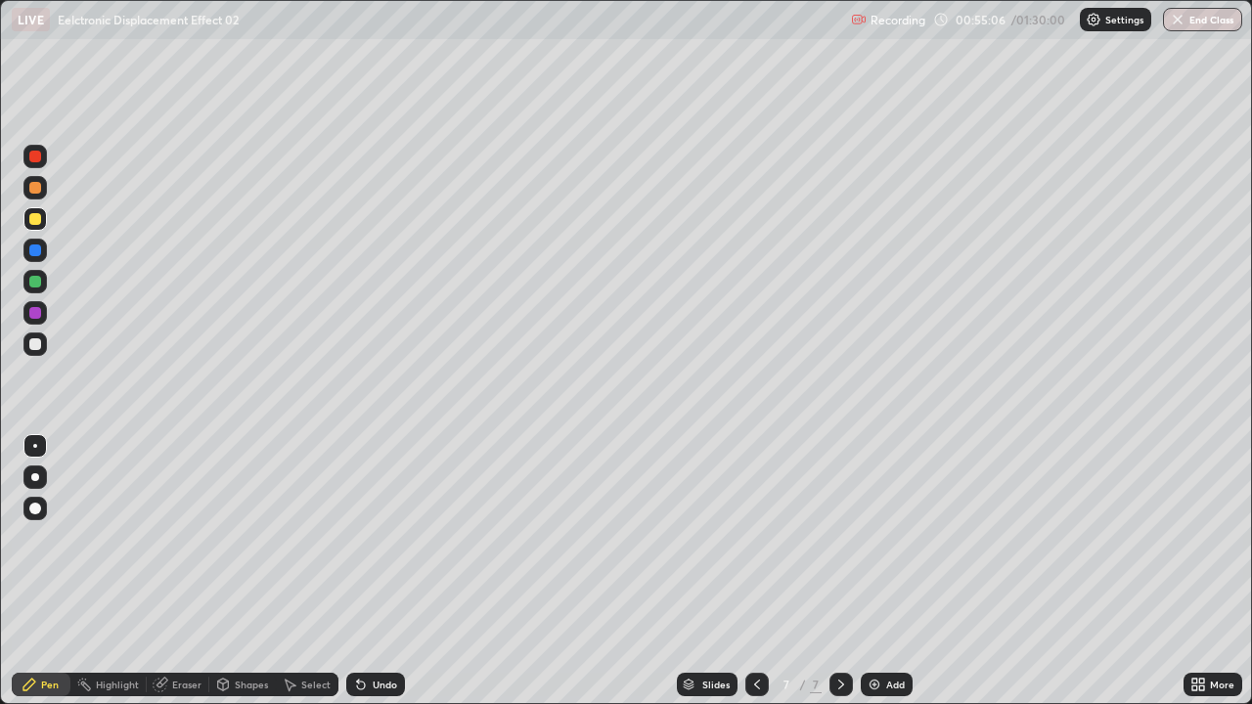
click at [40, 347] on div at bounding box center [35, 344] width 12 height 12
click at [362, 538] on icon at bounding box center [361, 685] width 16 height 16
click at [366, 538] on div "Undo" at bounding box center [375, 684] width 59 height 23
click at [367, 538] on div "Undo" at bounding box center [375, 684] width 59 height 23
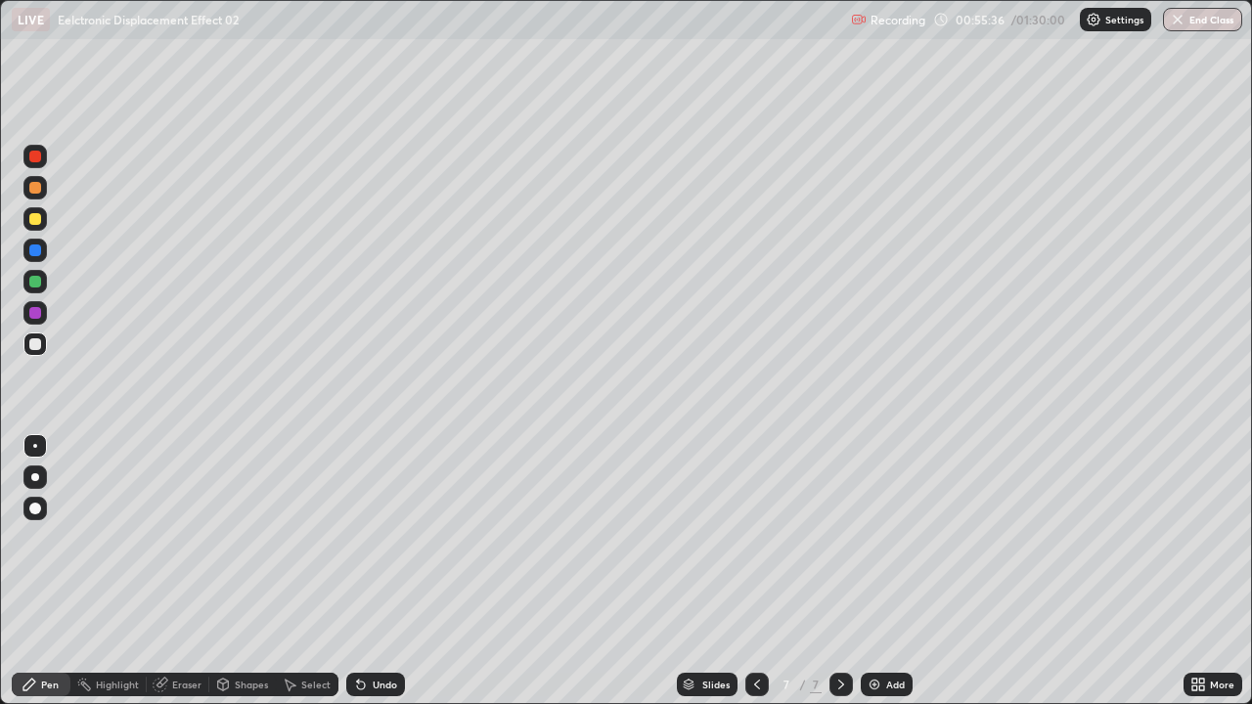
click at [365, 538] on icon at bounding box center [361, 685] width 16 height 16
click at [361, 538] on icon at bounding box center [361, 686] width 8 height 8
click at [358, 538] on icon at bounding box center [361, 686] width 8 height 8
click at [35, 283] on div at bounding box center [35, 282] width 12 height 12
click at [36, 282] on div at bounding box center [35, 282] width 12 height 12
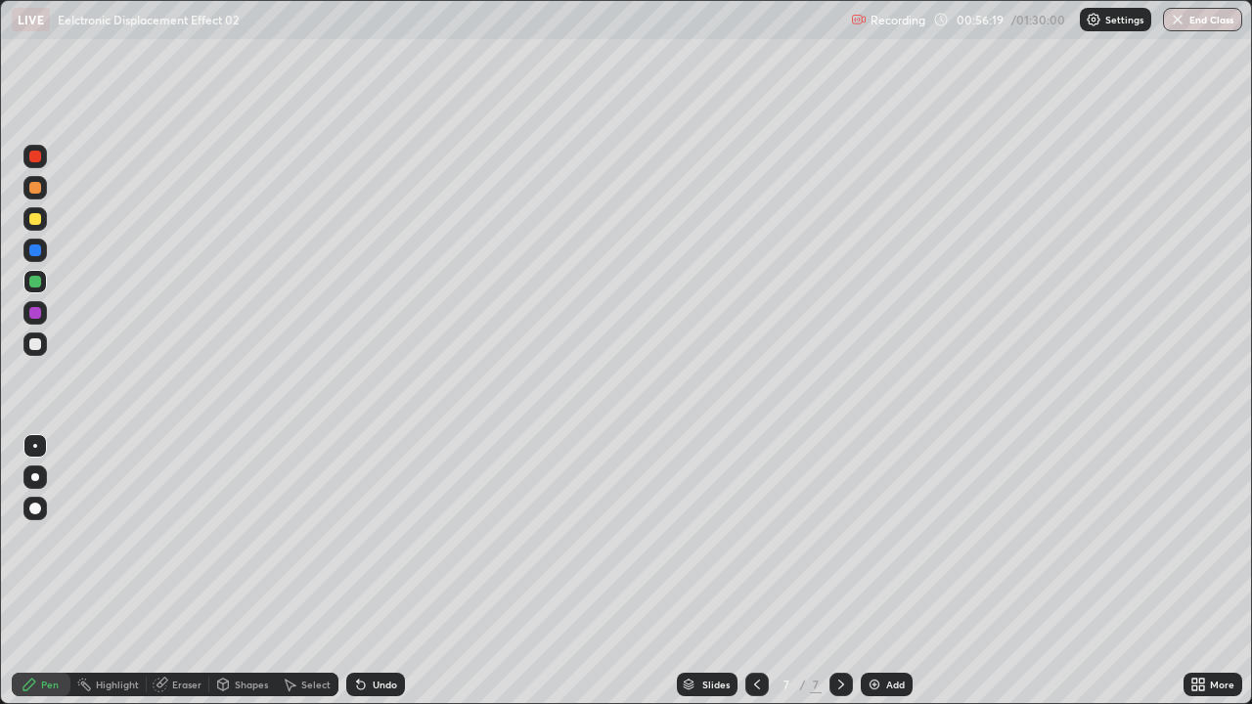
click at [36, 282] on div at bounding box center [35, 282] width 12 height 12
click at [36, 345] on div at bounding box center [35, 344] width 12 height 12
click at [292, 538] on icon at bounding box center [290, 685] width 16 height 16
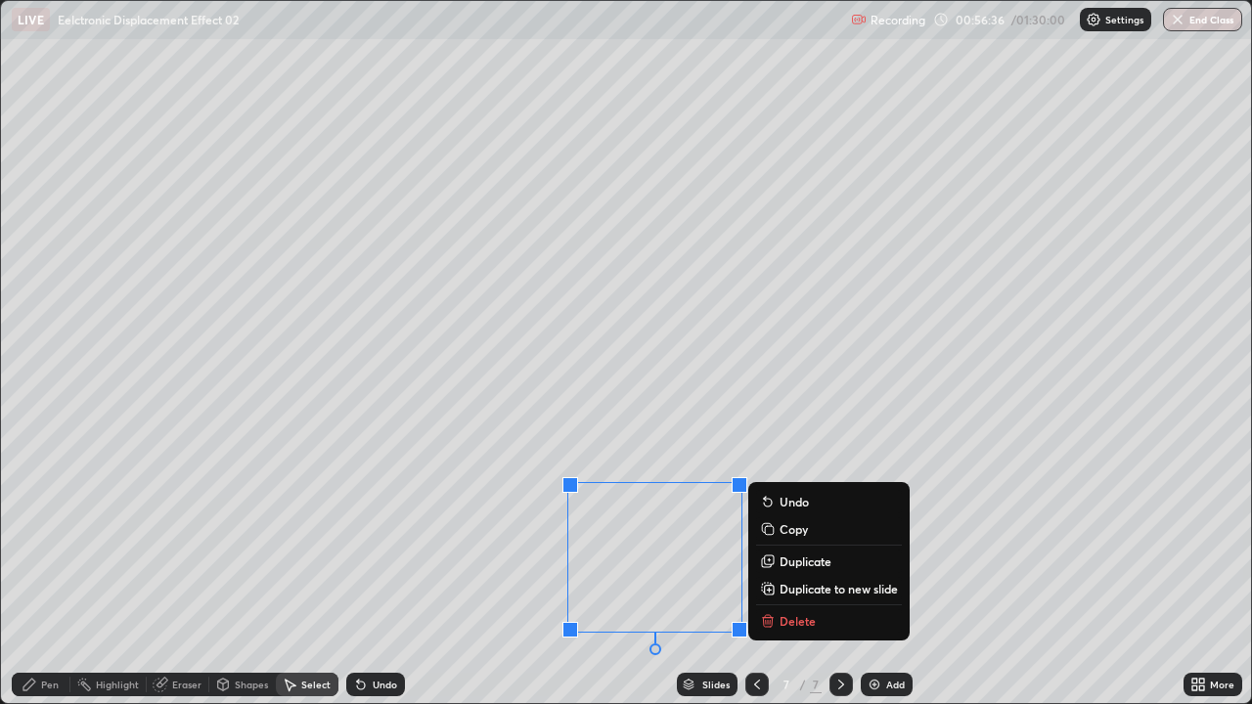
click at [783, 538] on p "Delete" at bounding box center [798, 621] width 36 height 16
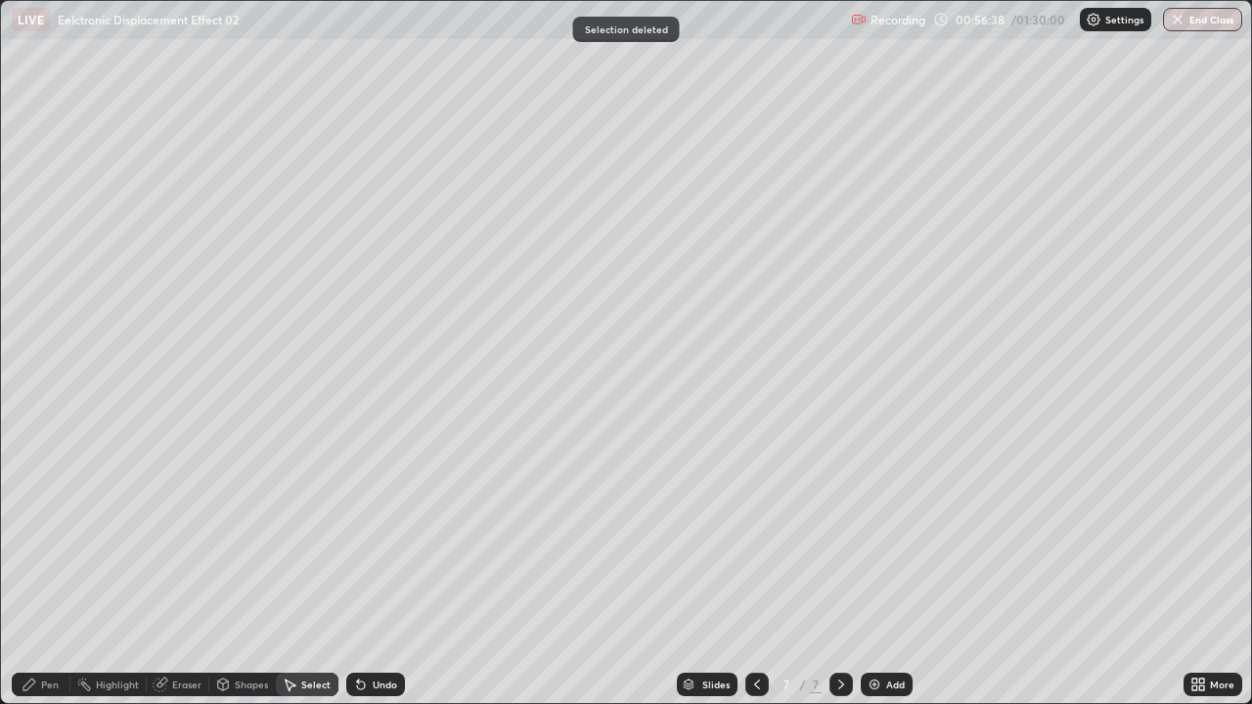
click at [44, 538] on div "Pen" at bounding box center [50, 685] width 18 height 10
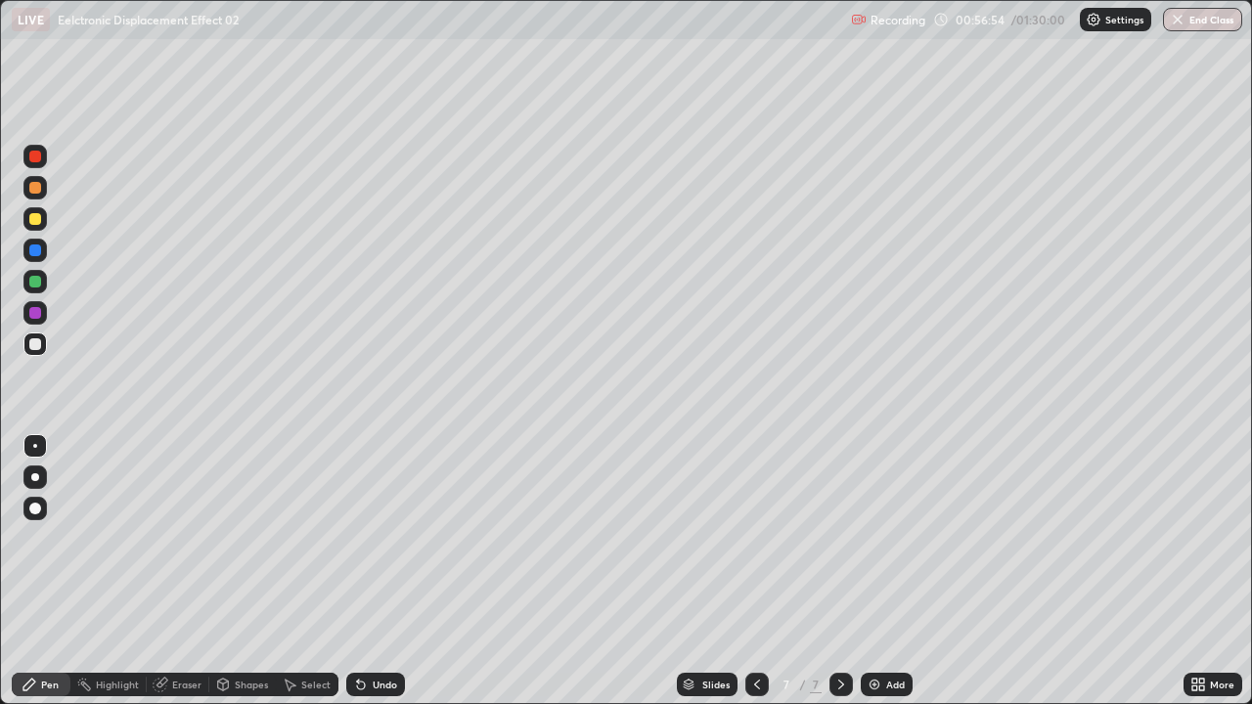
click at [361, 538] on icon at bounding box center [361, 686] width 8 height 8
click at [362, 538] on icon at bounding box center [361, 685] width 16 height 16
click at [360, 538] on icon at bounding box center [361, 686] width 8 height 8
click at [361, 538] on icon at bounding box center [361, 686] width 8 height 8
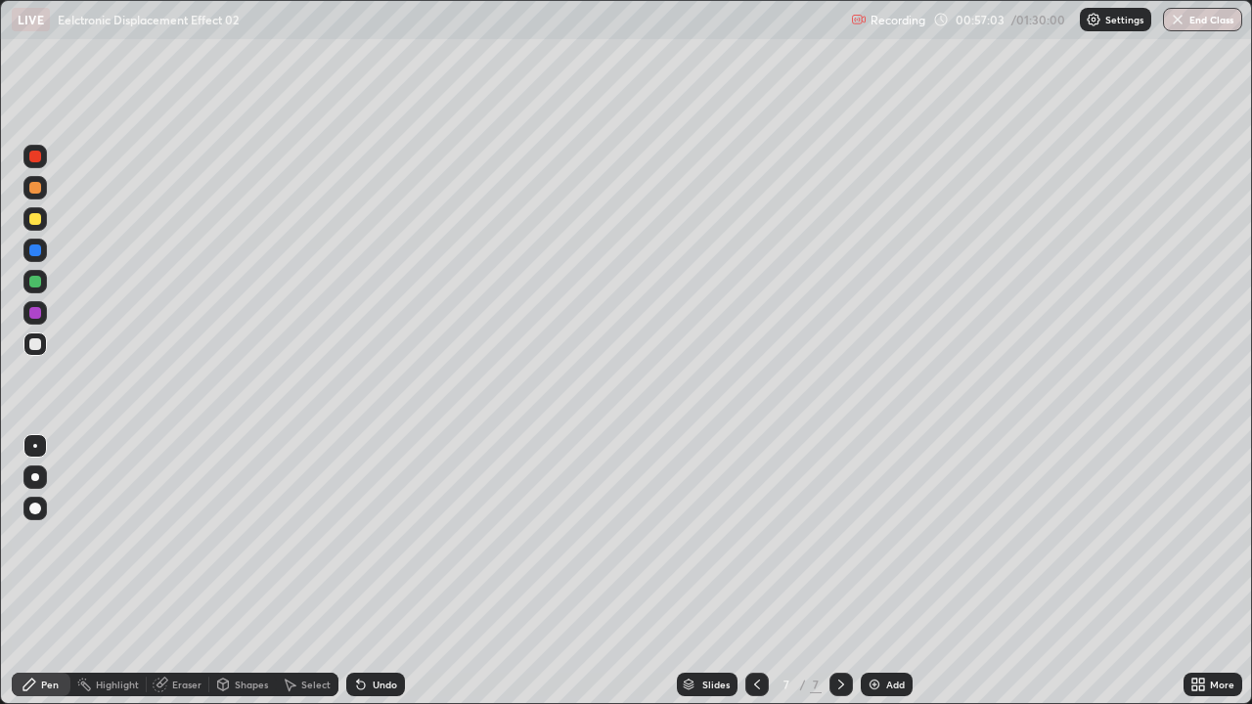
click at [38, 284] on div at bounding box center [35, 282] width 12 height 12
click at [38, 286] on div at bounding box center [35, 282] width 12 height 12
click at [36, 346] on div at bounding box center [35, 344] width 12 height 12
click at [376, 538] on div "Undo" at bounding box center [385, 685] width 24 height 10
click at [39, 286] on div at bounding box center [35, 282] width 12 height 12
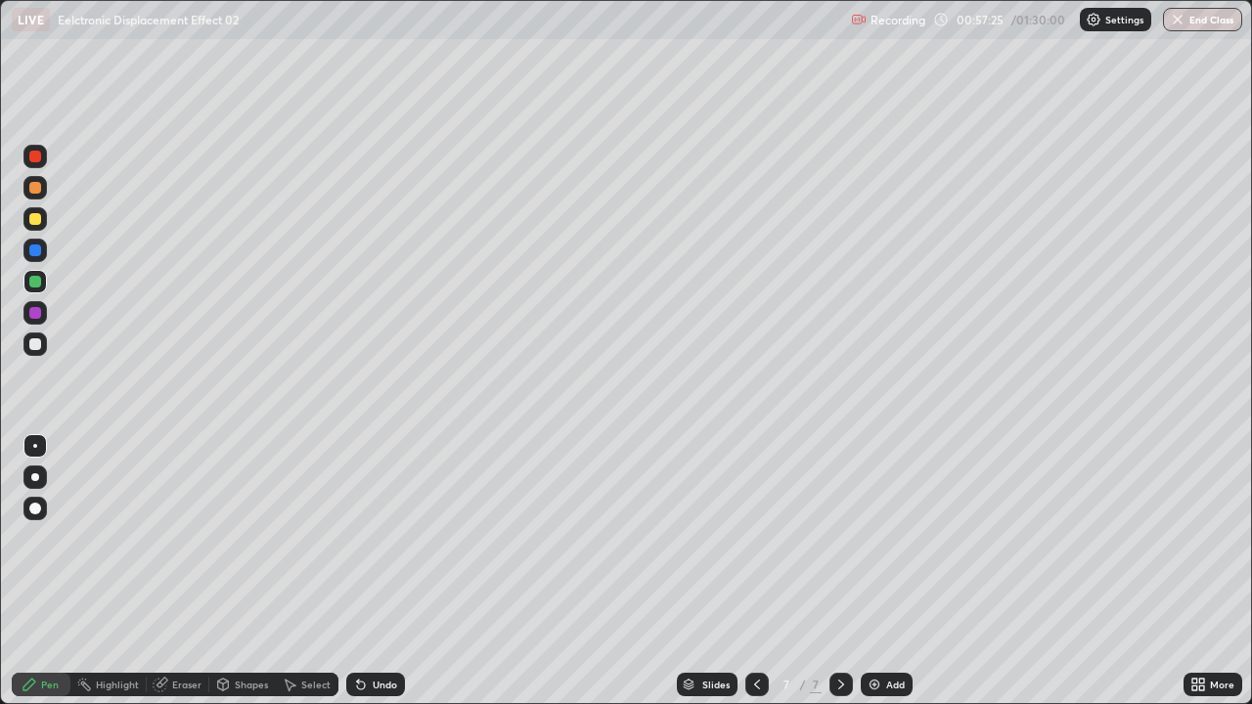
click at [38, 285] on div at bounding box center [35, 282] width 12 height 12
click at [37, 283] on div at bounding box center [35, 282] width 12 height 12
click at [40, 222] on div at bounding box center [34, 218] width 23 height 23
click at [39, 221] on div at bounding box center [35, 219] width 12 height 12
click at [36, 352] on div at bounding box center [34, 344] width 23 height 23
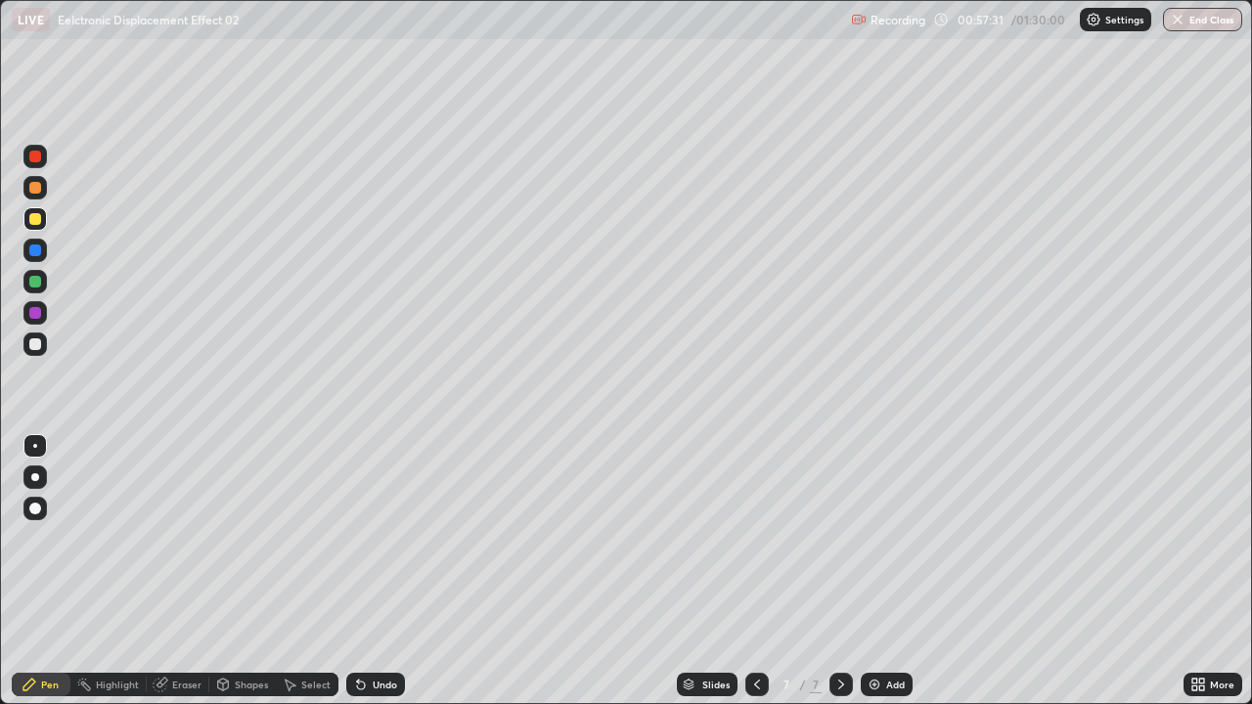
click at [35, 346] on div at bounding box center [35, 344] width 12 height 12
click at [38, 218] on div at bounding box center [35, 219] width 12 height 12
click at [40, 215] on div at bounding box center [35, 219] width 12 height 12
click at [42, 344] on div at bounding box center [34, 344] width 23 height 23
click at [36, 344] on div at bounding box center [35, 344] width 12 height 12
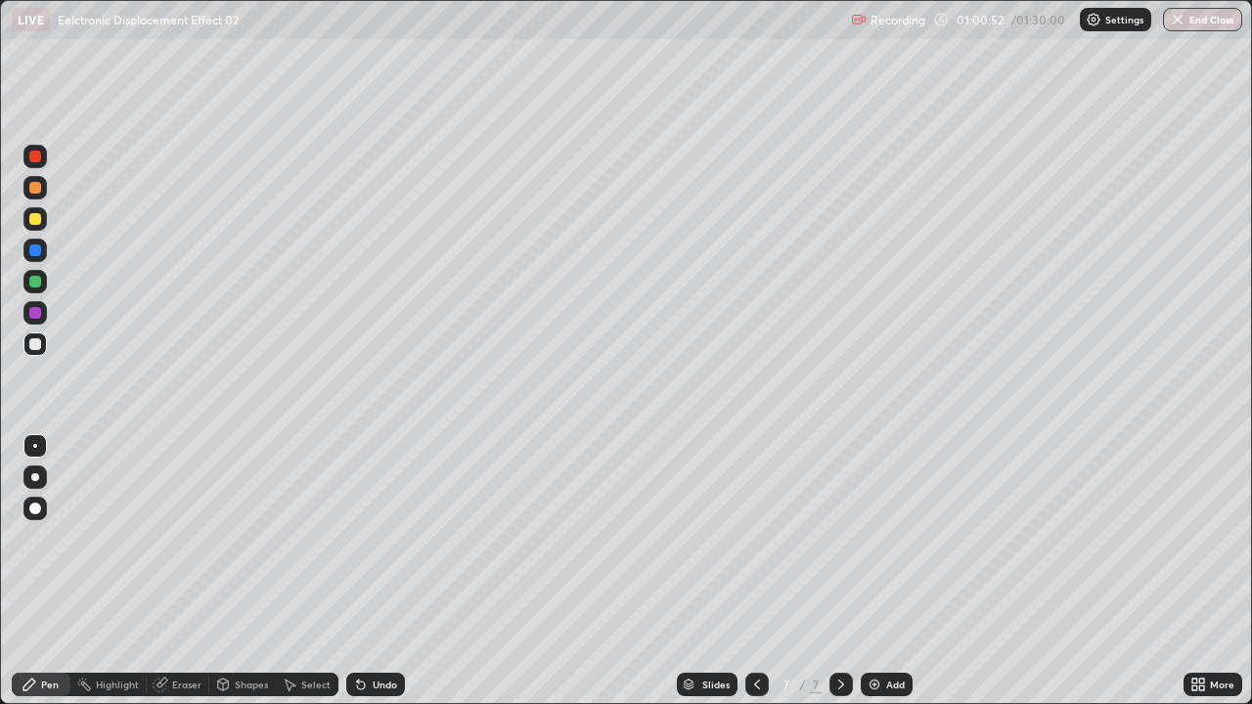
click at [36, 219] on div at bounding box center [35, 219] width 12 height 12
click at [42, 347] on div at bounding box center [34, 344] width 23 height 23
click at [319, 538] on div "Select" at bounding box center [315, 685] width 29 height 10
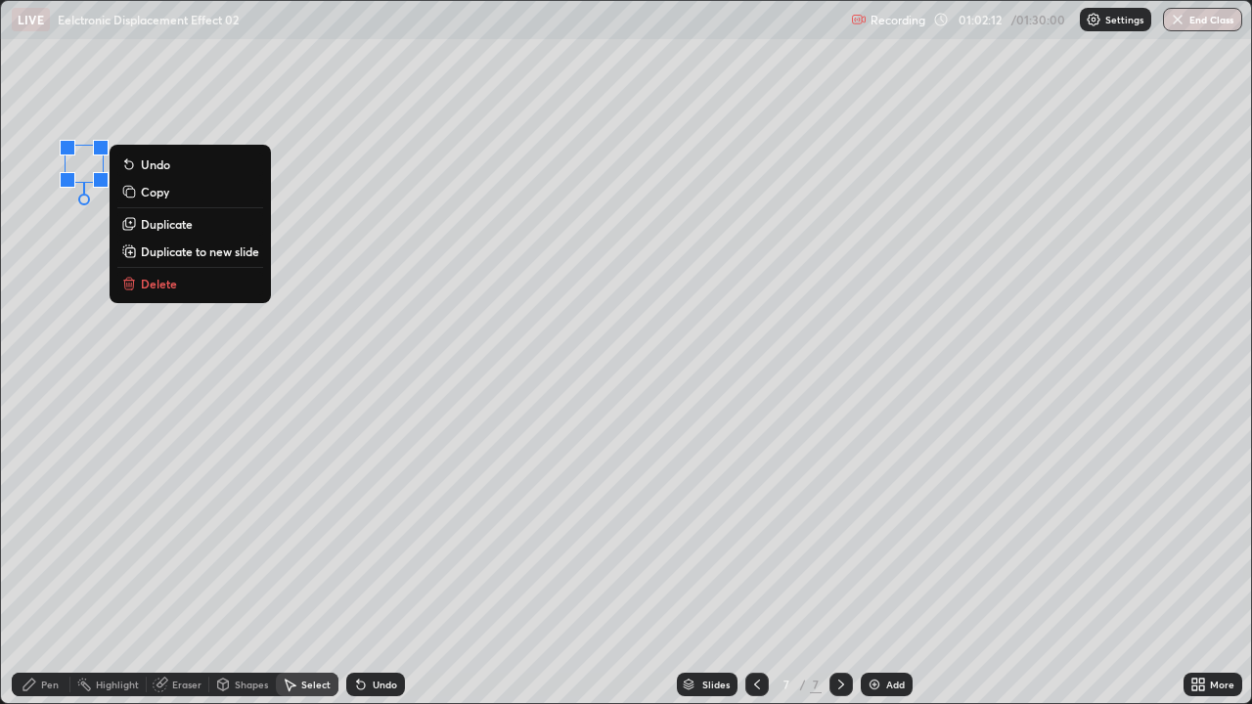
click at [67, 54] on div "0 ° Undo Copy Duplicate Duplicate to new slide Delete" at bounding box center [626, 352] width 1250 height 702
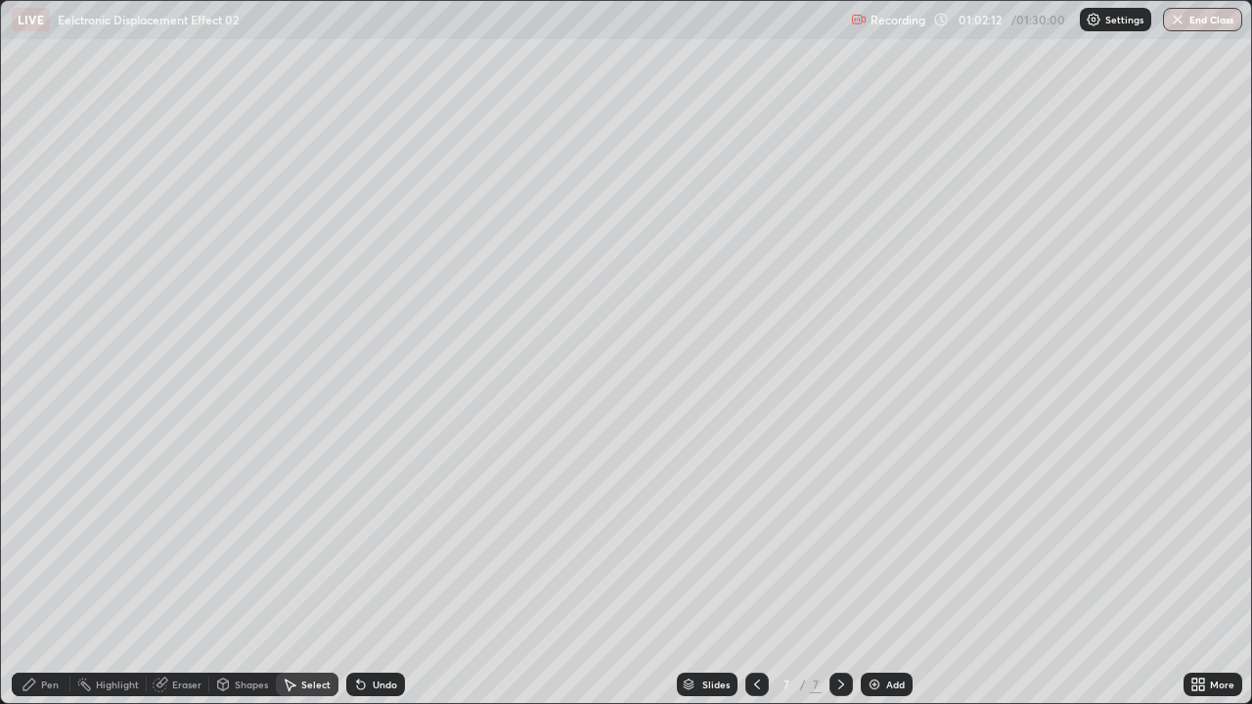
click at [64, 46] on div "0 ° Undo Copy Duplicate Duplicate to new slide Delete" at bounding box center [626, 352] width 1250 height 702
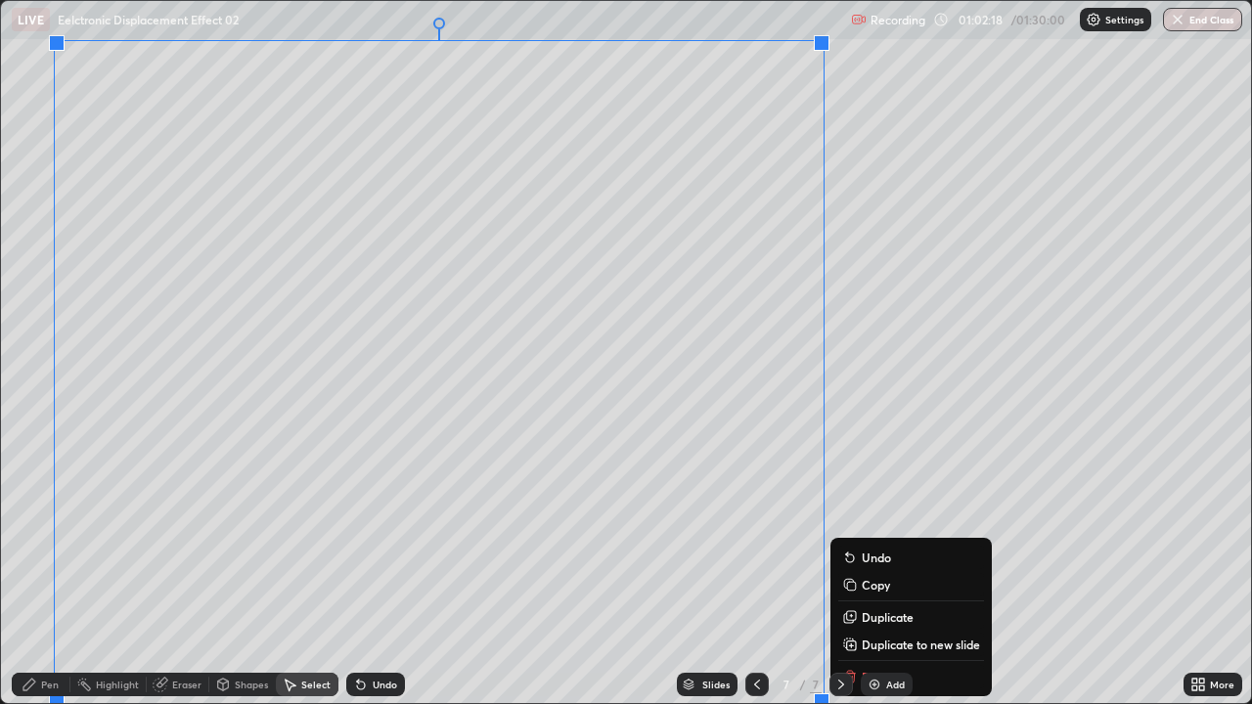
click at [879, 538] on p "Duplicate to new slide" at bounding box center [921, 645] width 118 height 16
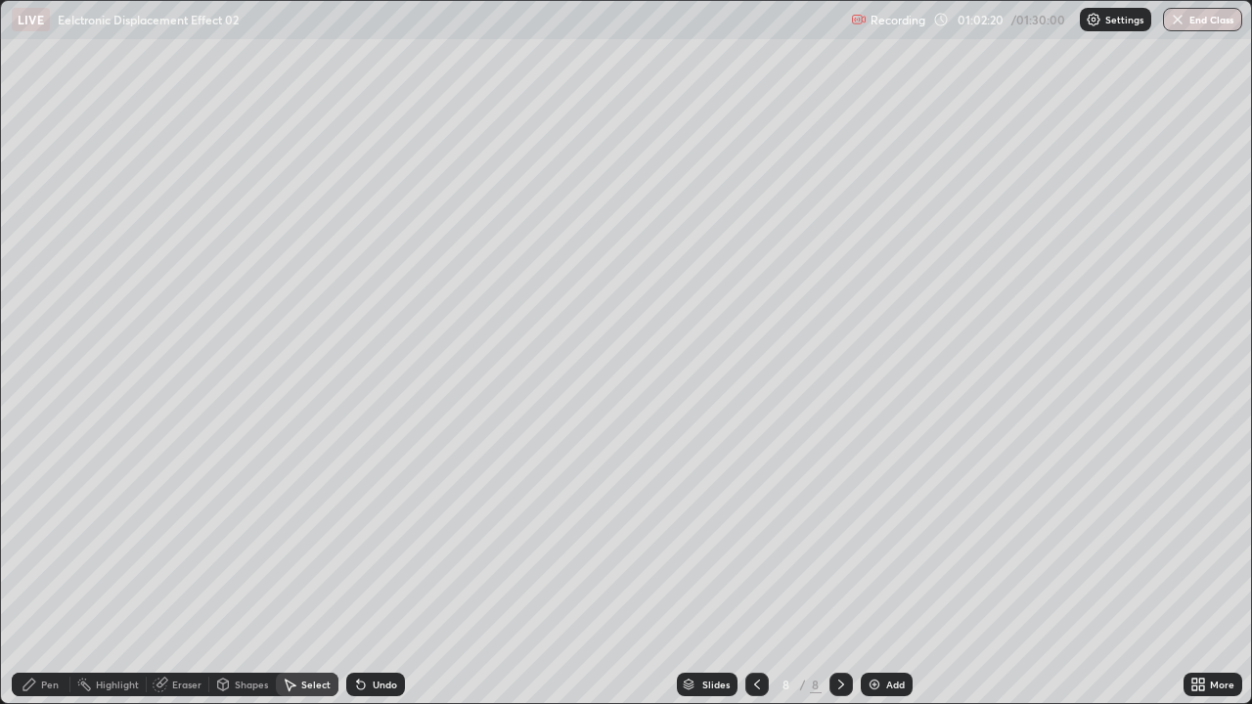
click at [168, 538] on div "Eraser" at bounding box center [178, 684] width 63 height 23
click at [49, 538] on div "Pen" at bounding box center [50, 685] width 18 height 10
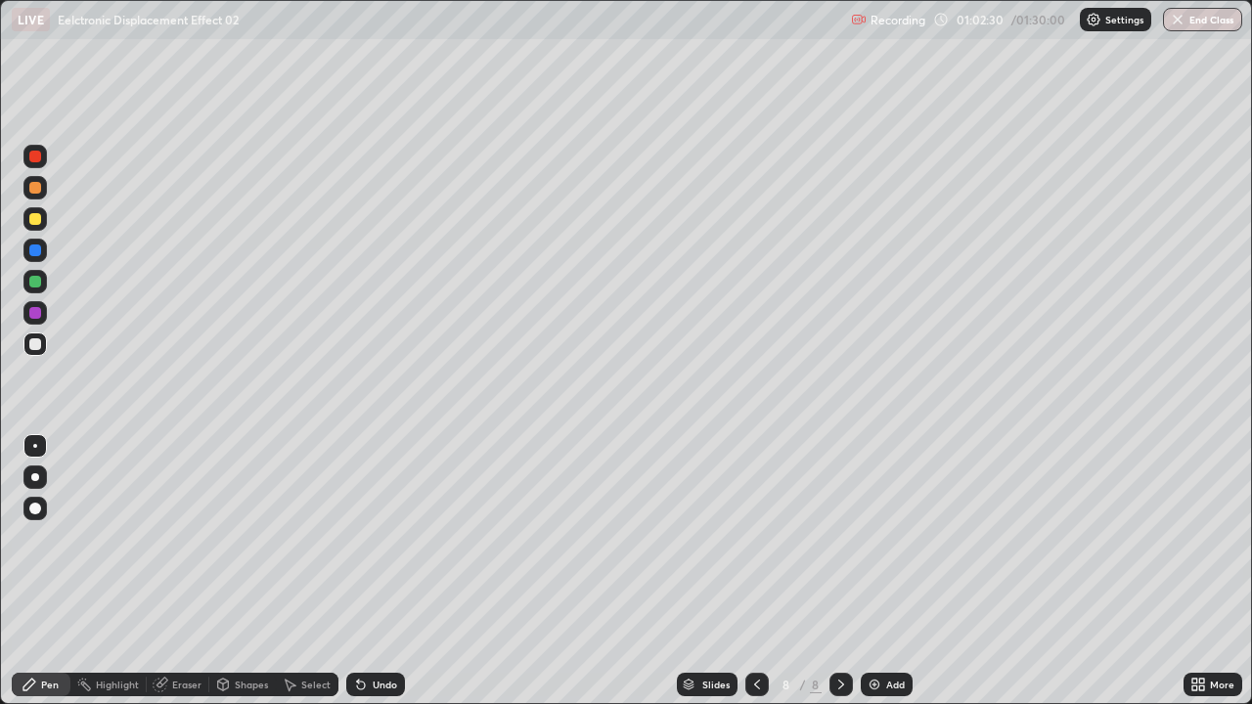
click at [390, 538] on div "Undo" at bounding box center [385, 685] width 24 height 10
click at [394, 538] on div "Undo" at bounding box center [385, 685] width 24 height 10
click at [393, 538] on div "Undo" at bounding box center [375, 684] width 59 height 23
click at [395, 538] on div "Undo" at bounding box center [375, 684] width 59 height 23
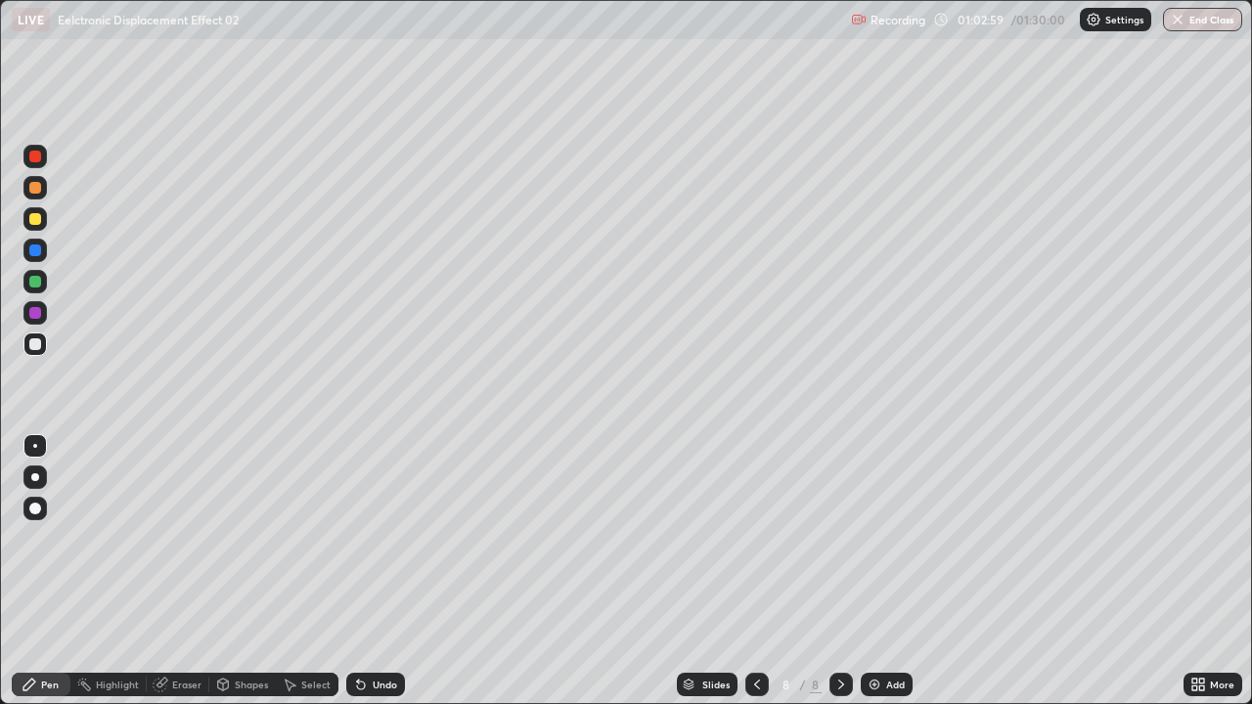
click at [32, 222] on div at bounding box center [35, 219] width 12 height 12
click at [194, 538] on div "Eraser" at bounding box center [178, 684] width 63 height 23
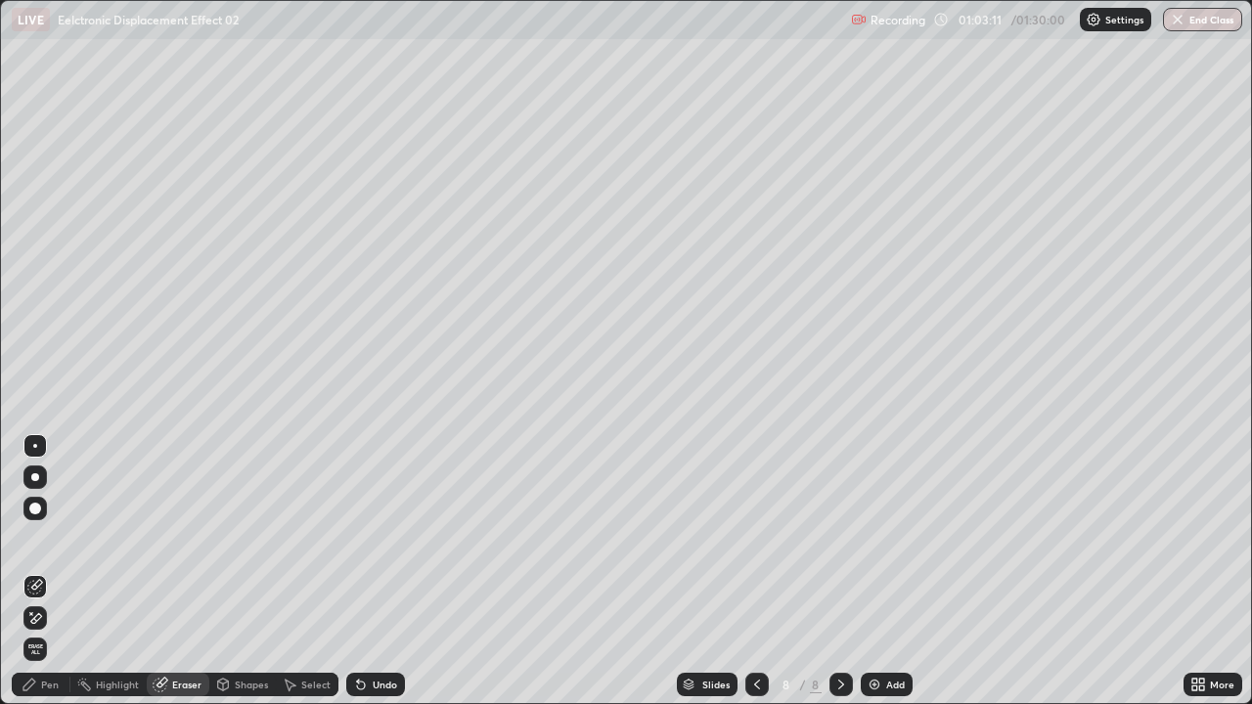
click at [61, 538] on div "Pen" at bounding box center [41, 684] width 59 height 23
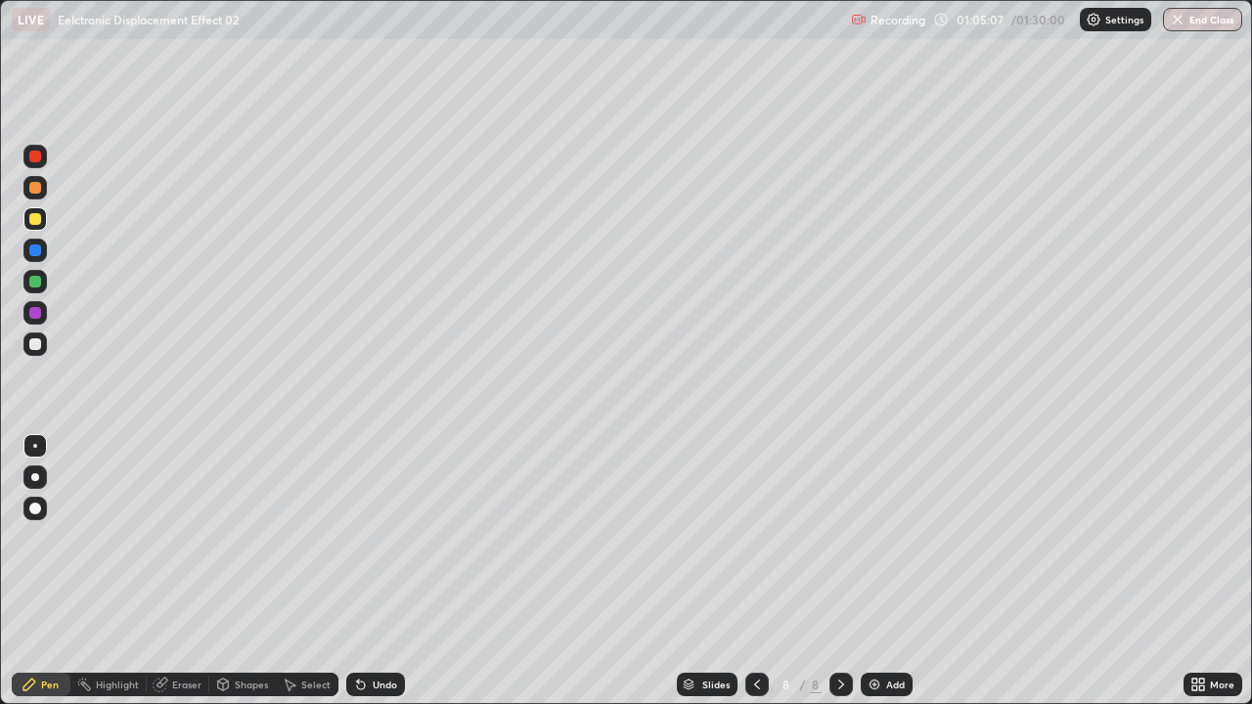
click at [42, 345] on div at bounding box center [34, 344] width 23 height 23
click at [392, 538] on div "Undo" at bounding box center [375, 684] width 59 height 23
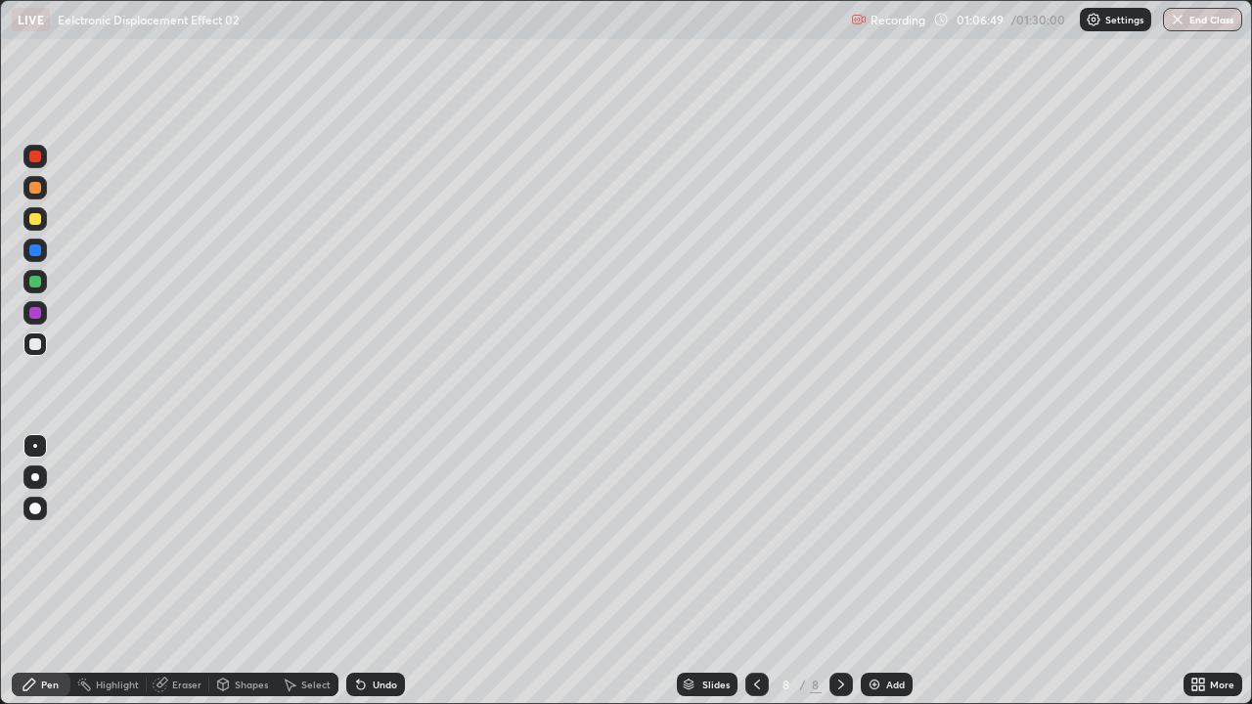
click at [393, 538] on div "Undo" at bounding box center [375, 684] width 59 height 23
click at [391, 538] on div "Undo" at bounding box center [375, 684] width 59 height 23
click at [42, 184] on div at bounding box center [34, 187] width 23 height 23
click at [28, 220] on div at bounding box center [34, 218] width 23 height 23
click at [36, 345] on div at bounding box center [35, 344] width 12 height 12
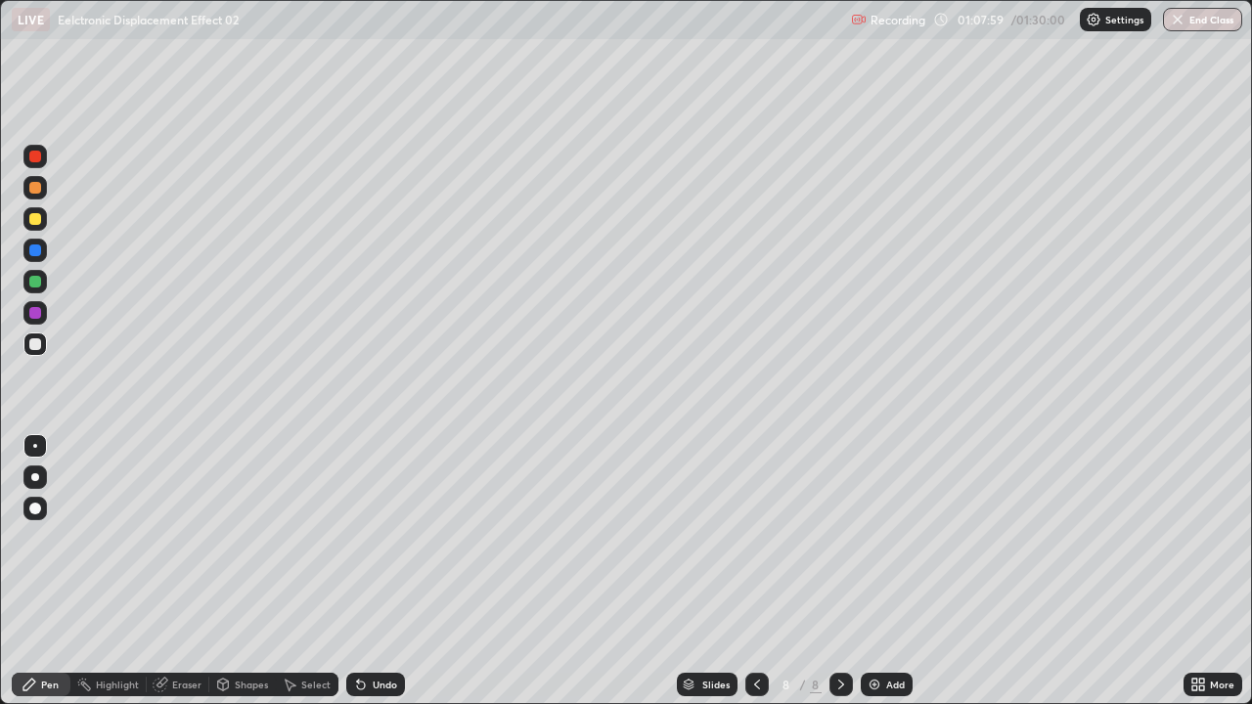
click at [44, 218] on div at bounding box center [34, 218] width 23 height 23
click at [37, 351] on div at bounding box center [34, 344] width 23 height 23
click at [40, 228] on div at bounding box center [34, 218] width 23 height 23
click at [36, 344] on div at bounding box center [35, 344] width 12 height 12
click at [44, 351] on div at bounding box center [34, 344] width 23 height 23
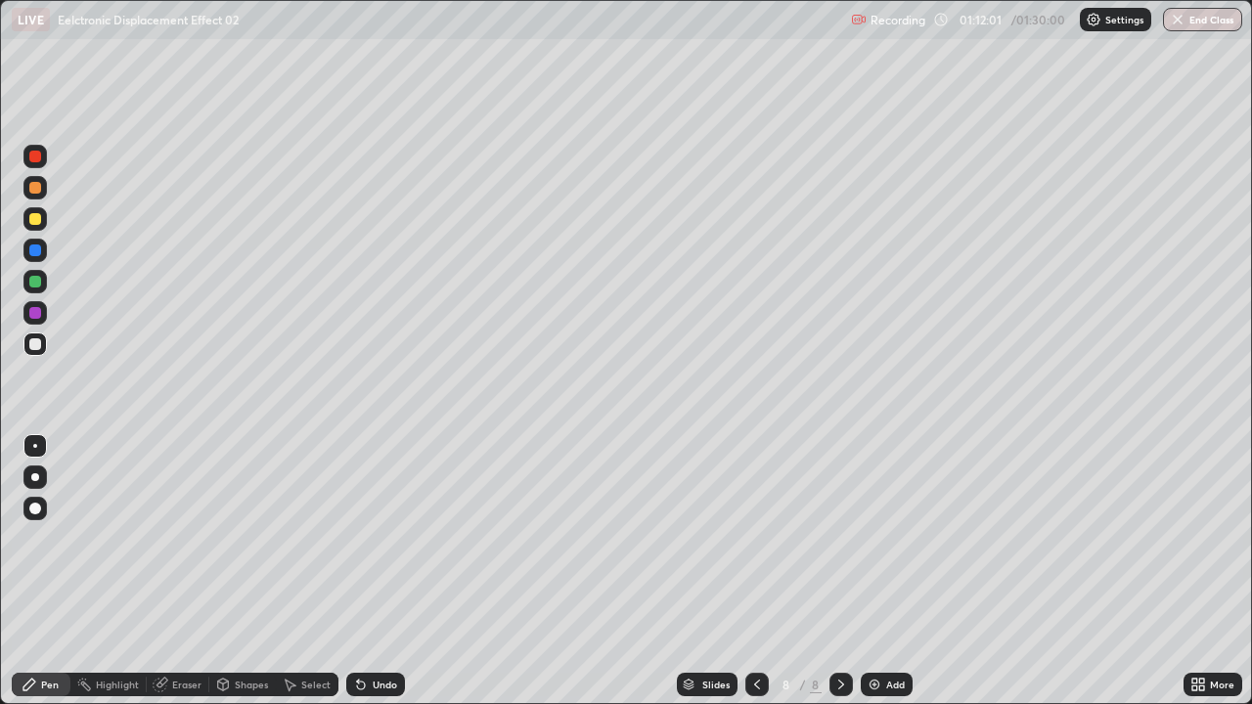
click at [299, 538] on div "Select" at bounding box center [307, 684] width 63 height 23
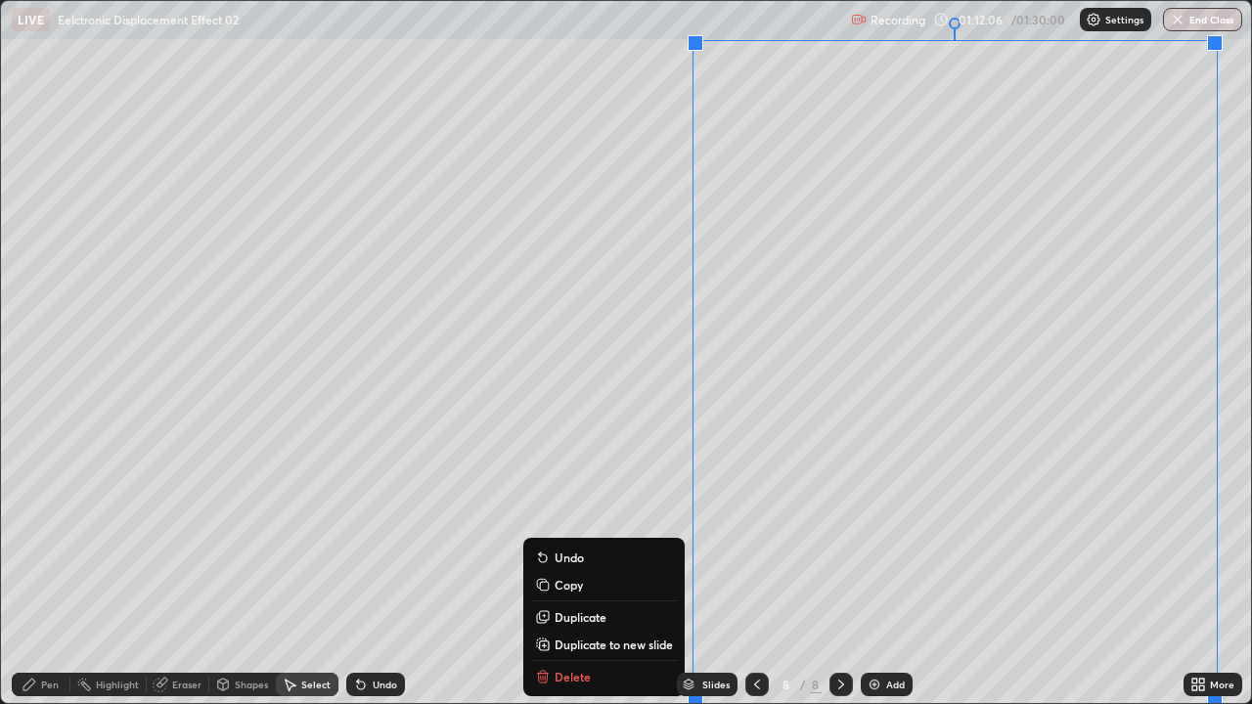
click at [560, 538] on p "Duplicate to new slide" at bounding box center [614, 645] width 118 height 16
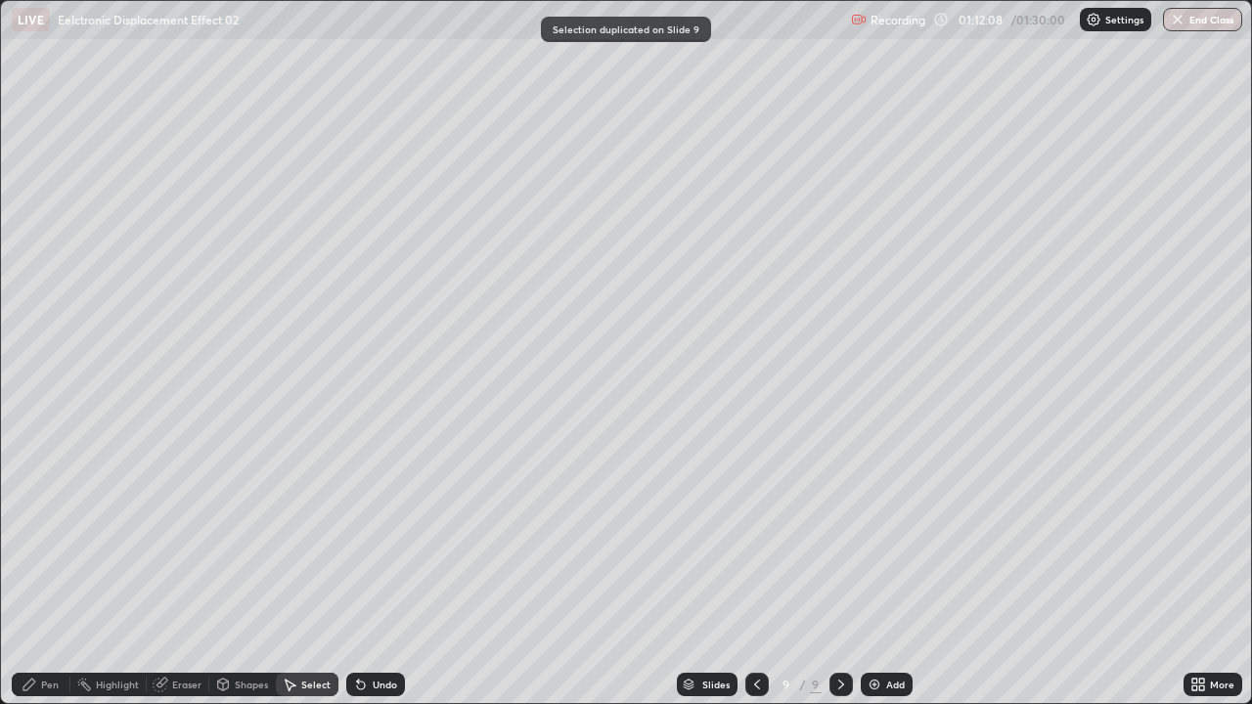
click at [37, 538] on icon at bounding box center [30, 685] width 16 height 16
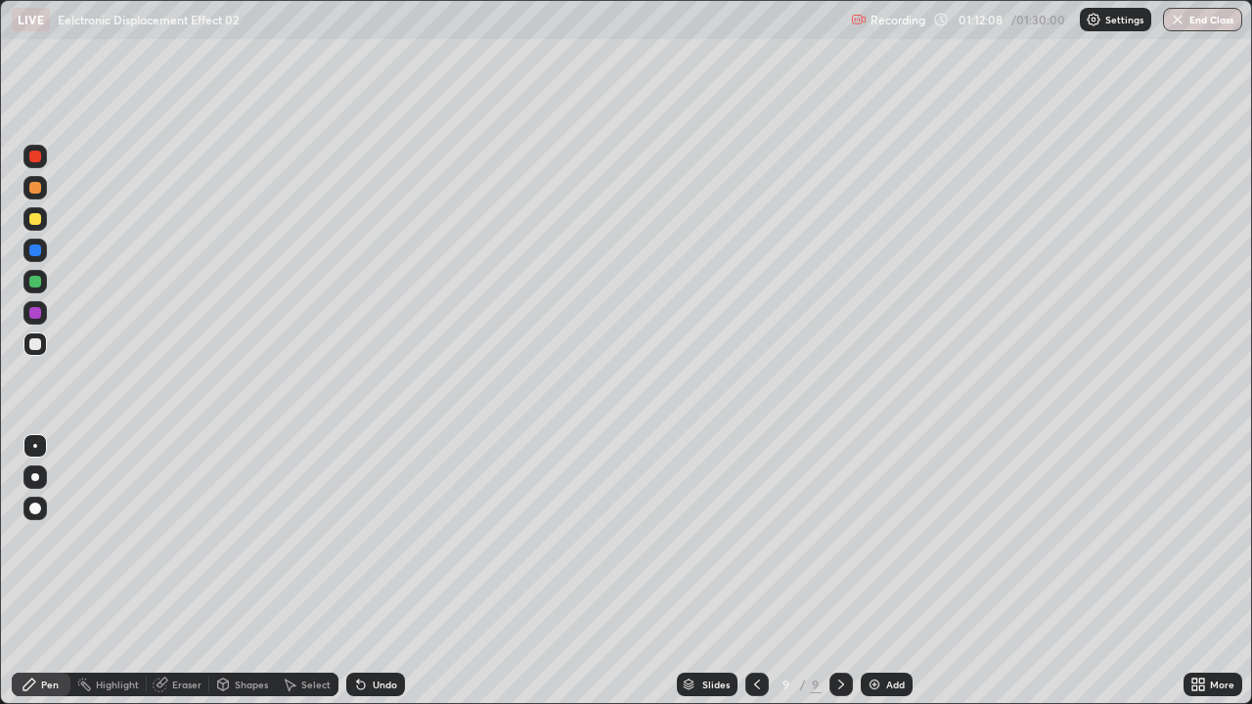
click at [39, 282] on div at bounding box center [35, 282] width 12 height 12
click at [38, 222] on div at bounding box center [35, 219] width 12 height 12
click at [358, 538] on icon at bounding box center [361, 686] width 8 height 8
click at [36, 344] on div at bounding box center [35, 344] width 12 height 12
click at [331, 538] on div "Select" at bounding box center [307, 684] width 63 height 23
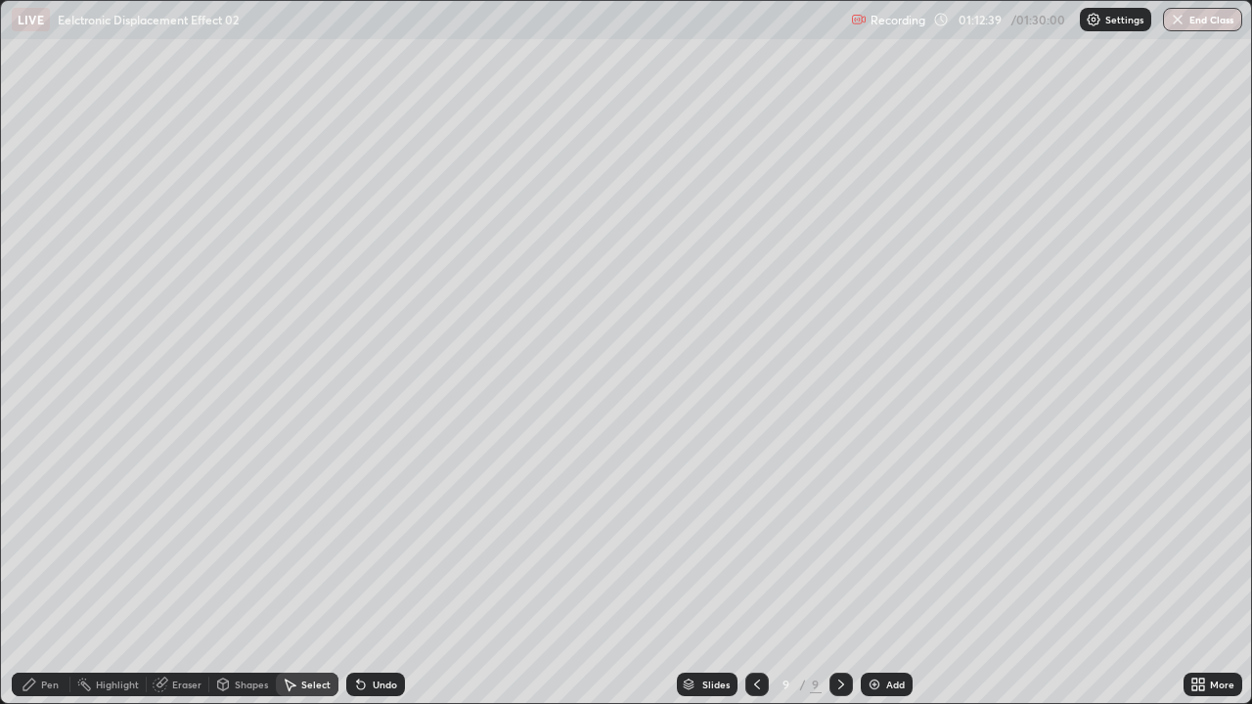
click at [338, 538] on div "Undo" at bounding box center [371, 684] width 67 height 39
click at [327, 538] on div "Select" at bounding box center [307, 684] width 63 height 39
click at [327, 538] on div "Select" at bounding box center [307, 684] width 63 height 23
click at [366, 538] on div "Undo" at bounding box center [375, 684] width 59 height 23
click at [361, 538] on icon at bounding box center [361, 686] width 8 height 8
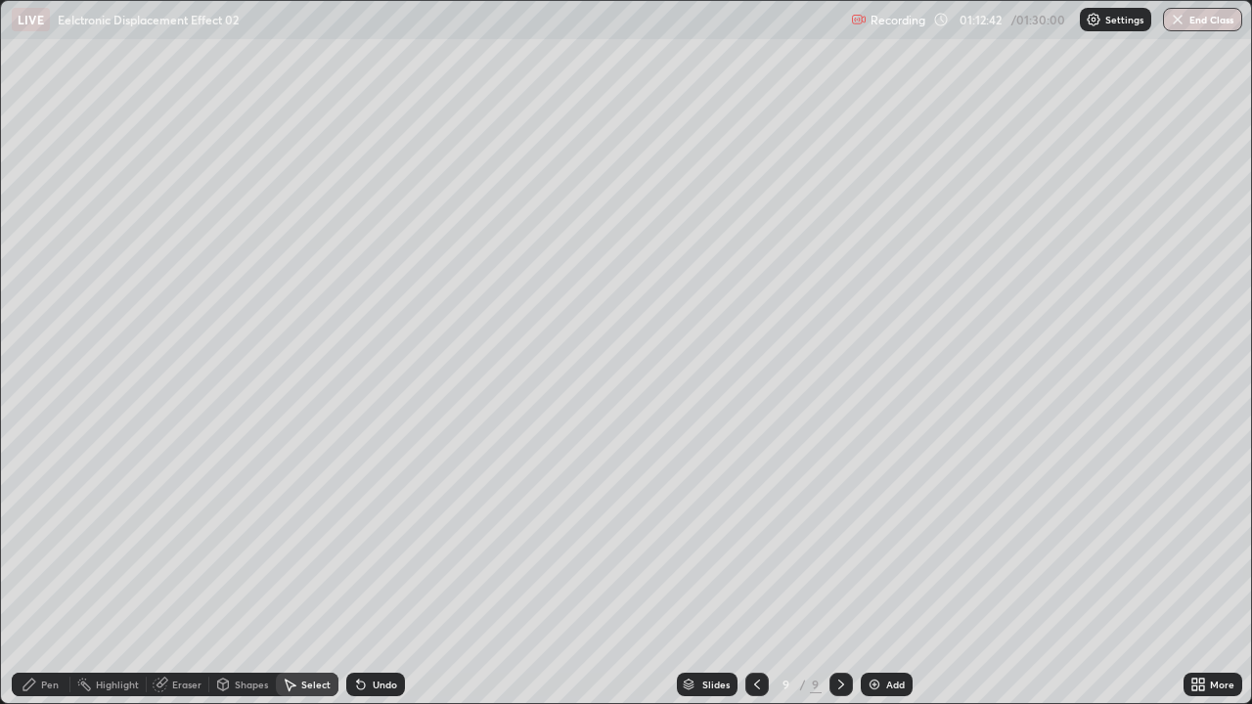
click at [357, 538] on icon at bounding box center [361, 686] width 8 height 8
click at [198, 83] on div "0 ° Undo Copy Duplicate Duplicate to new slide Delete" at bounding box center [626, 352] width 1250 height 702
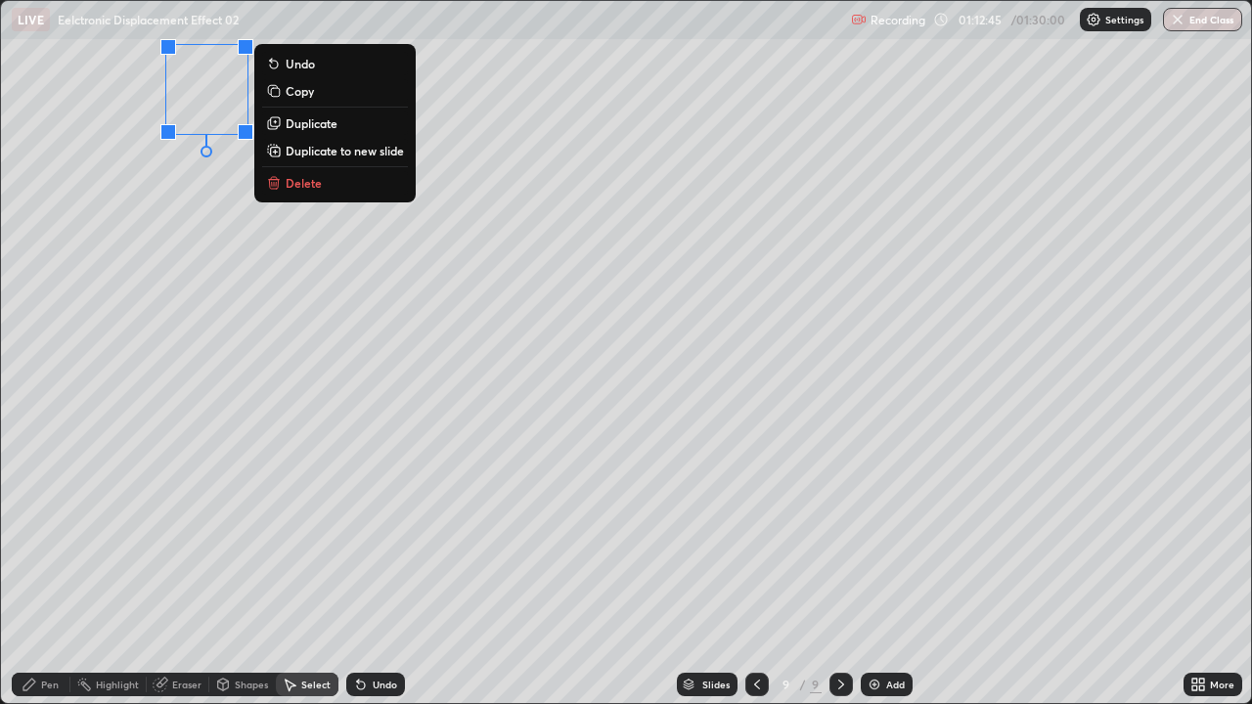
click at [393, 538] on div "0 ° Undo Copy Duplicate Duplicate to new slide Delete" at bounding box center [626, 352] width 1250 height 702
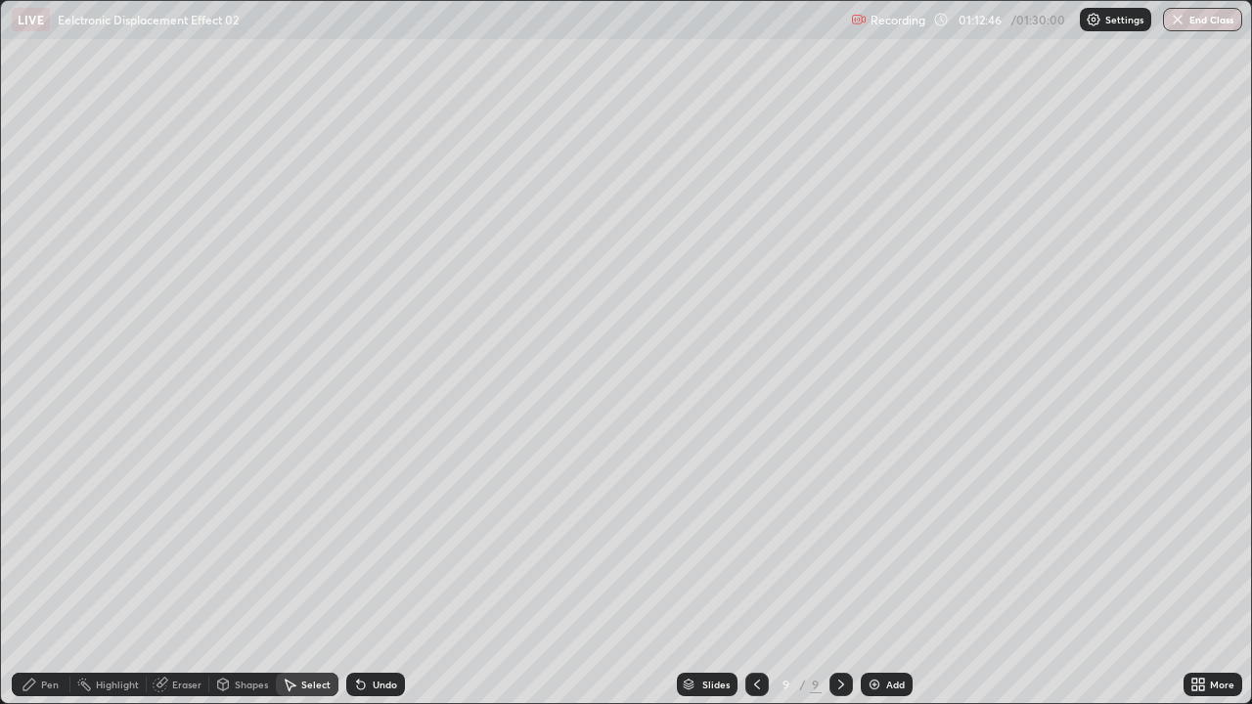
click at [49, 538] on div "Pen" at bounding box center [41, 684] width 59 height 23
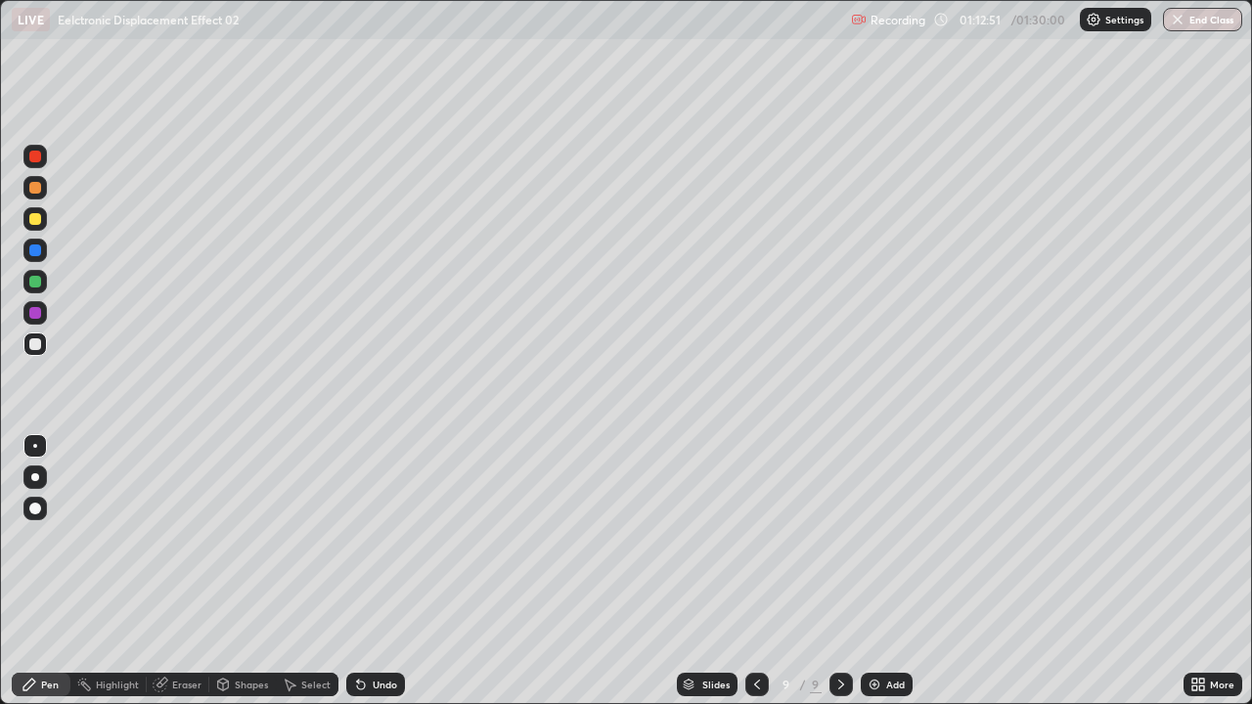
click at [357, 538] on icon at bounding box center [358, 681] width 2 height 2
click at [357, 538] on icon at bounding box center [361, 686] width 8 height 8
click at [38, 223] on div at bounding box center [35, 219] width 12 height 12
click at [39, 219] on div at bounding box center [35, 219] width 12 height 12
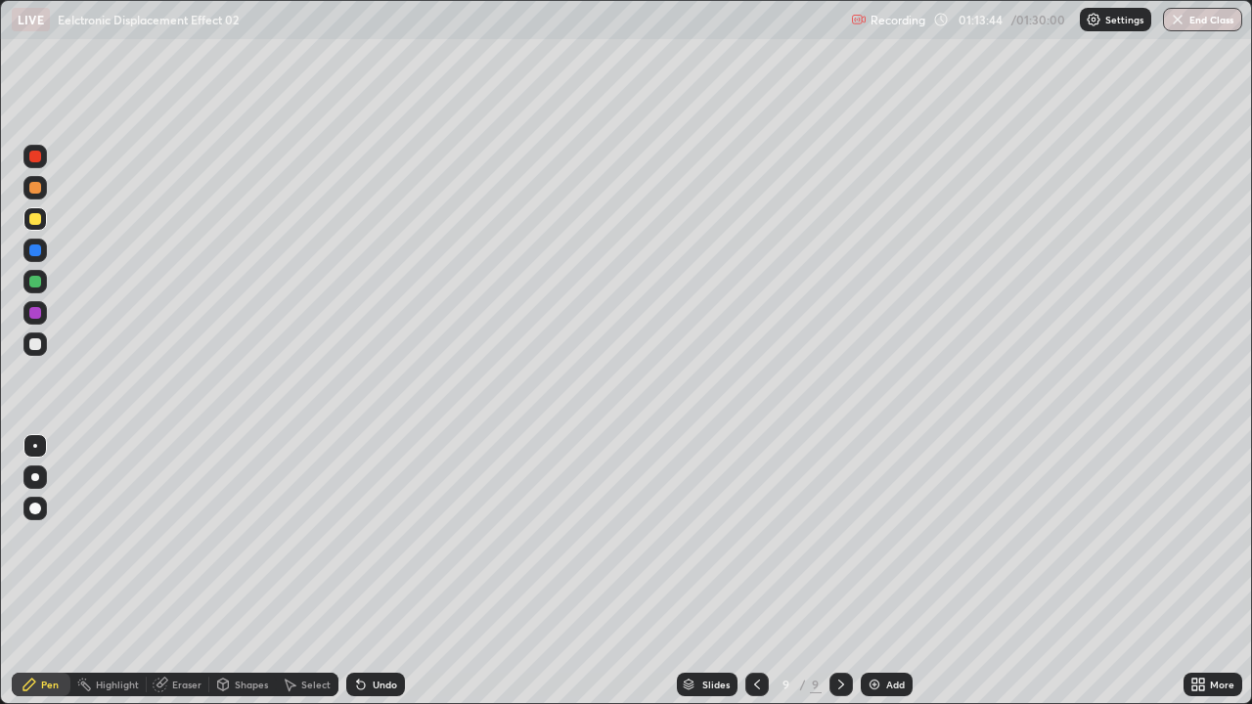
click at [37, 351] on div at bounding box center [34, 344] width 23 height 23
click at [38, 349] on div at bounding box center [35, 344] width 12 height 12
click at [36, 222] on div at bounding box center [35, 219] width 12 height 12
click at [36, 219] on div at bounding box center [35, 219] width 12 height 12
click at [36, 351] on div at bounding box center [34, 344] width 23 height 23
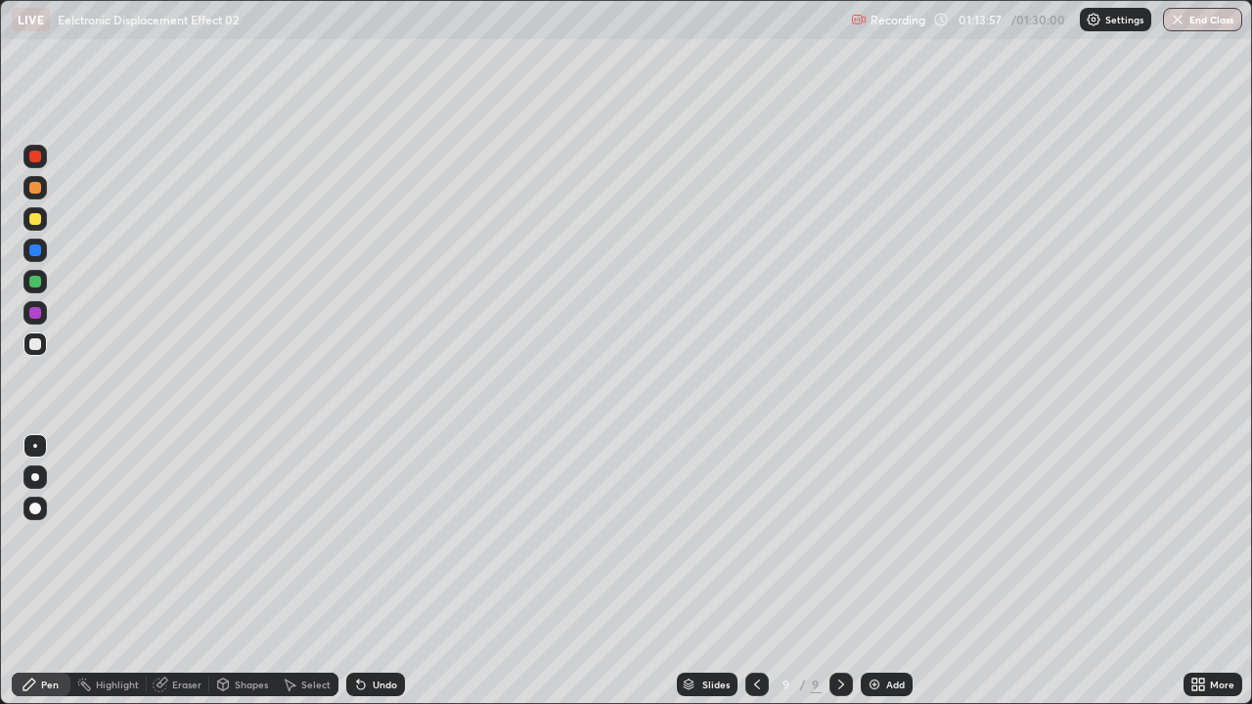
click at [35, 220] on div at bounding box center [35, 219] width 12 height 12
click at [40, 342] on div at bounding box center [35, 344] width 12 height 12
click at [36, 344] on div at bounding box center [35, 344] width 12 height 12
click at [42, 282] on div at bounding box center [34, 281] width 23 height 23
click at [43, 279] on div at bounding box center [34, 281] width 23 height 23
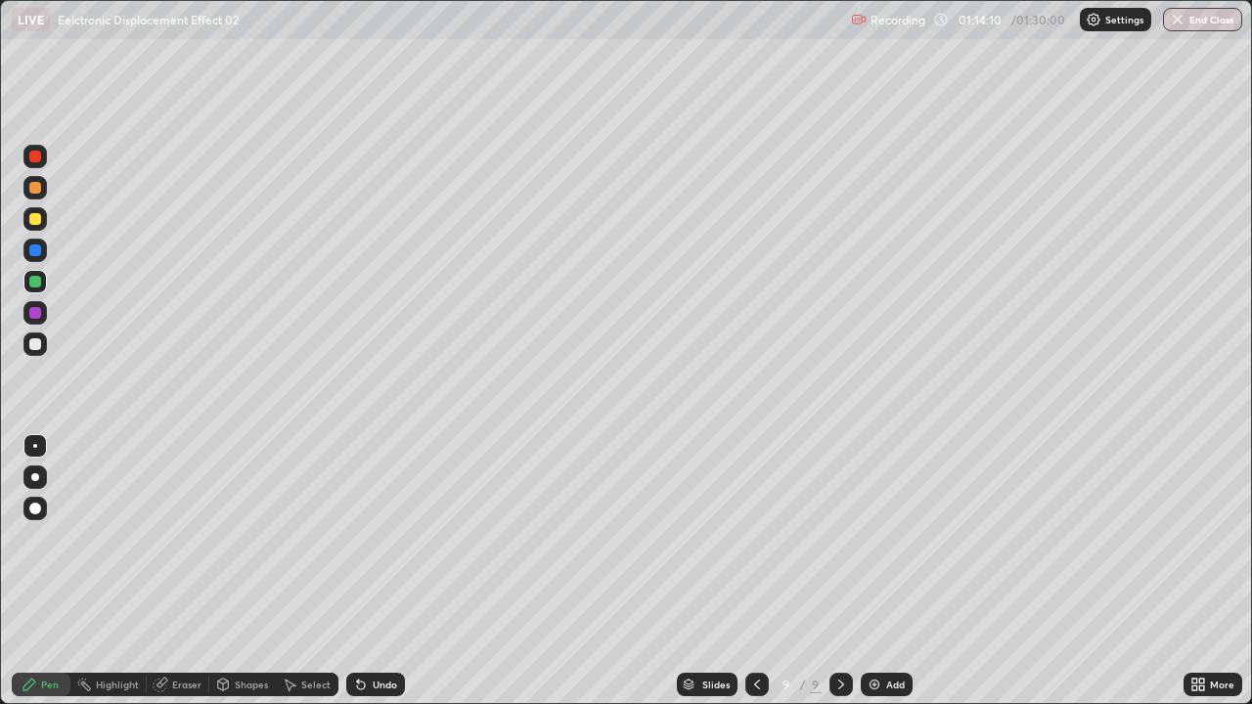
click at [39, 346] on div at bounding box center [35, 344] width 12 height 12
click at [44, 285] on div at bounding box center [34, 281] width 23 height 23
click at [168, 538] on div "Eraser" at bounding box center [178, 684] width 63 height 23
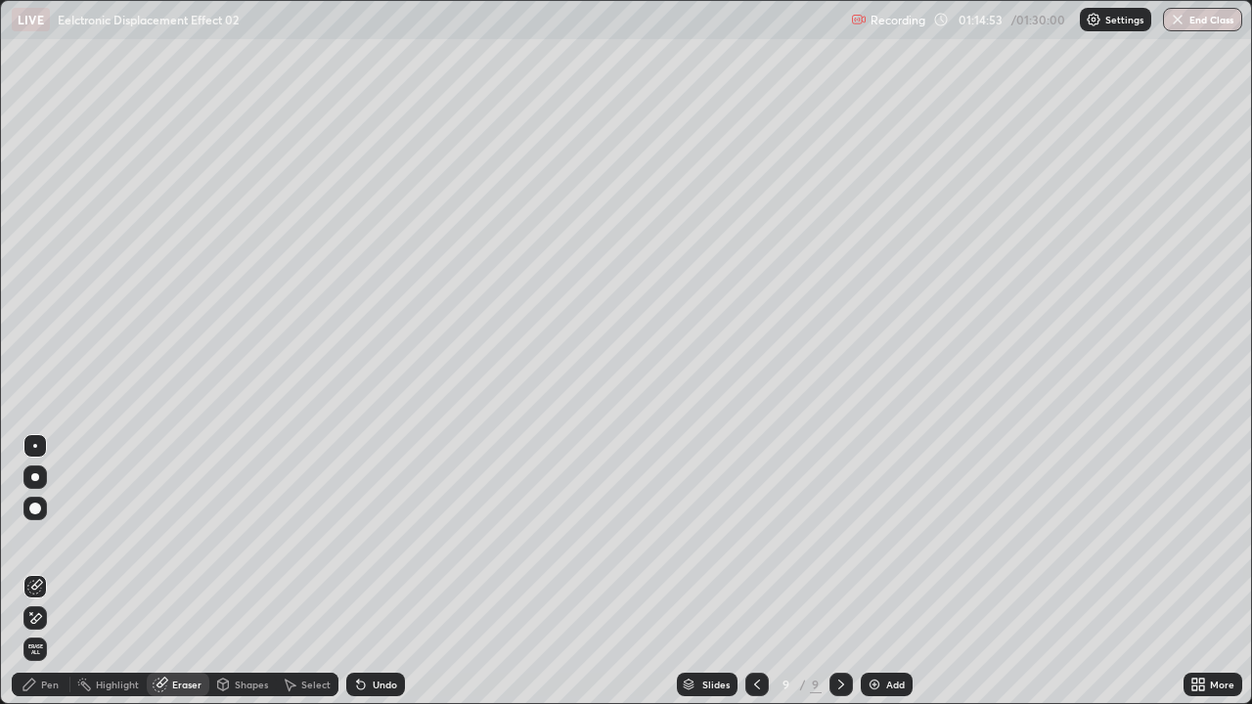
click at [37, 538] on icon at bounding box center [30, 685] width 16 height 16
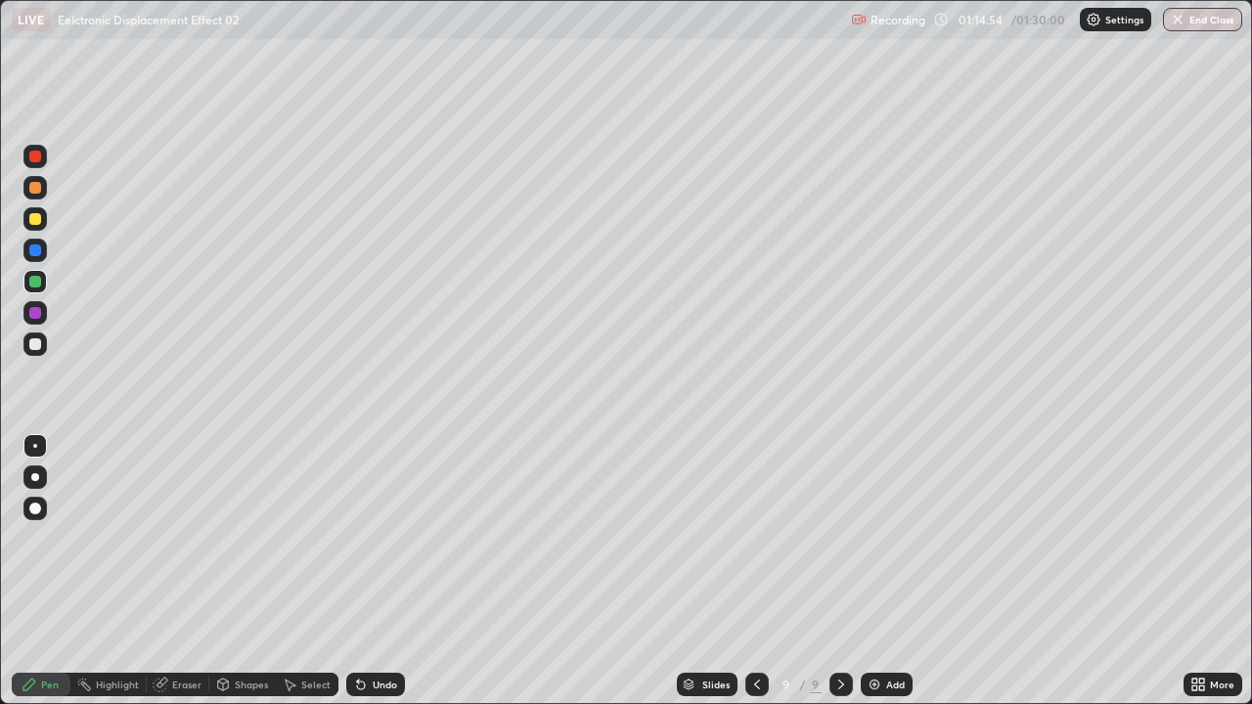
click at [37, 348] on div at bounding box center [35, 344] width 12 height 12
click at [35, 345] on div at bounding box center [35, 344] width 12 height 12
click at [379, 538] on div "Undo" at bounding box center [375, 684] width 59 height 23
click at [382, 538] on div "Undo" at bounding box center [385, 685] width 24 height 10
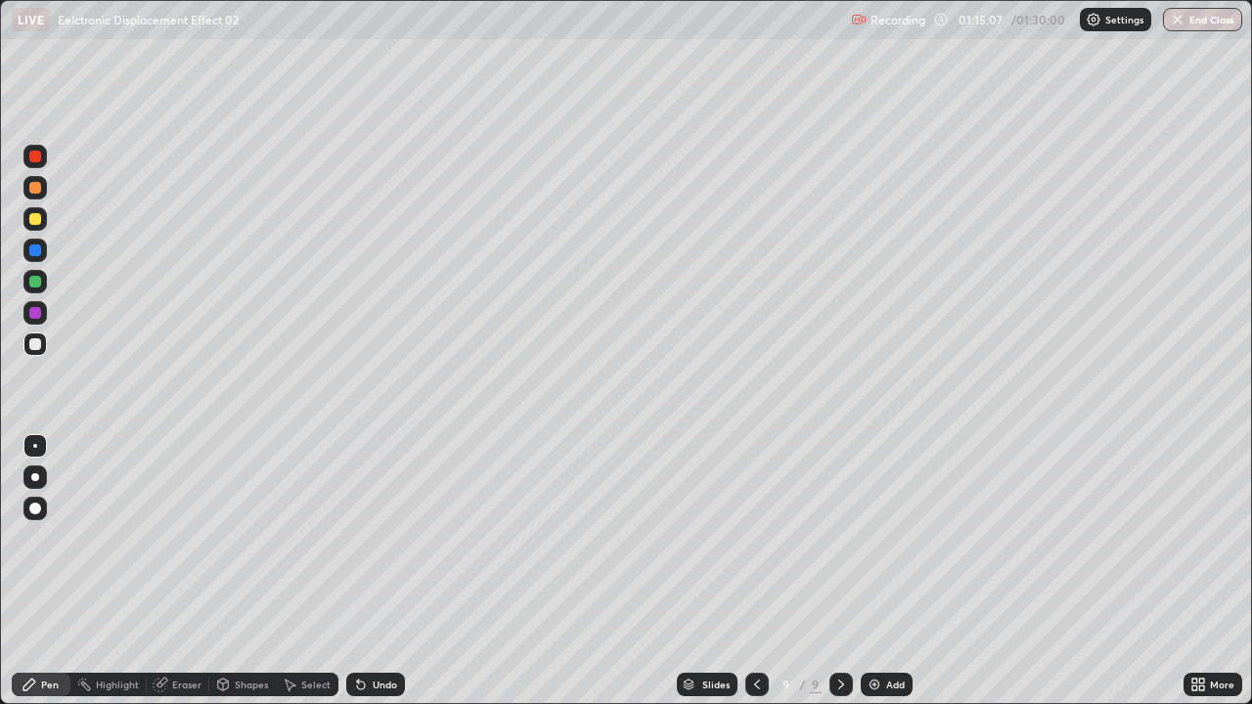
click at [382, 538] on div "Undo" at bounding box center [385, 685] width 24 height 10
click at [384, 538] on div "Undo" at bounding box center [385, 685] width 24 height 10
click at [383, 538] on div "Undo" at bounding box center [385, 685] width 24 height 10
click at [385, 538] on div "Undo" at bounding box center [385, 685] width 24 height 10
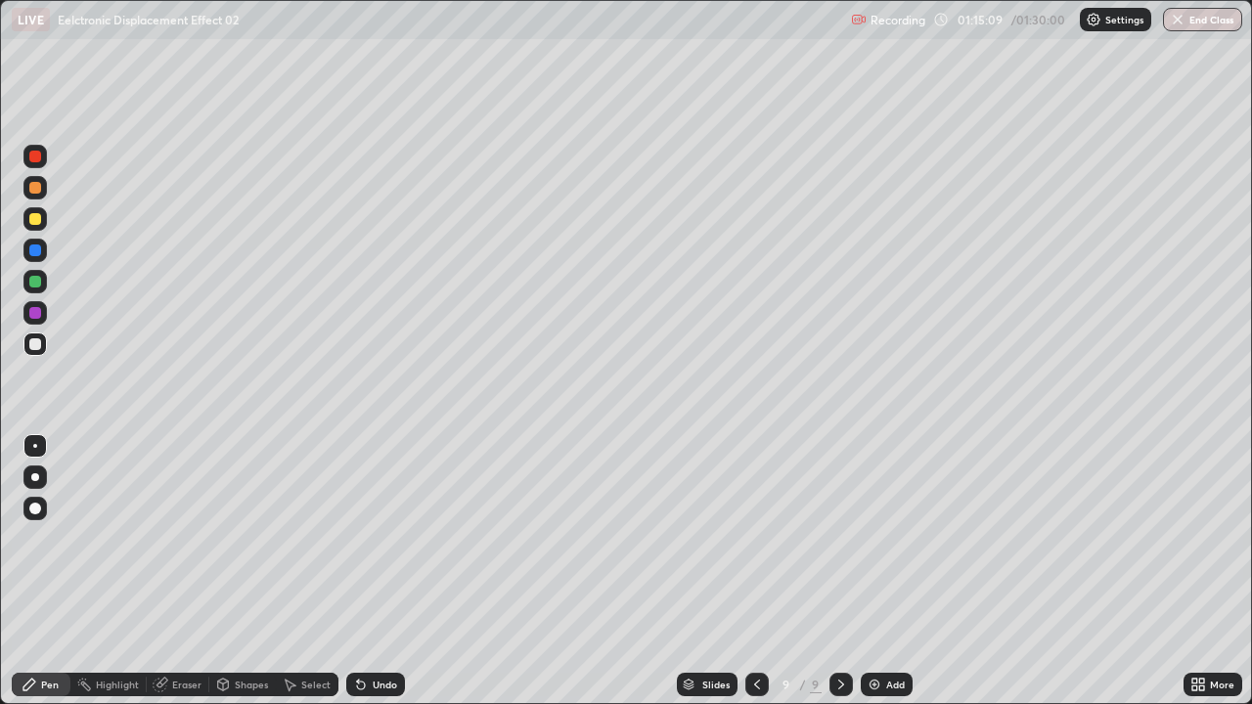
click at [385, 538] on div "Undo" at bounding box center [385, 685] width 24 height 10
click at [389, 538] on div "Undo" at bounding box center [375, 684] width 59 height 23
click at [387, 538] on div "Undo" at bounding box center [375, 684] width 59 height 23
click at [385, 538] on div "Undo" at bounding box center [385, 685] width 24 height 10
click at [384, 538] on div "Undo" at bounding box center [385, 685] width 24 height 10
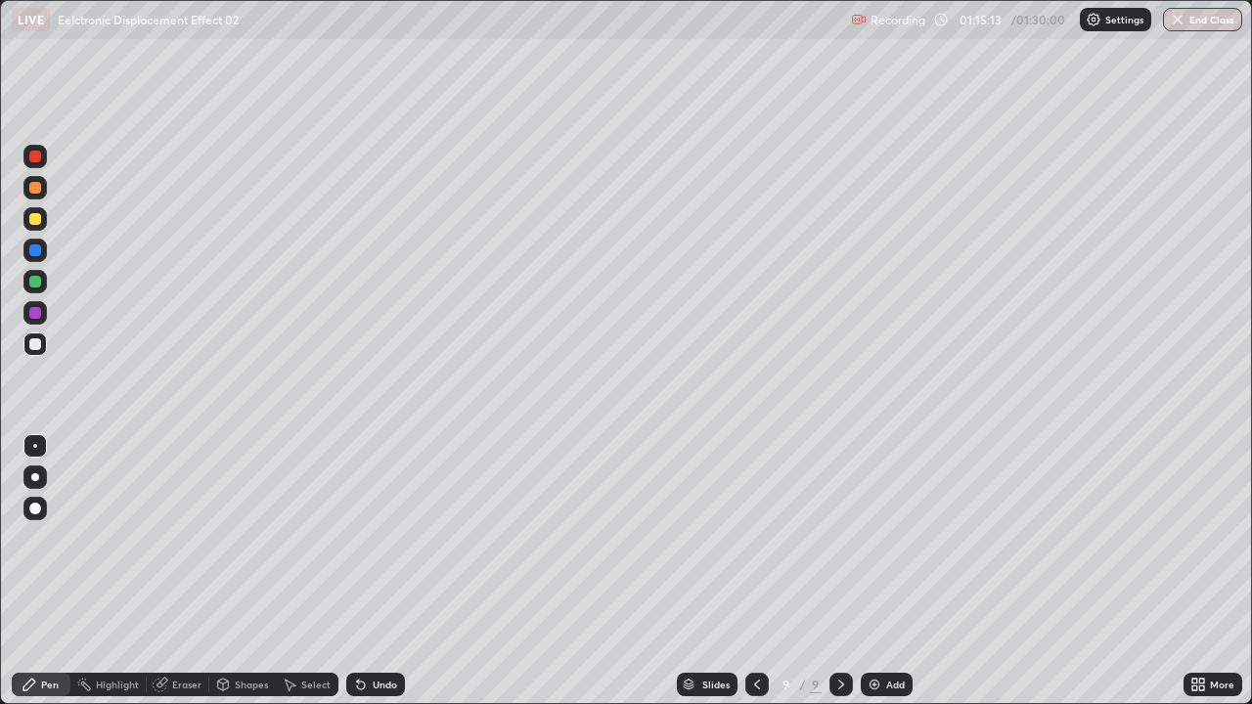
click at [382, 538] on div "Undo" at bounding box center [385, 685] width 24 height 10
click at [384, 538] on div "Undo" at bounding box center [385, 685] width 24 height 10
click at [382, 538] on div "Undo" at bounding box center [385, 685] width 24 height 10
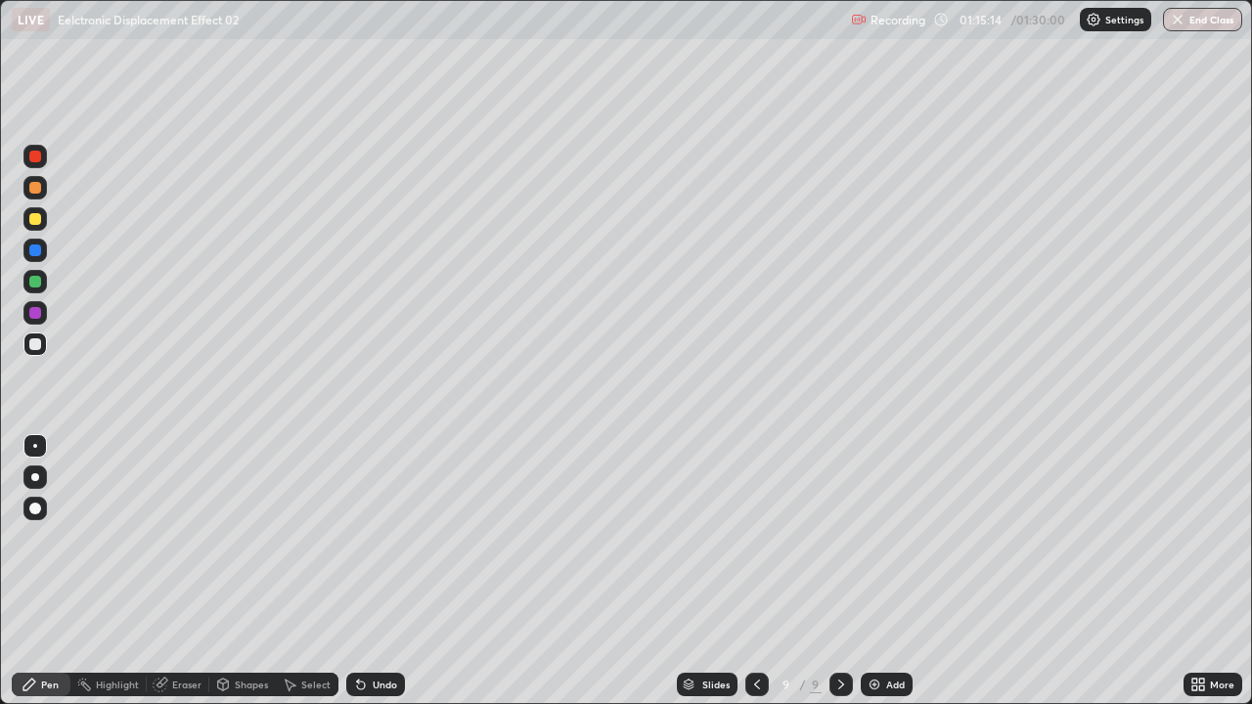
click at [383, 538] on div "Undo" at bounding box center [385, 685] width 24 height 10
click at [371, 538] on div "Undo" at bounding box center [375, 684] width 59 height 23
click at [370, 538] on div "Undo" at bounding box center [375, 684] width 59 height 23
click at [368, 538] on div "Undo" at bounding box center [375, 684] width 59 height 23
click at [373, 538] on div "Undo" at bounding box center [385, 685] width 24 height 10
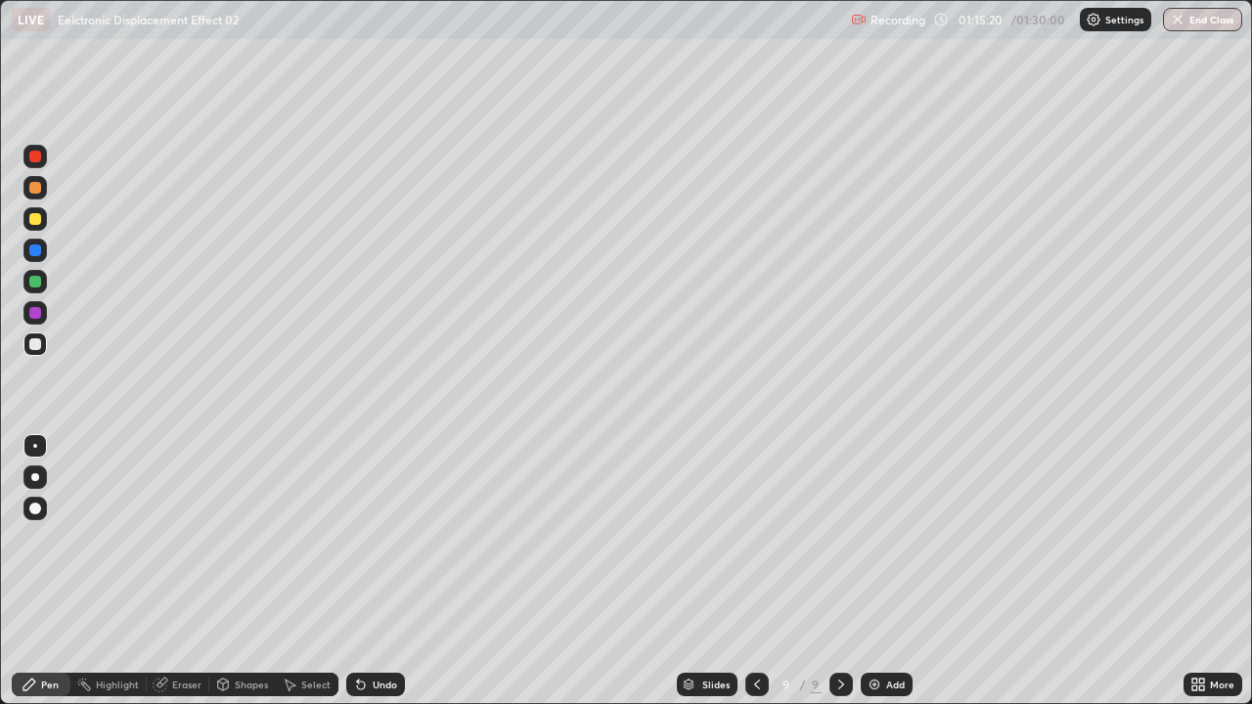
click at [373, 538] on div "Undo" at bounding box center [385, 685] width 24 height 10
click at [38, 282] on div at bounding box center [35, 282] width 12 height 12
click at [39, 346] on div at bounding box center [35, 344] width 12 height 12
click at [369, 538] on div "Undo" at bounding box center [375, 684] width 59 height 23
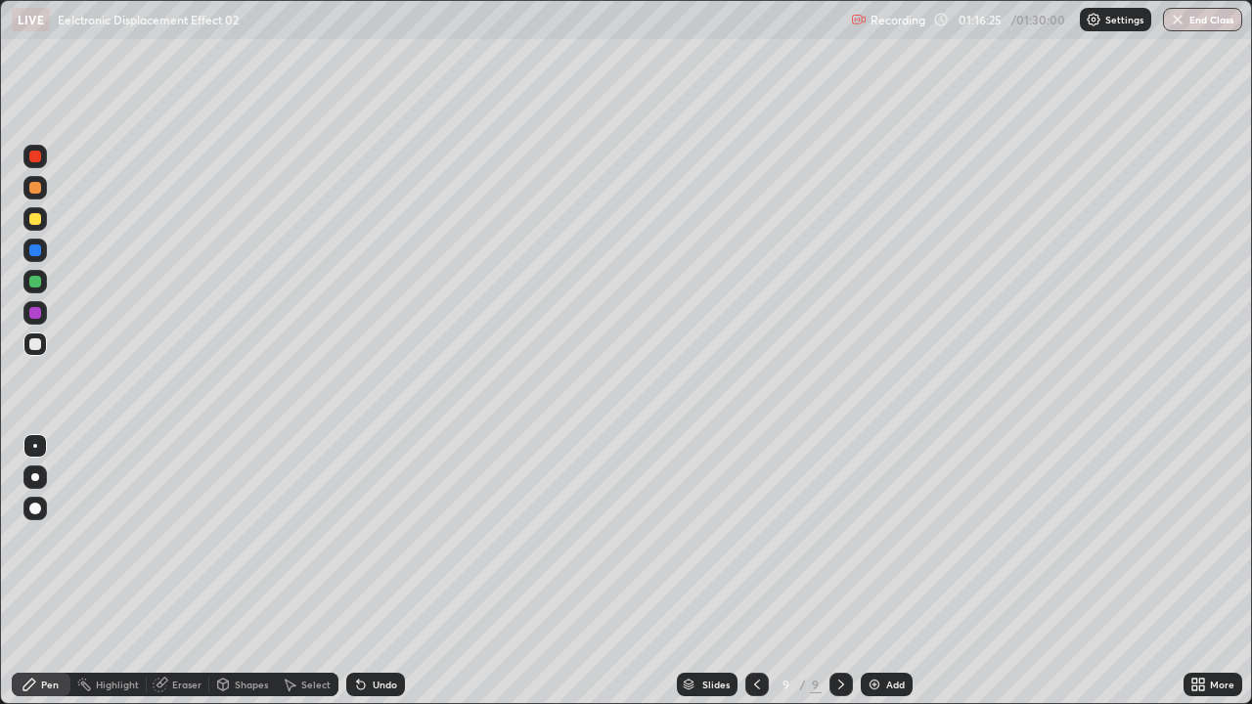
click at [182, 538] on div "Eraser" at bounding box center [186, 685] width 29 height 10
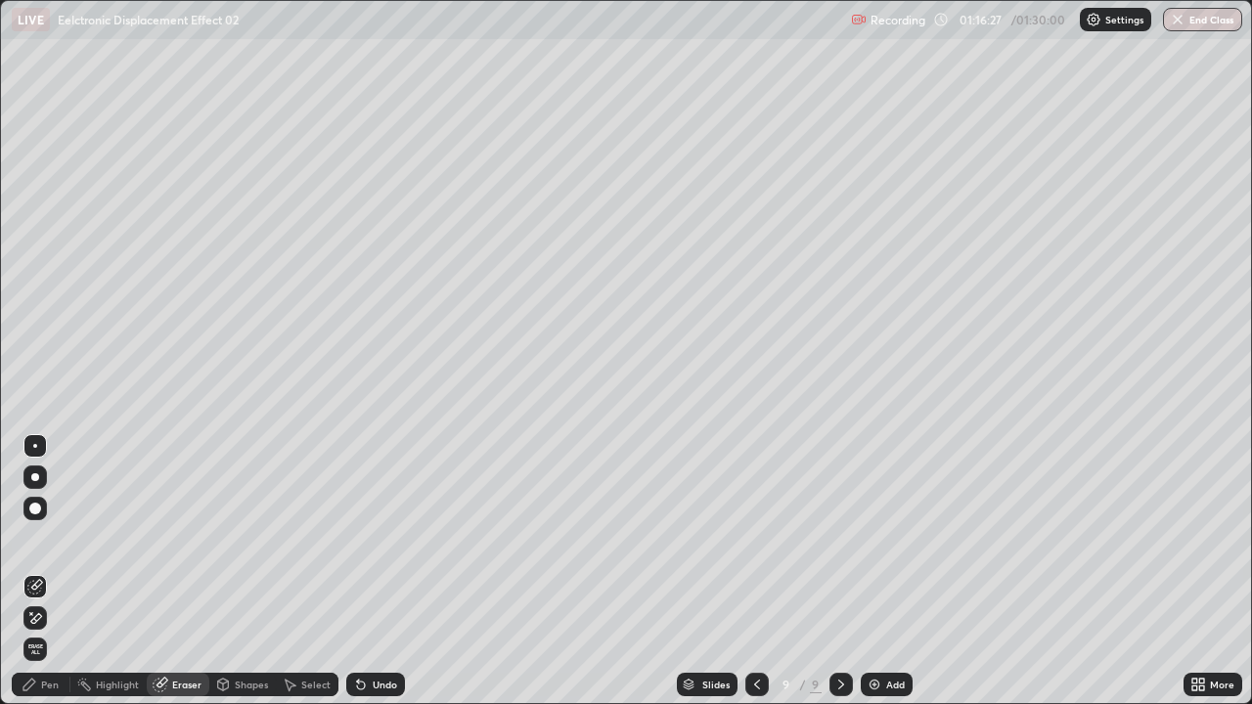
click at [63, 538] on div "Pen" at bounding box center [41, 684] width 59 height 23
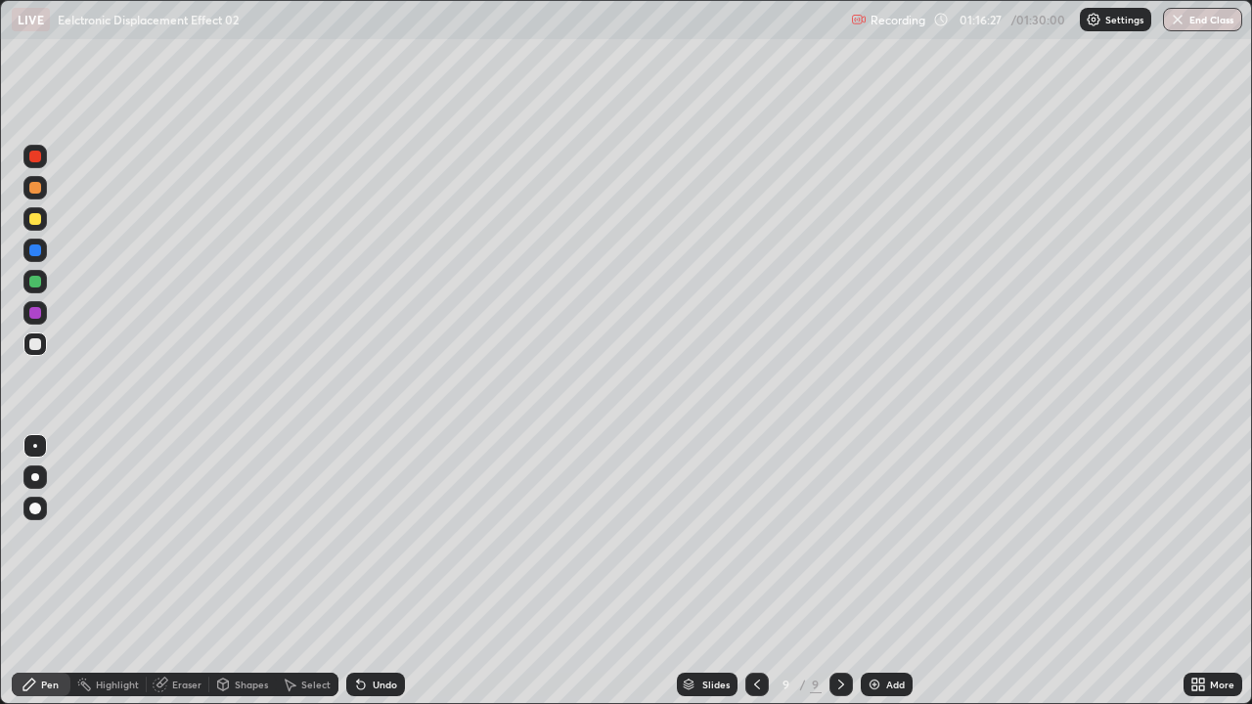
click at [50, 538] on div "Pen" at bounding box center [50, 685] width 18 height 10
click at [380, 538] on div "Undo" at bounding box center [375, 684] width 59 height 23
click at [36, 349] on div at bounding box center [35, 344] width 12 height 12
click at [361, 538] on icon at bounding box center [361, 686] width 8 height 8
click at [365, 538] on icon at bounding box center [361, 685] width 16 height 16
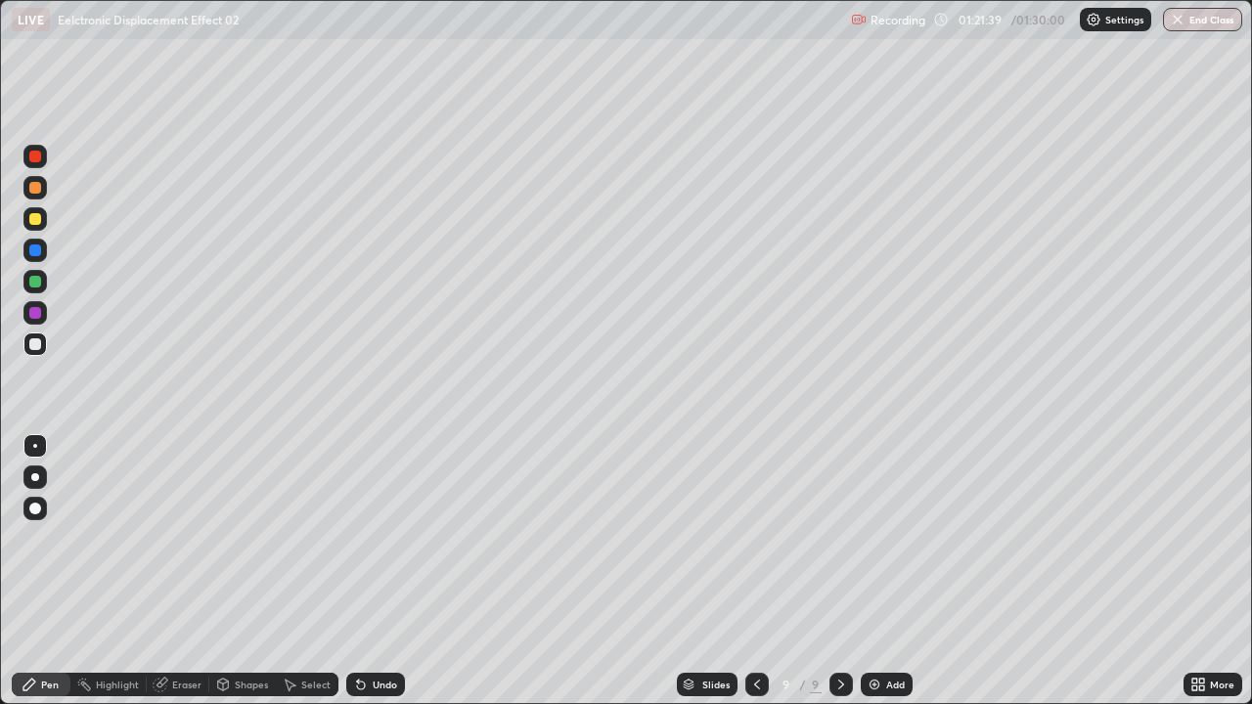
click at [358, 538] on icon at bounding box center [361, 686] width 8 height 8
click at [38, 282] on div at bounding box center [35, 282] width 12 height 12
click at [38, 281] on div at bounding box center [35, 282] width 12 height 12
click at [36, 291] on div at bounding box center [34, 281] width 23 height 23
click at [35, 283] on div at bounding box center [35, 282] width 12 height 12
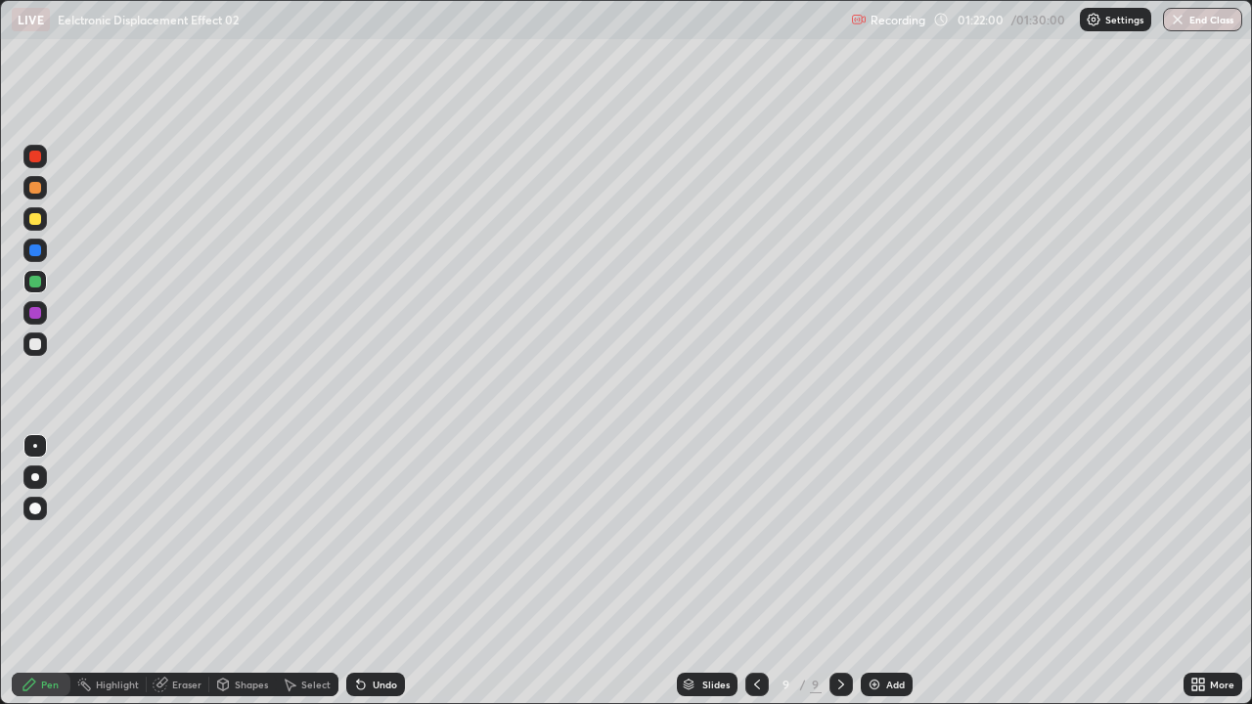
click at [35, 189] on div at bounding box center [35, 188] width 12 height 12
click at [367, 538] on div "Undo" at bounding box center [375, 684] width 59 height 23
click at [36, 344] on div at bounding box center [35, 344] width 12 height 12
click at [43, 346] on div at bounding box center [34, 344] width 23 height 23
click at [40, 343] on div at bounding box center [35, 344] width 12 height 12
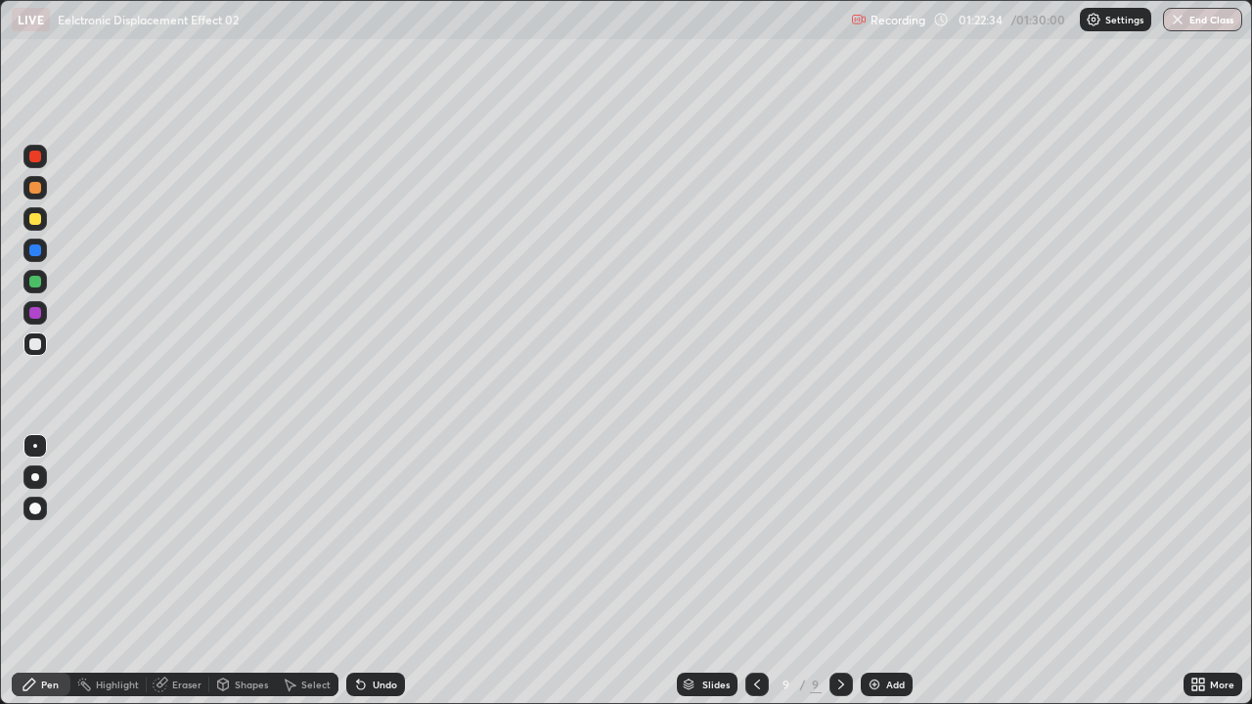
click at [39, 349] on div at bounding box center [35, 344] width 12 height 12
click at [1180, 20] on img "button" at bounding box center [1179, 20] width 16 height 16
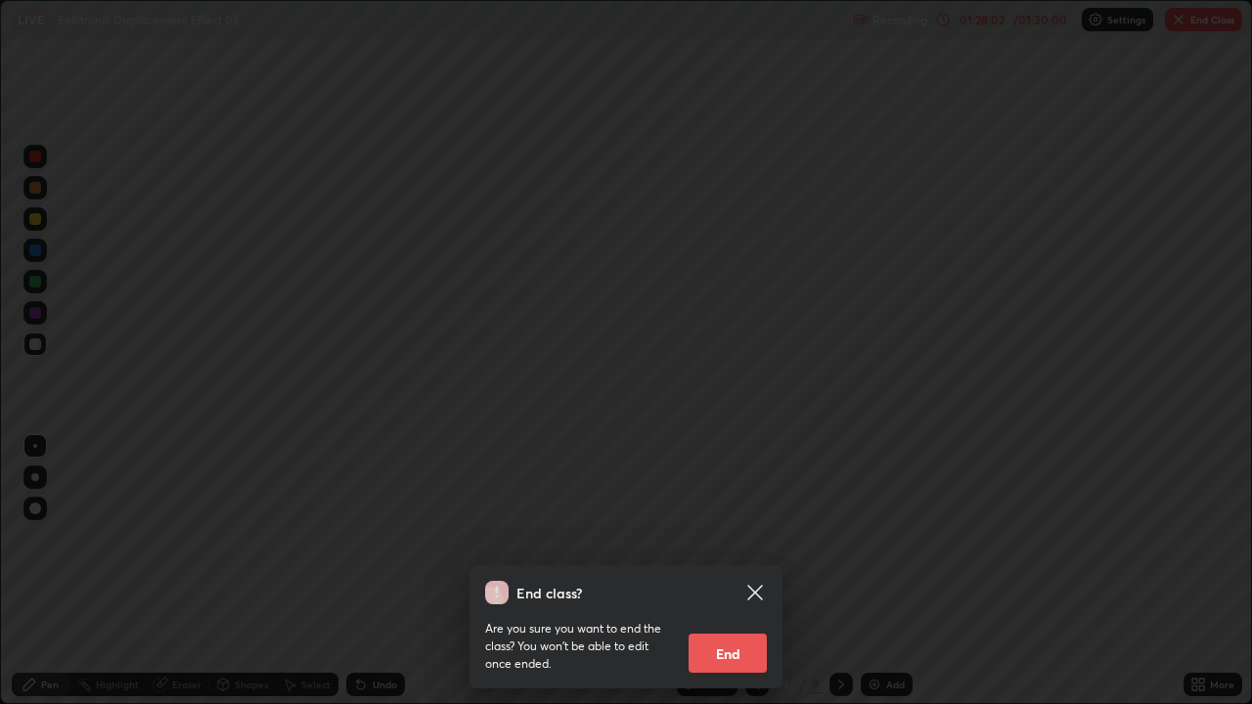
click at [735, 538] on button "End" at bounding box center [728, 653] width 78 height 39
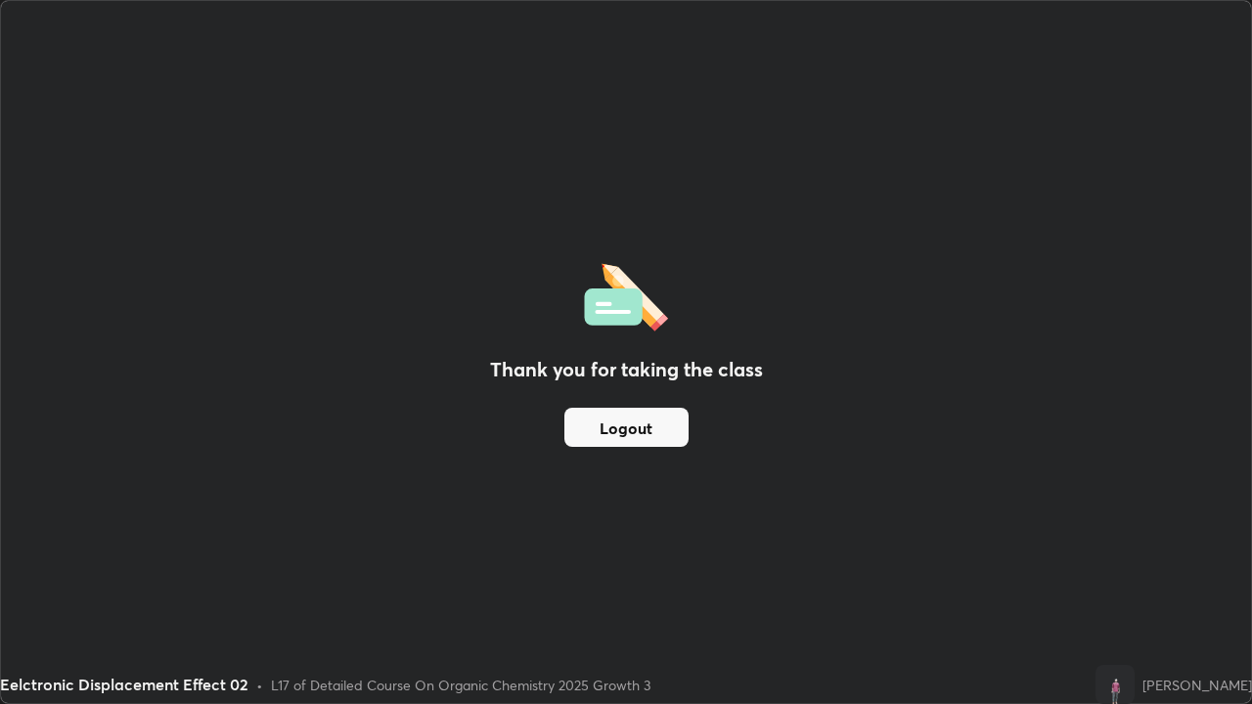
click at [639, 427] on button "Logout" at bounding box center [626, 427] width 124 height 39
click at [637, 427] on button "Logout" at bounding box center [626, 427] width 124 height 39
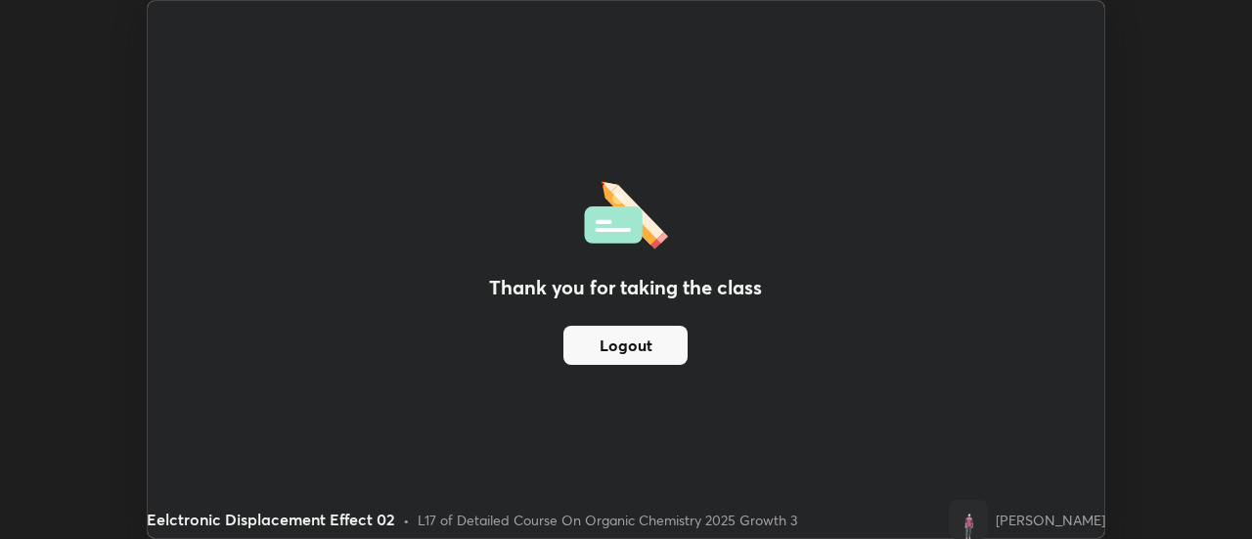
scroll to position [97274, 96561]
